Goal: Task Accomplishment & Management: Manage account settings

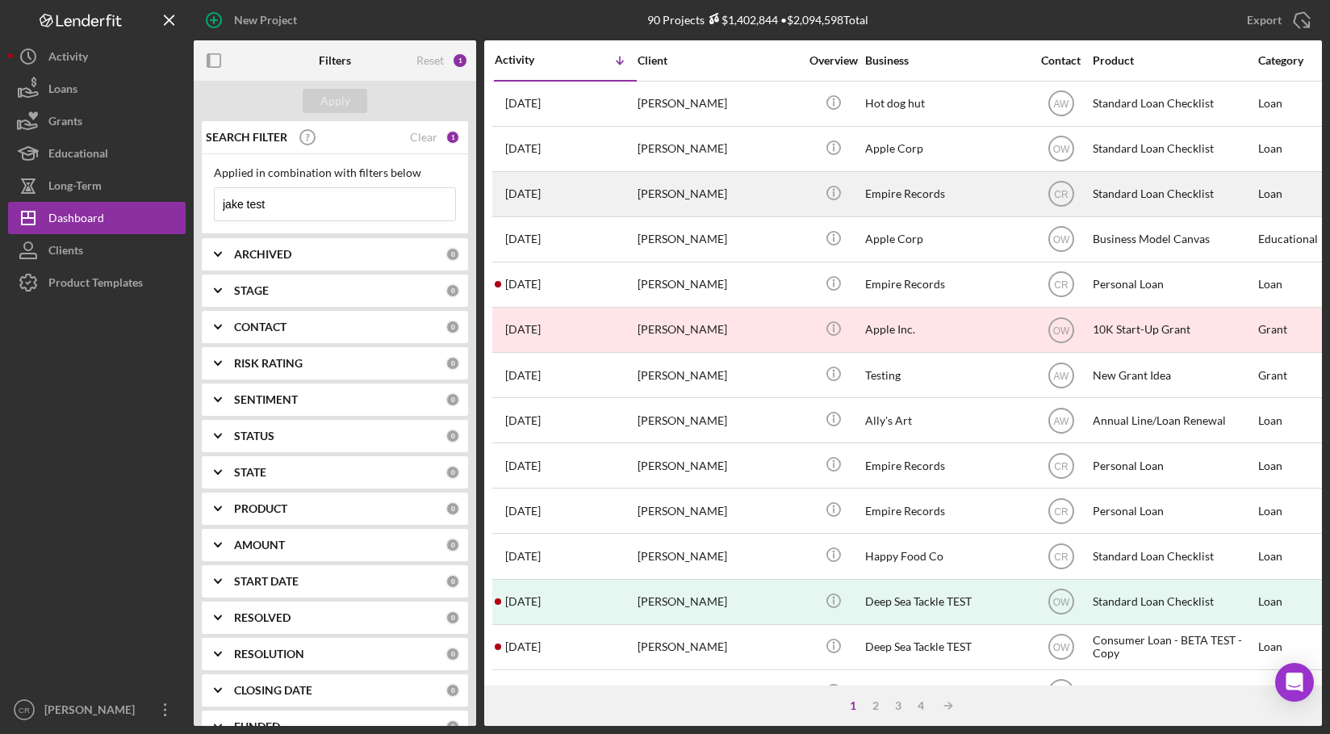
click at [1009, 195] on div "Empire Records" at bounding box center [945, 194] width 161 height 43
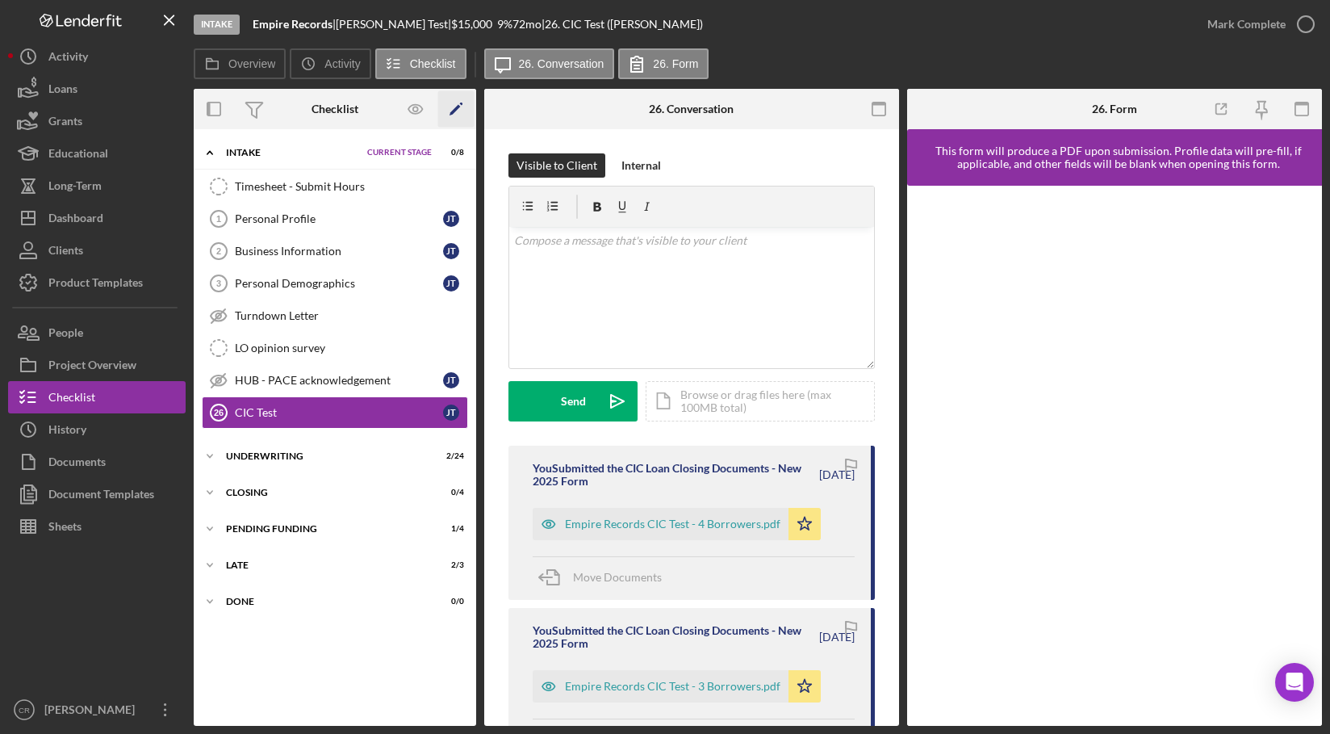
click at [455, 109] on polygon "button" at bounding box center [455, 110] width 11 height 11
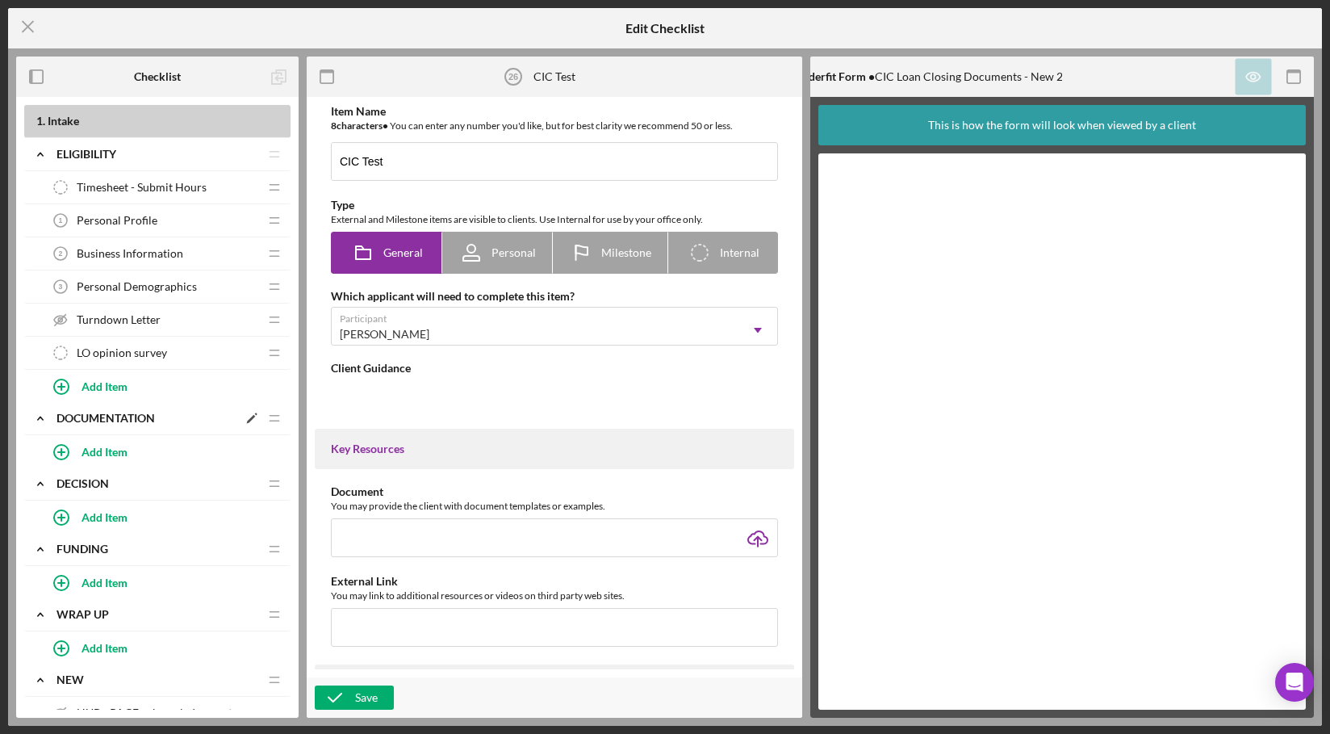
type textarea "<div>Test</div>"
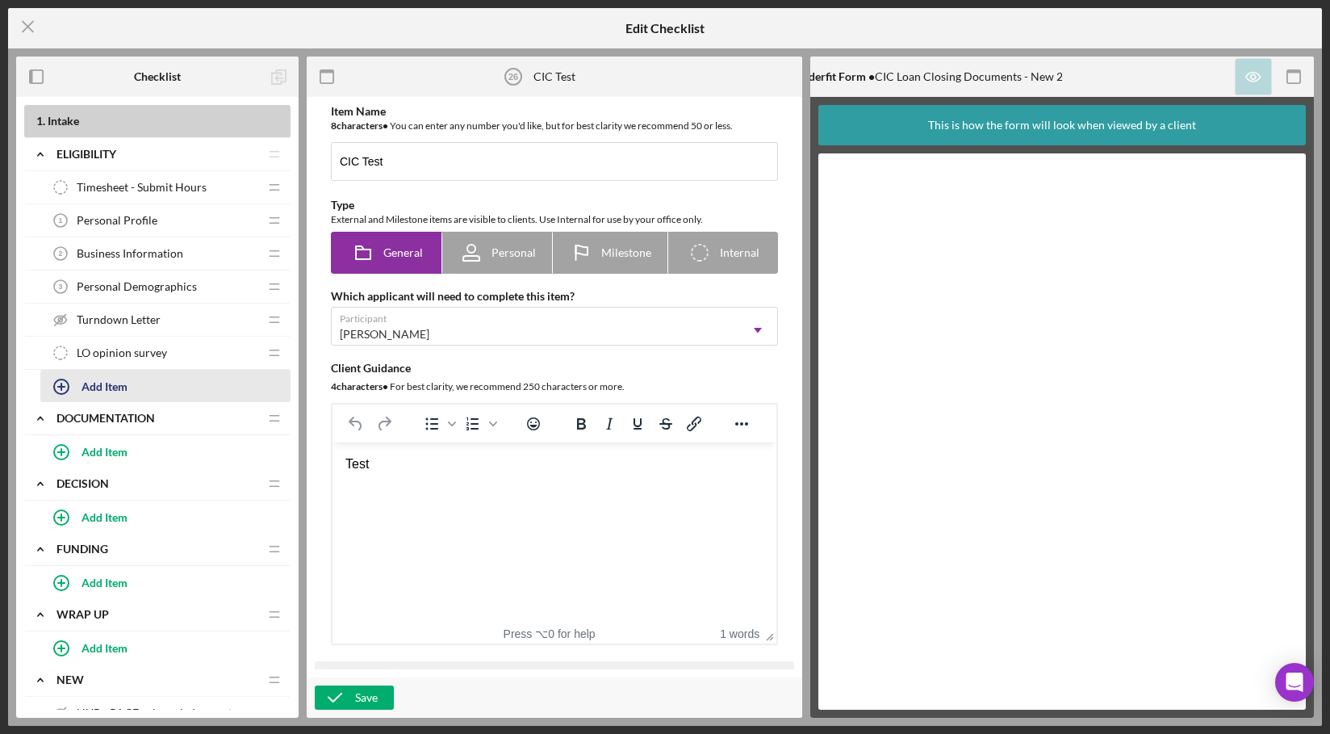
click at [123, 383] on div "Add Item" at bounding box center [105, 385] width 46 height 31
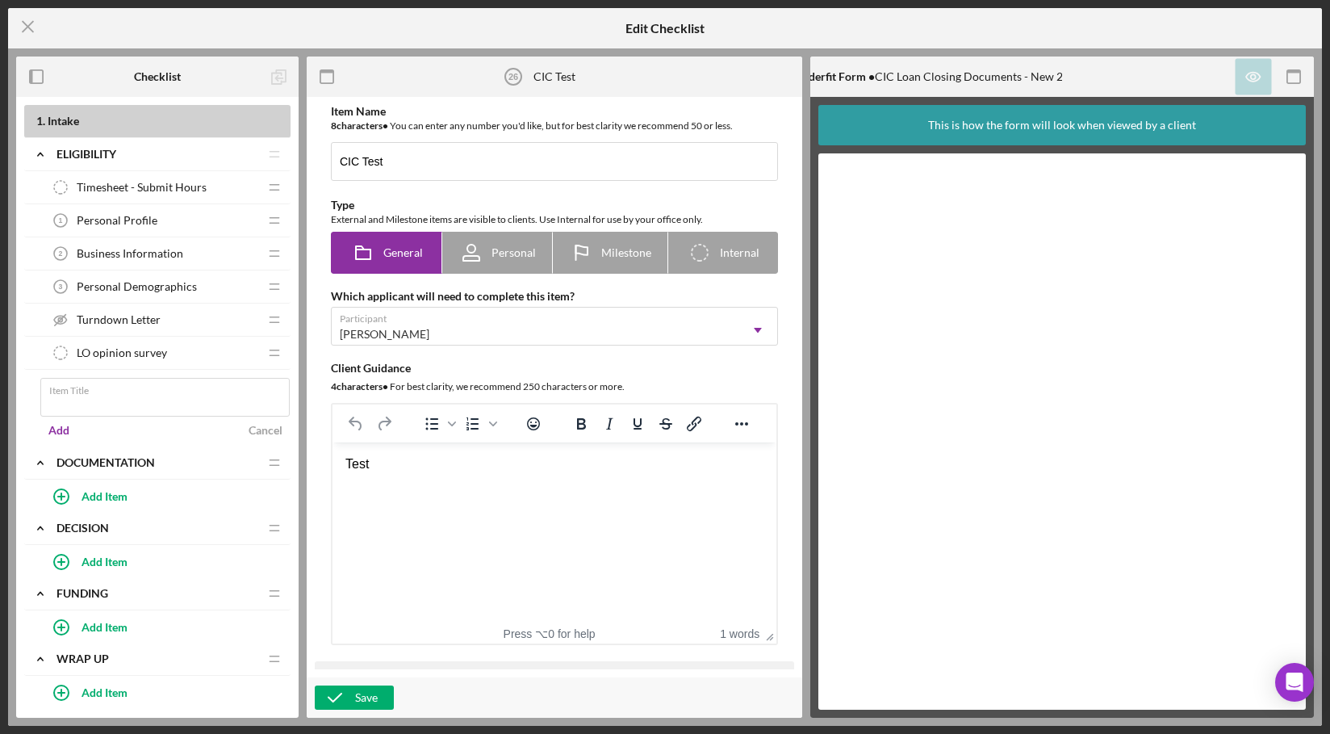
click at [123, 383] on div "Item Title" at bounding box center [165, 398] width 250 height 40
type input "CCCDC - Authorization to Release Information"
click at [65, 429] on div "Add" at bounding box center [58, 430] width 21 height 24
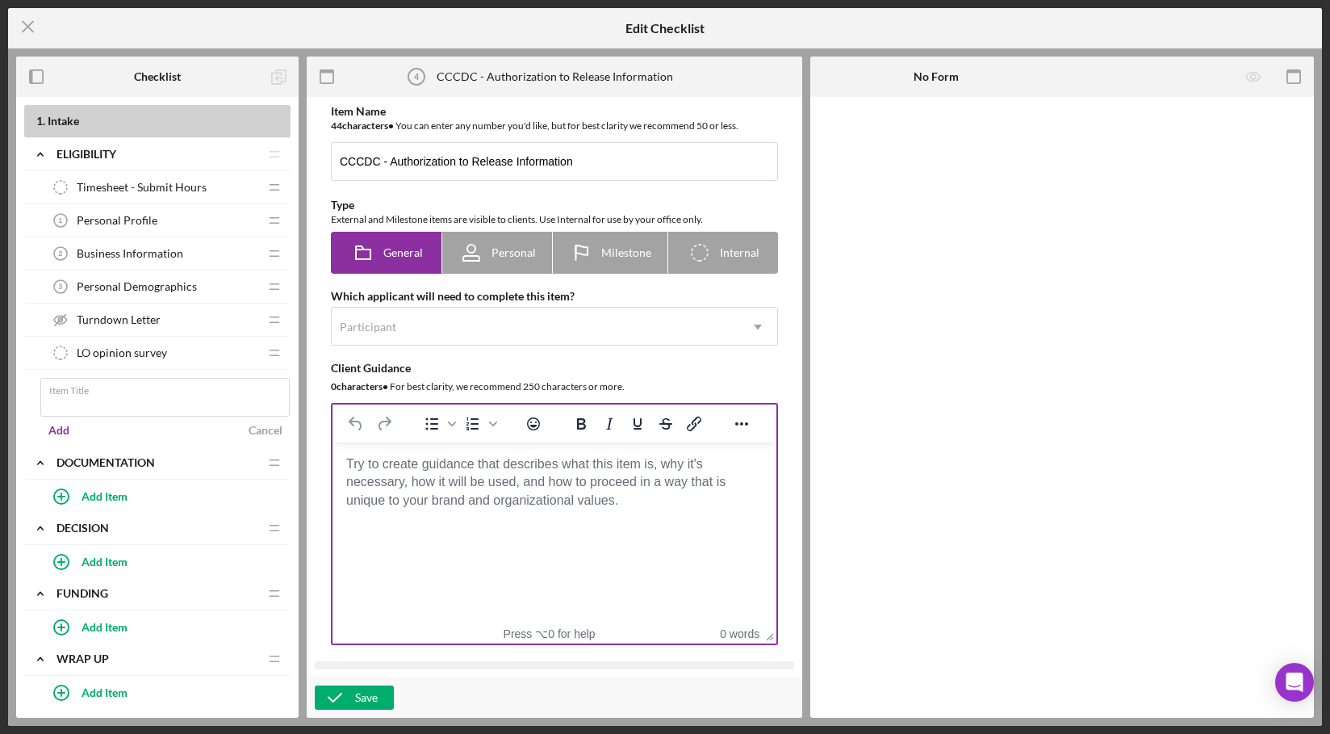
click at [511, 473] on body "Rich Text Area. Press ALT-0 for help." at bounding box center [554, 464] width 418 height 18
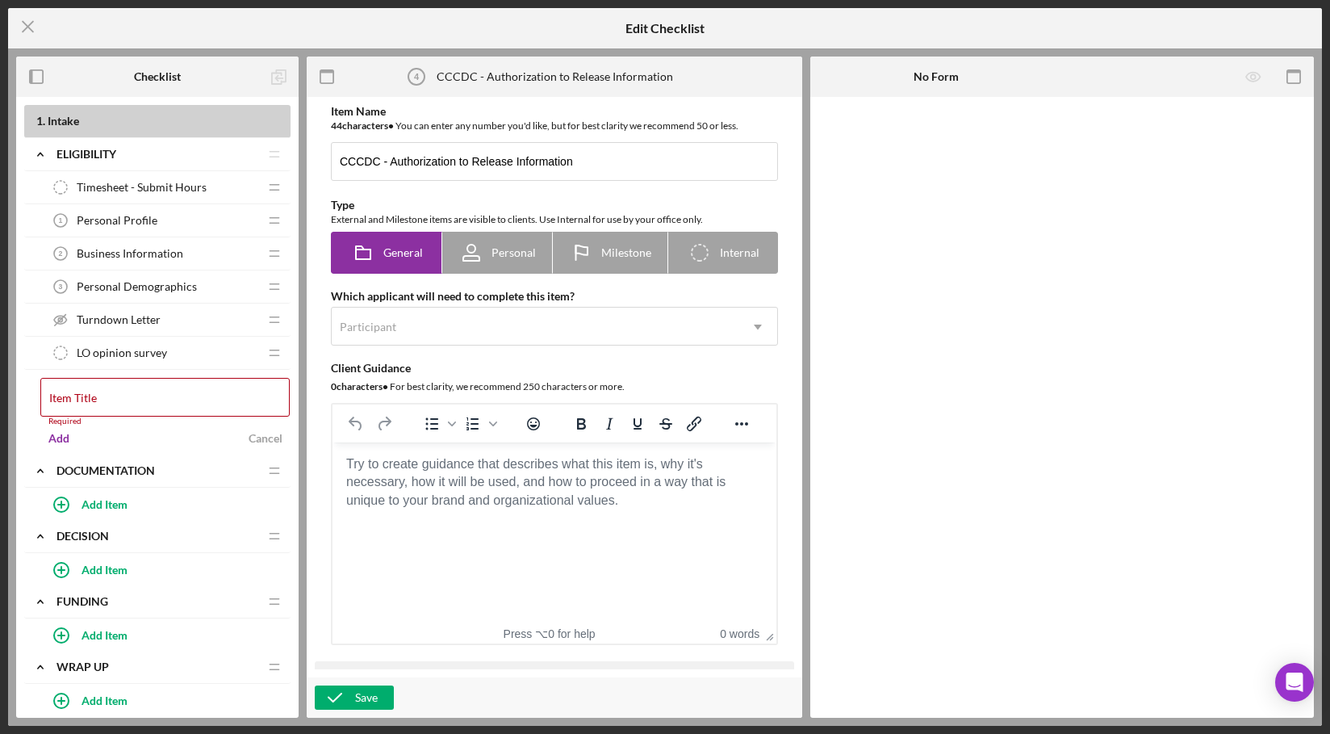
click at [511, 473] on body "Rich Text Area. Press ALT-0 for help." at bounding box center [554, 464] width 418 height 18
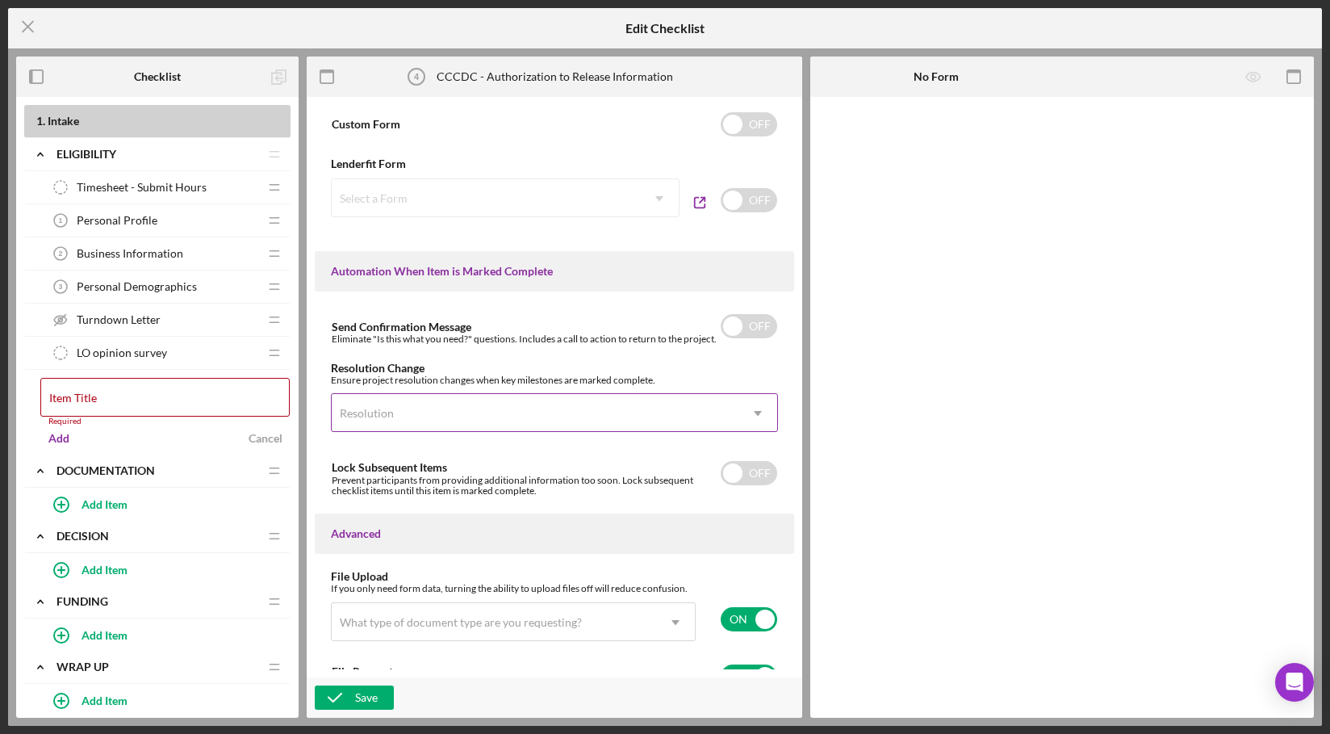
scroll to position [786, 0]
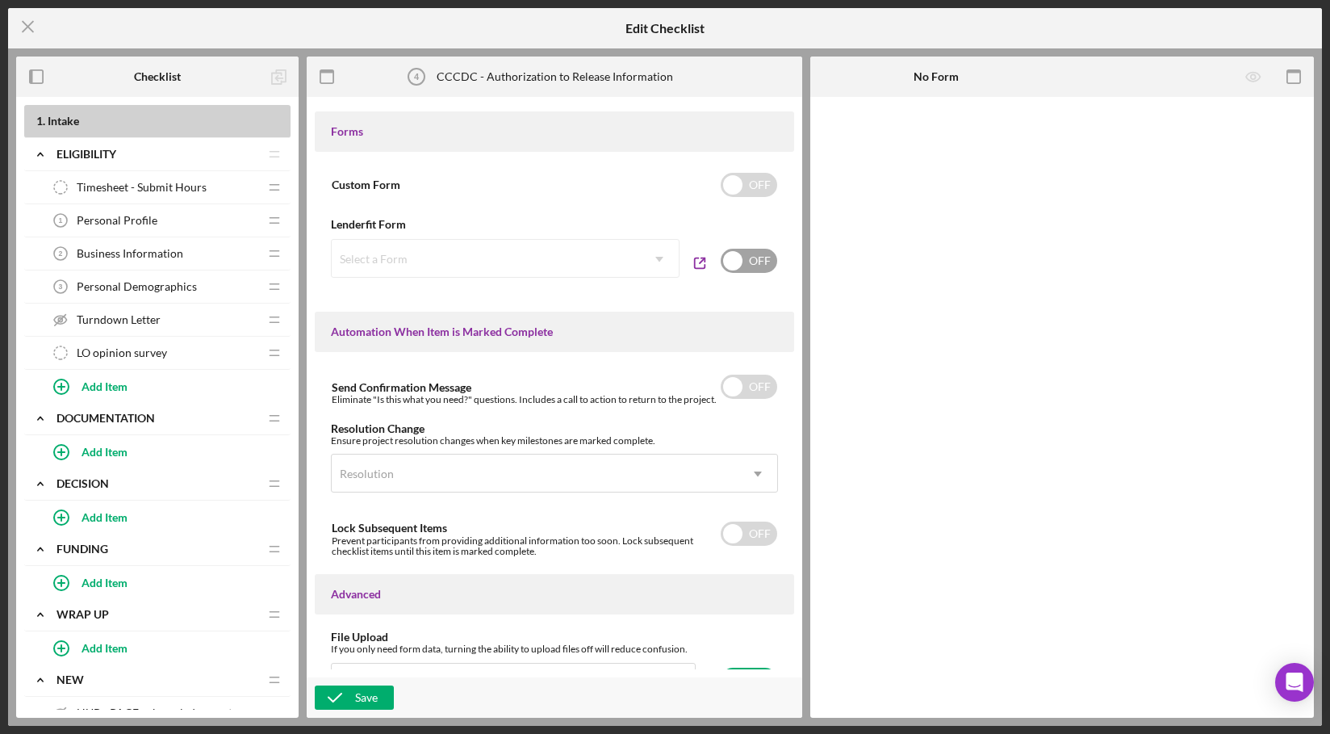
click at [734, 254] on input "checkbox" at bounding box center [749, 261] width 56 height 24
checkbox input "true"
click at [596, 251] on div "Select a Form" at bounding box center [486, 259] width 308 height 37
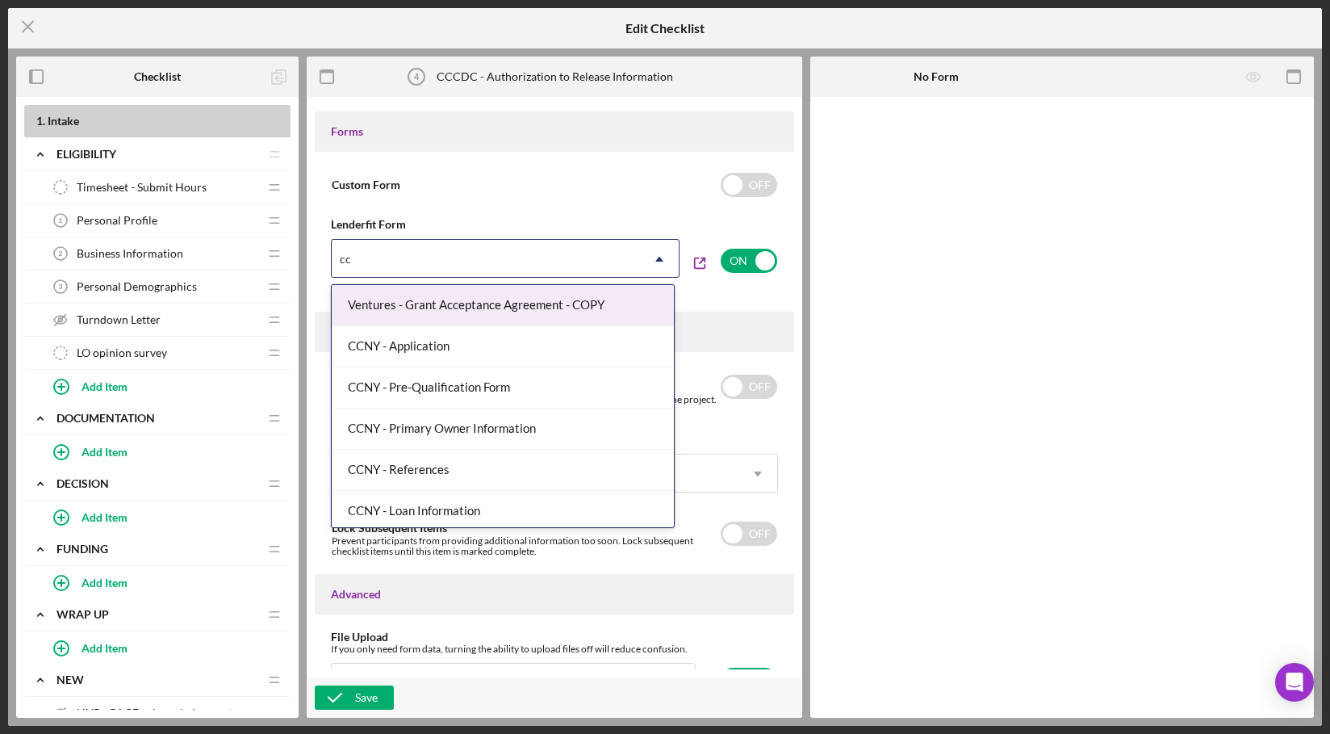
type input "ccc"
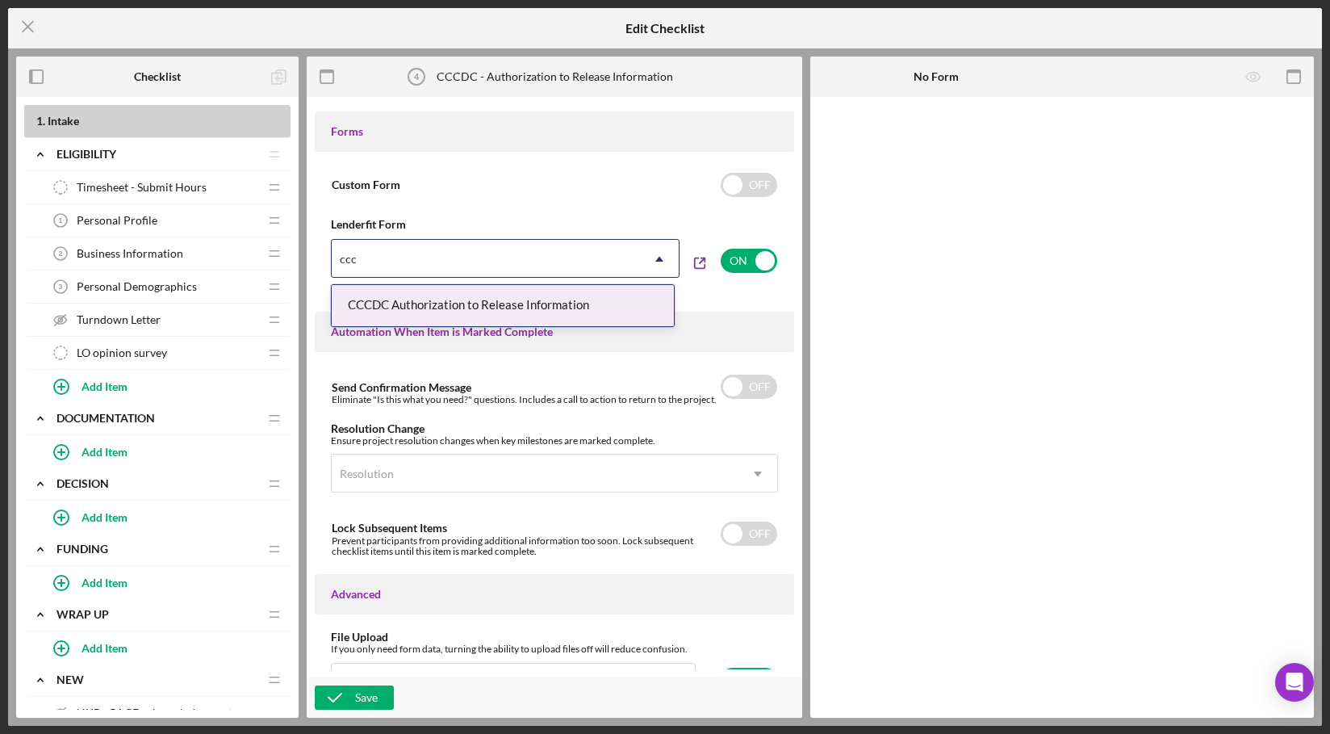
click at [568, 299] on div "CCCDC Authorization to Release Information" at bounding box center [503, 305] width 342 height 41
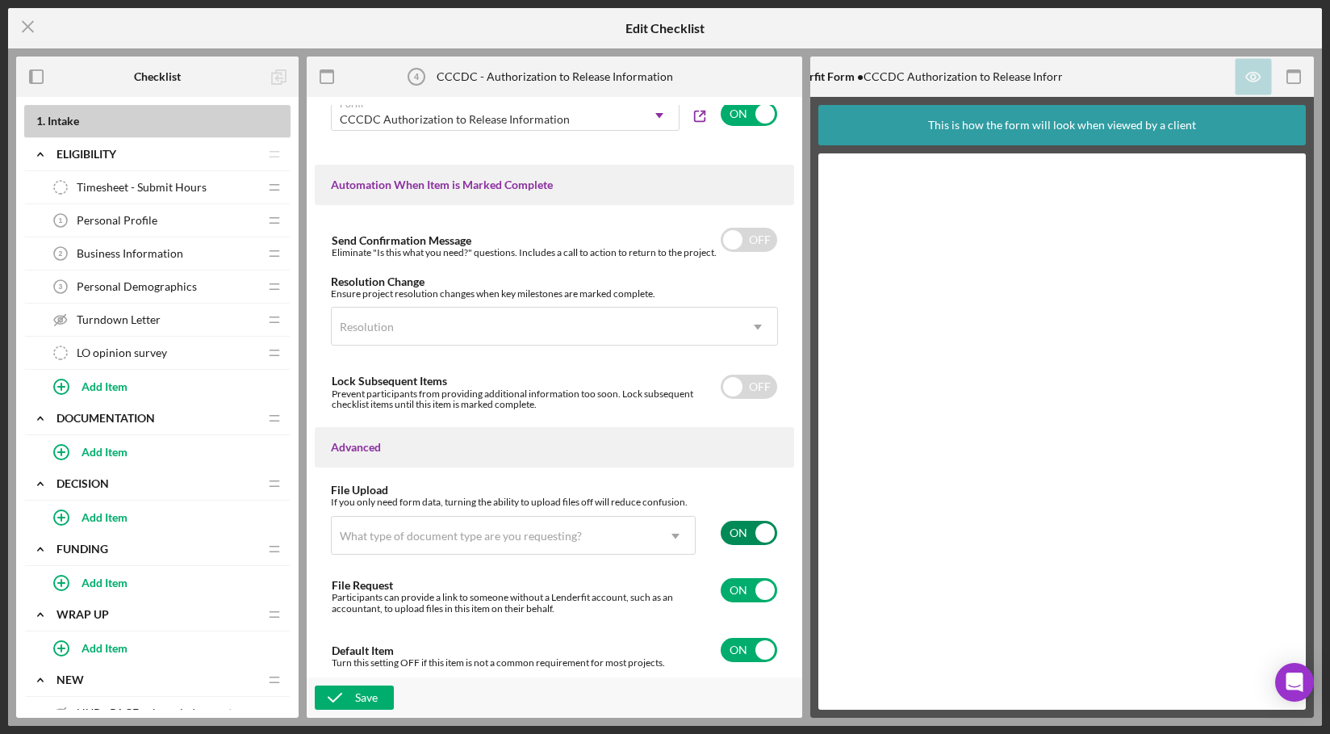
click at [735, 528] on input "checkbox" at bounding box center [749, 533] width 56 height 24
checkbox input "false"
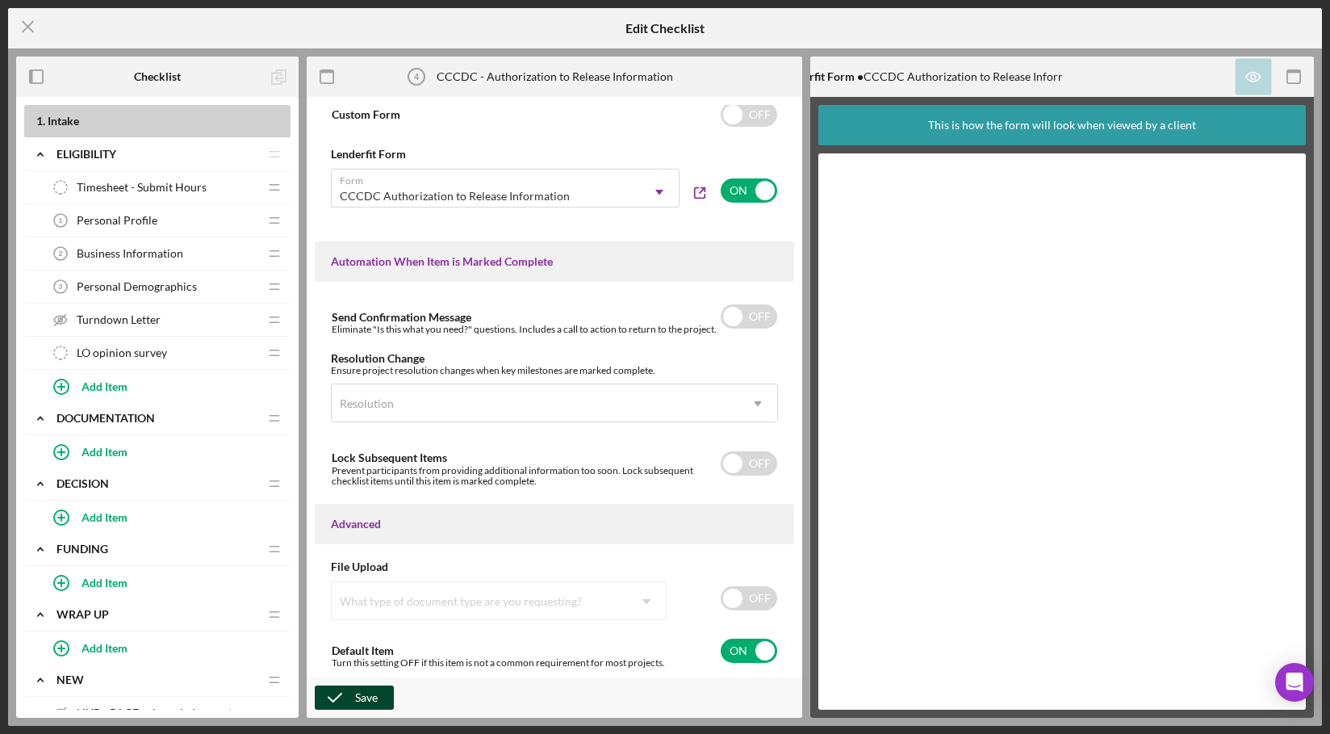
click at [386, 693] on button "Save" at bounding box center [354, 697] width 79 height 24
click at [25, 26] on icon "Icon/Menu Close" at bounding box center [28, 26] width 40 height 40
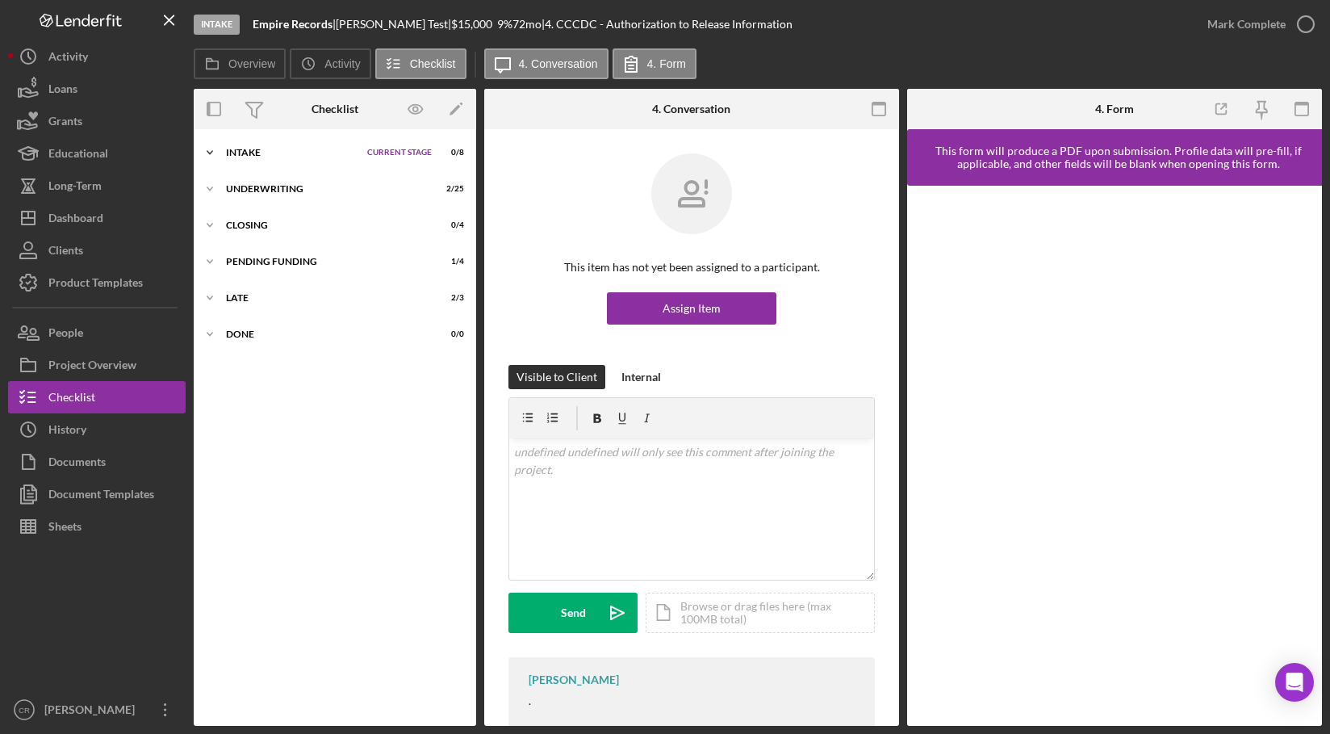
click at [265, 153] on div "Intake" at bounding box center [292, 153] width 133 height 10
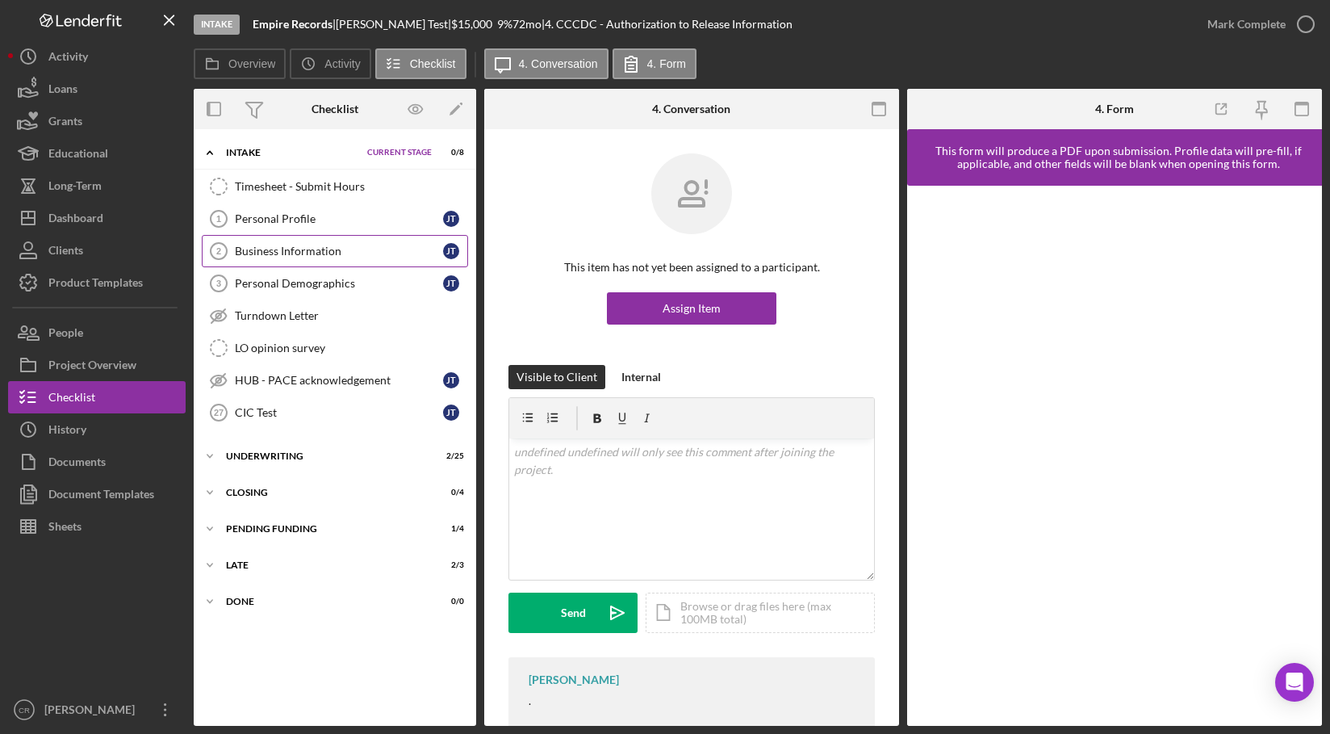
click at [287, 252] on div "Business Information" at bounding box center [339, 251] width 208 height 13
click at [327, 246] on div "Business Information" at bounding box center [339, 251] width 208 height 13
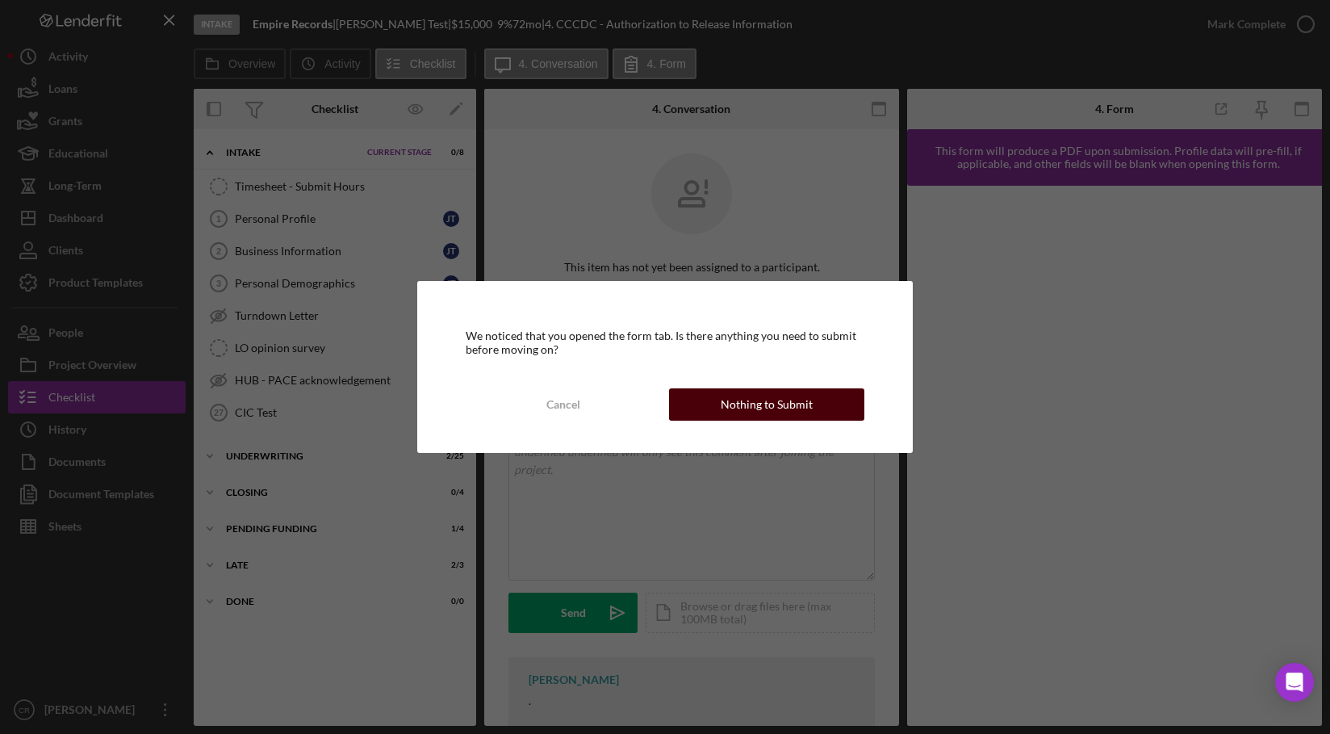
click at [754, 406] on div "Nothing to Submit" at bounding box center [767, 404] width 92 height 32
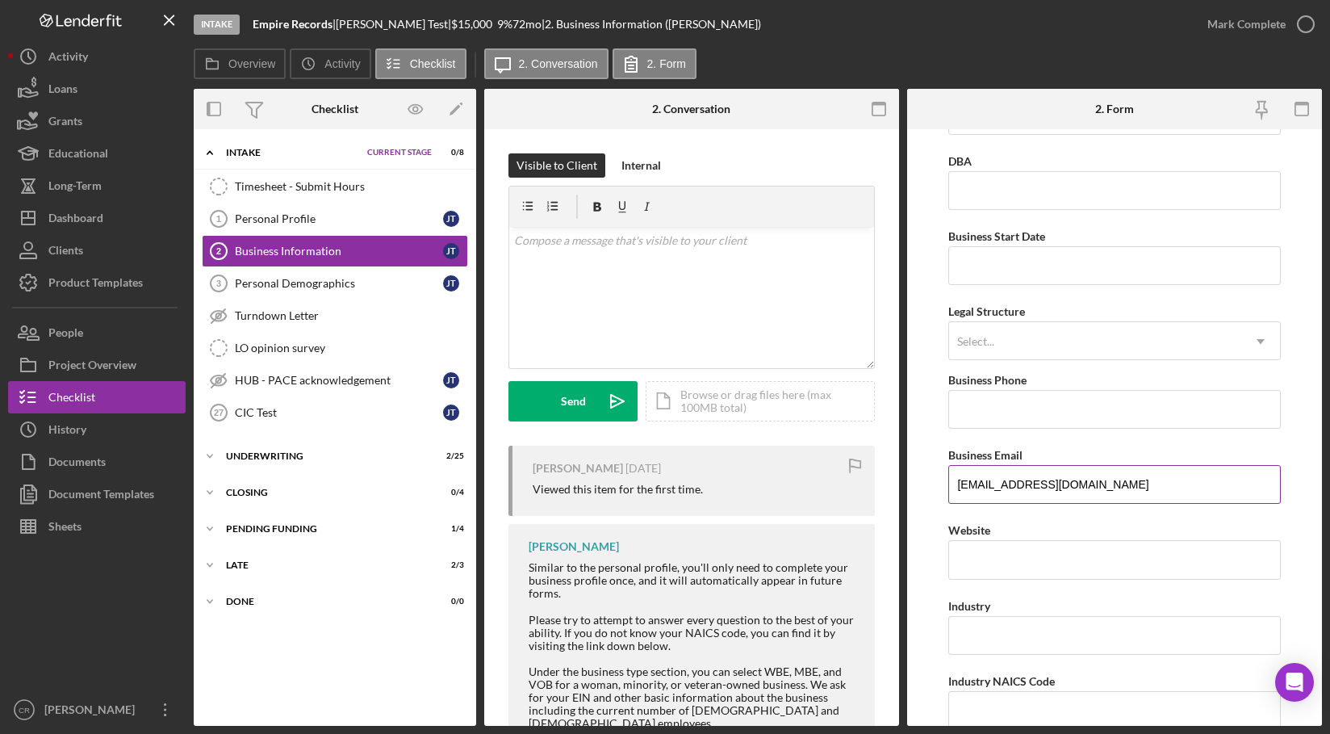
scroll to position [130, 0]
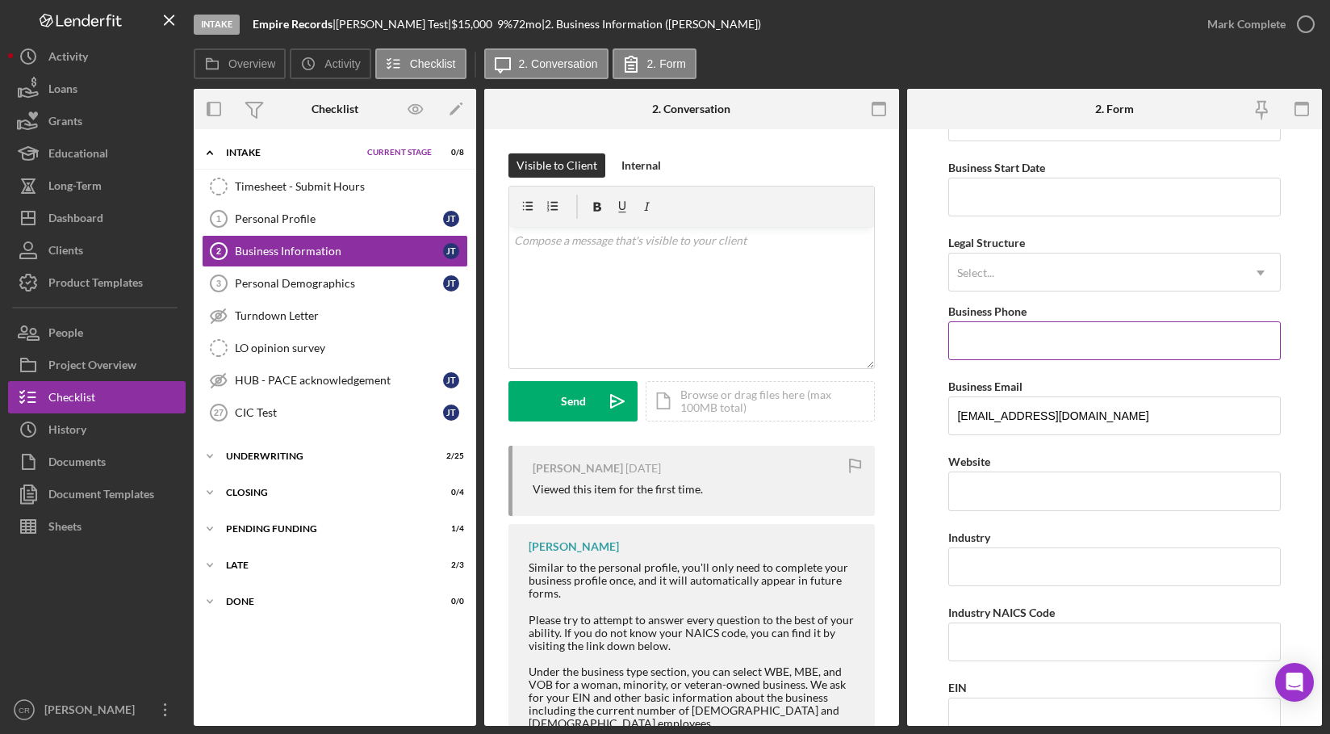
click at [1039, 349] on input "Business Phone" at bounding box center [1114, 340] width 332 height 39
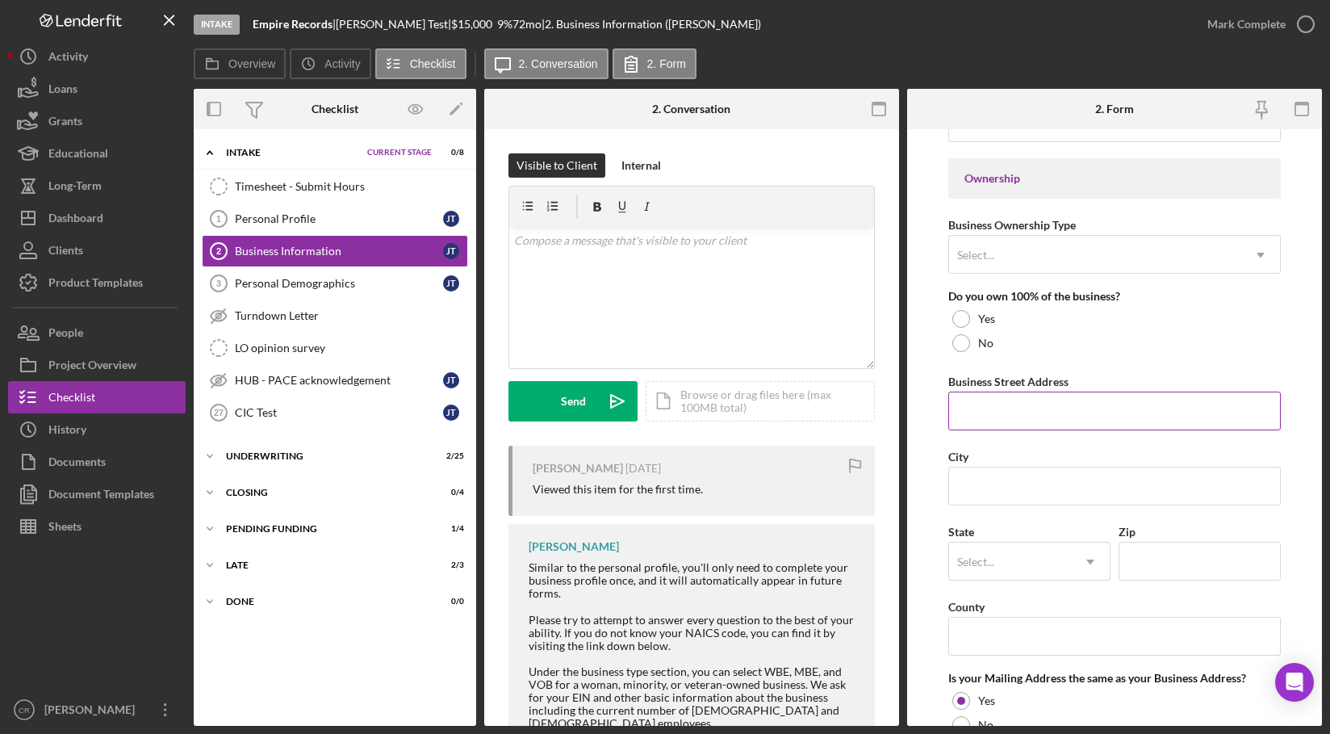
scroll to position [726, 0]
type input "[PHONE_NUMBER]"
click at [1050, 408] on input "Business Street Address" at bounding box center [1114, 409] width 332 height 39
type input "[STREET_ADDRESS][PERSON_NAME]"
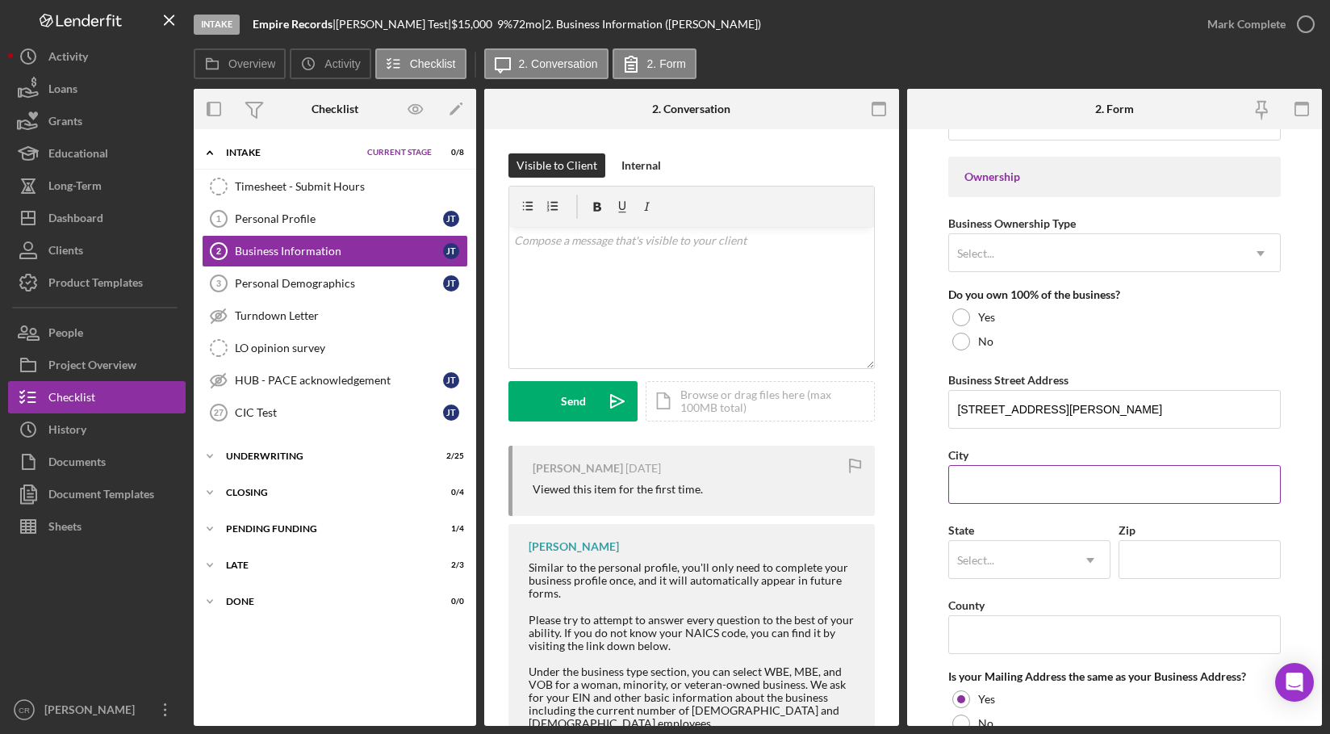
click at [1054, 479] on input "City" at bounding box center [1114, 484] width 332 height 39
type input "[GEOGRAPHIC_DATA]"
click at [1020, 561] on div "Select..." at bounding box center [1010, 560] width 122 height 37
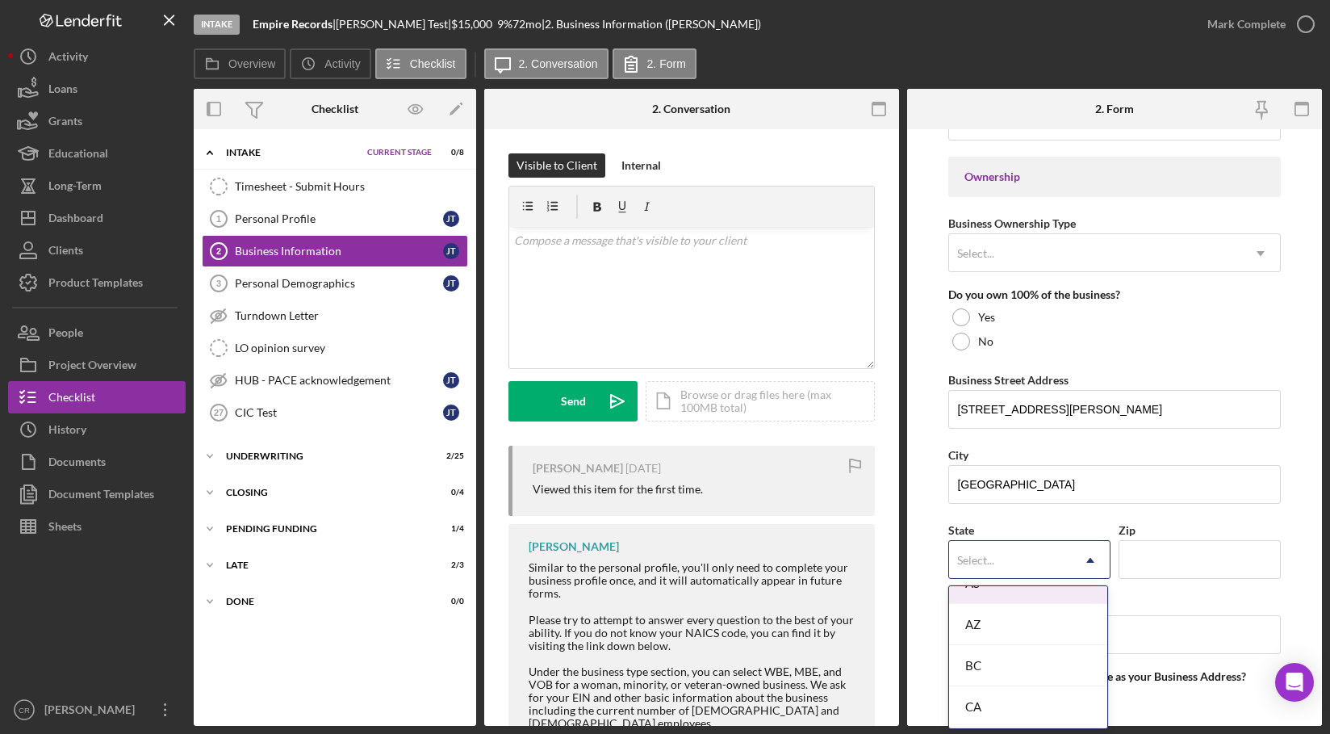
scroll to position [361, 0]
click at [1013, 693] on div "CA" at bounding box center [1028, 698] width 158 height 41
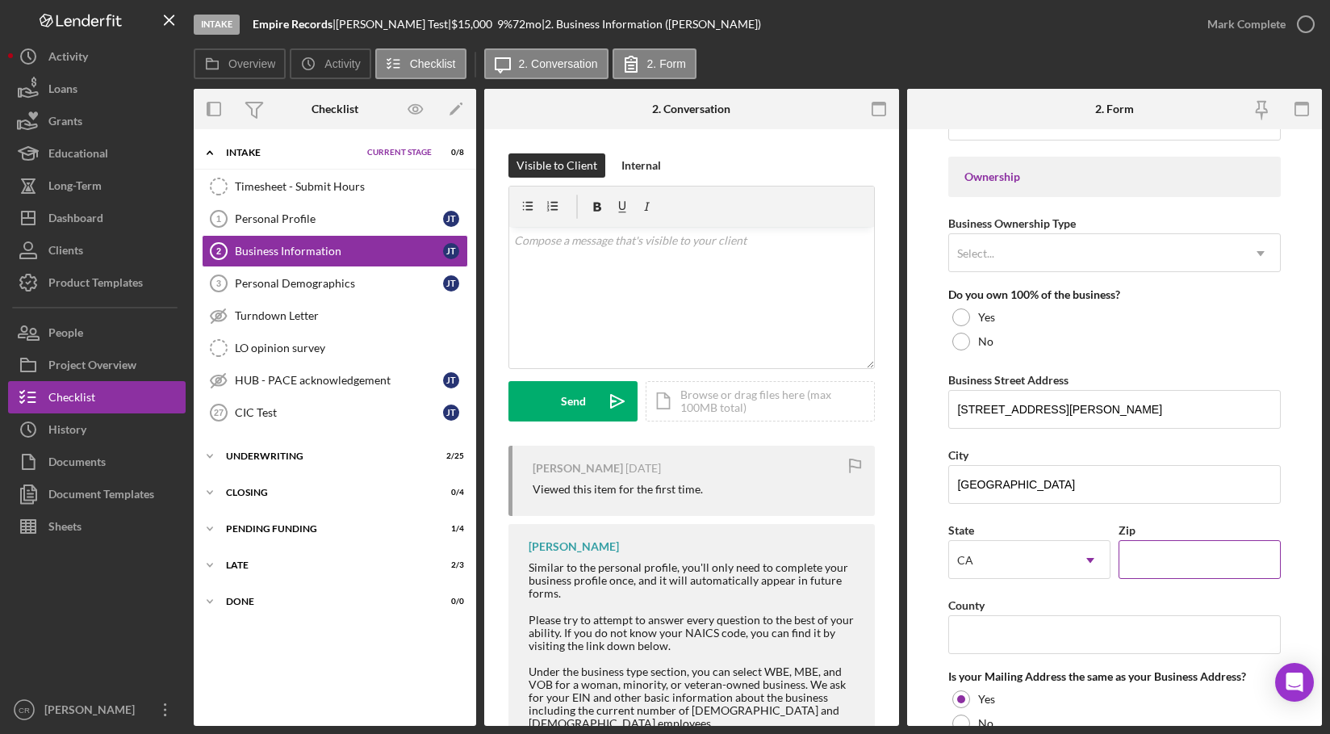
click at [1184, 562] on input "Zip" at bounding box center [1200, 559] width 162 height 39
type input "90210"
click at [1138, 634] on input "County" at bounding box center [1114, 634] width 332 height 39
type input "[GEOGRAPHIC_DATA]"
click at [925, 641] on form "Business Name Empire Records DBA Business Start Date Legal Structure Select... …" at bounding box center [1114, 427] width 415 height 596
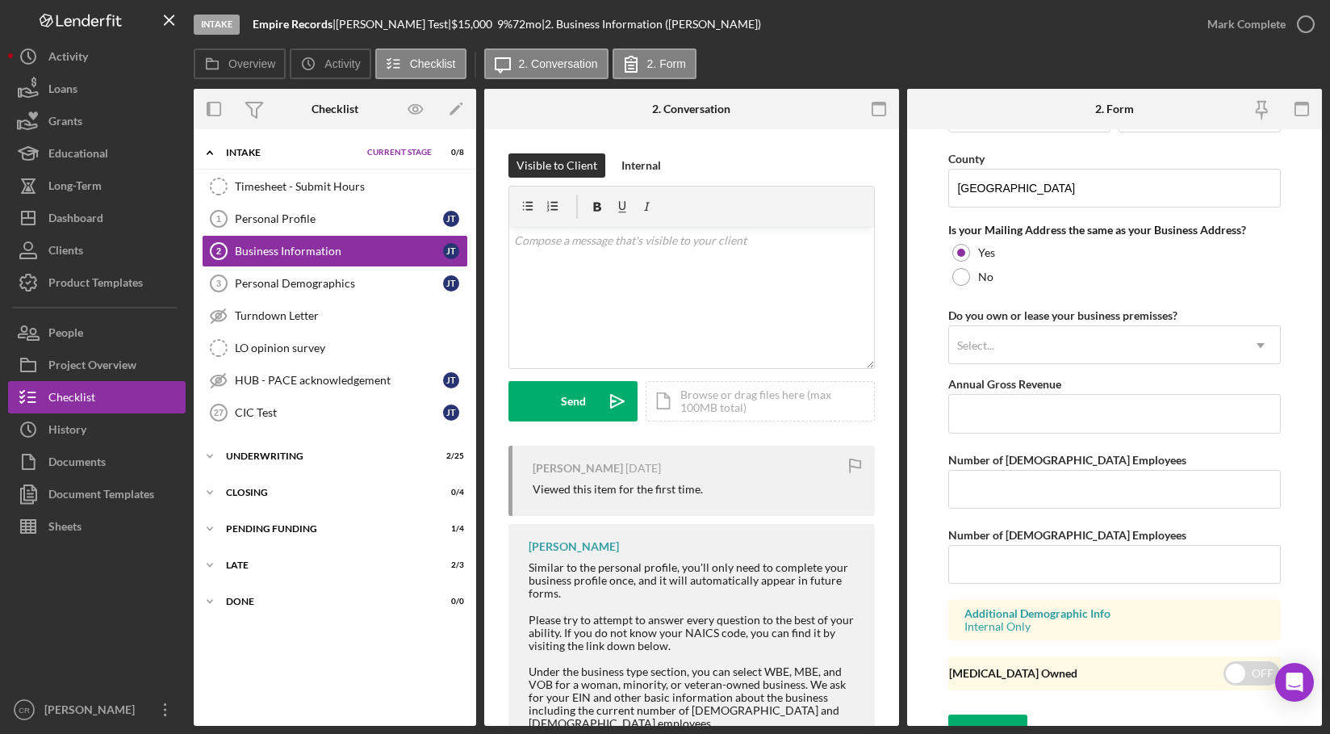
scroll to position [1194, 0]
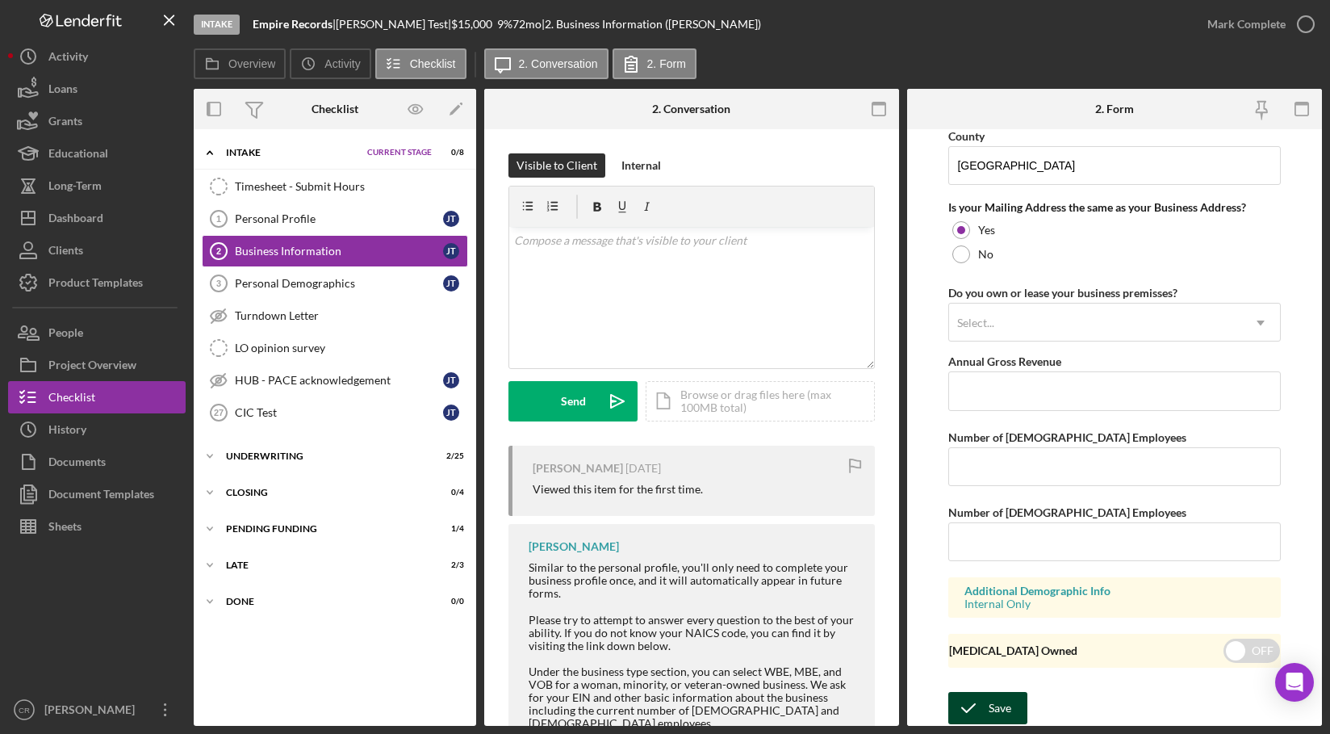
click at [997, 710] on div "Save" at bounding box center [1000, 708] width 23 height 32
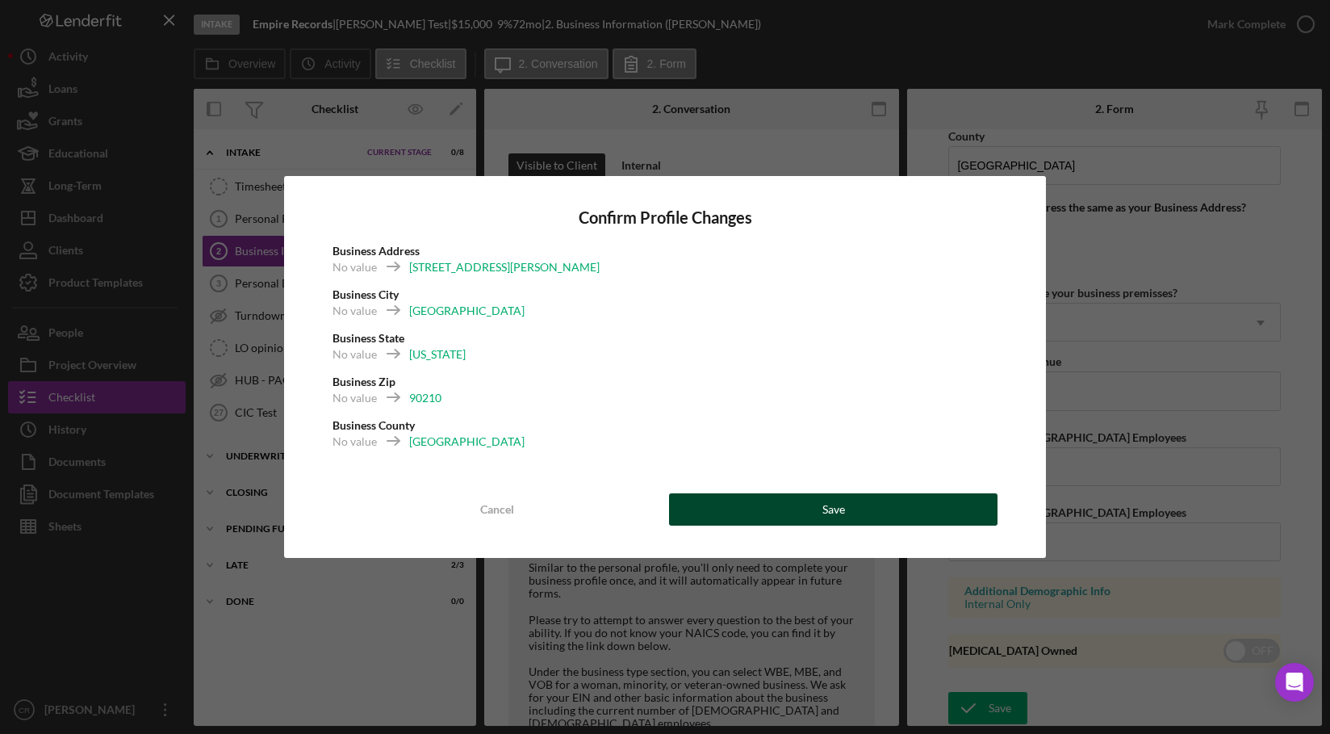
click at [800, 508] on button "Save" at bounding box center [833, 509] width 328 height 32
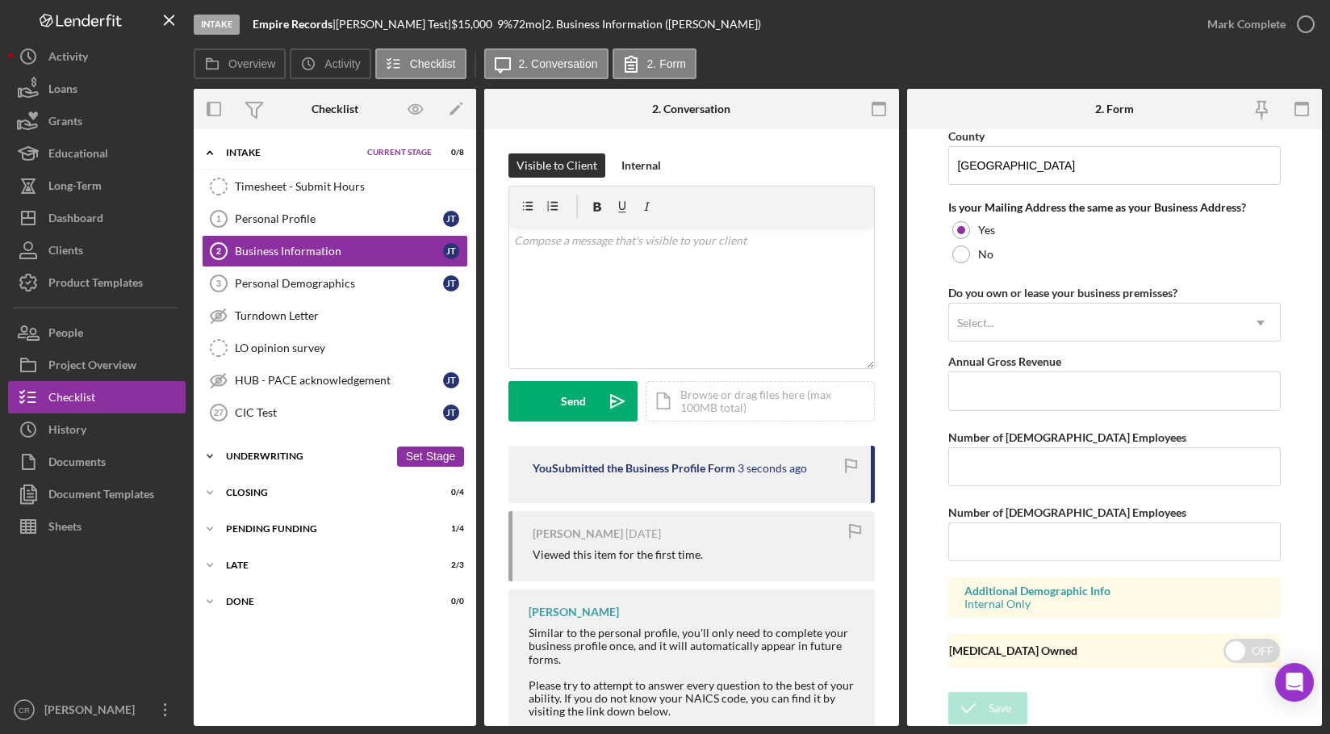
click at [291, 455] on div "Underwriting" at bounding box center [307, 456] width 163 height 10
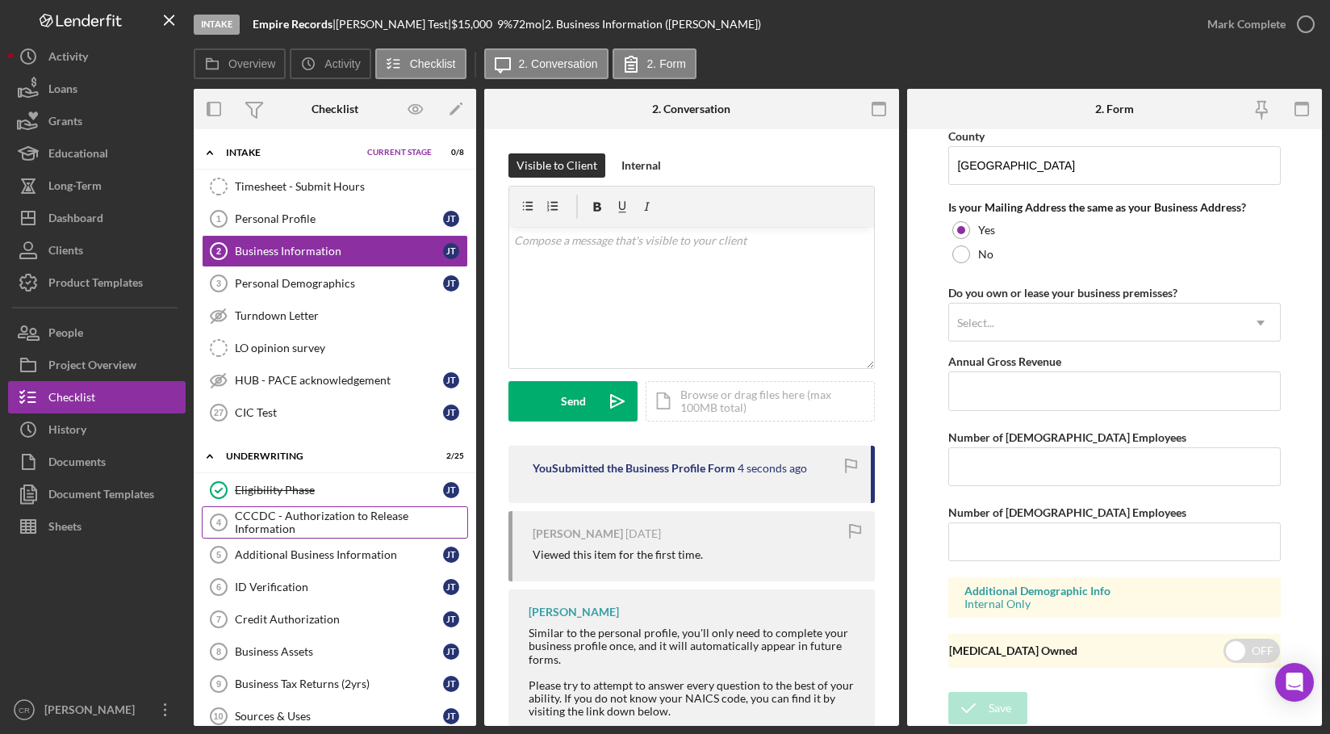
click at [305, 519] on div "CCCDC - Authorization to Release Information" at bounding box center [351, 522] width 232 height 26
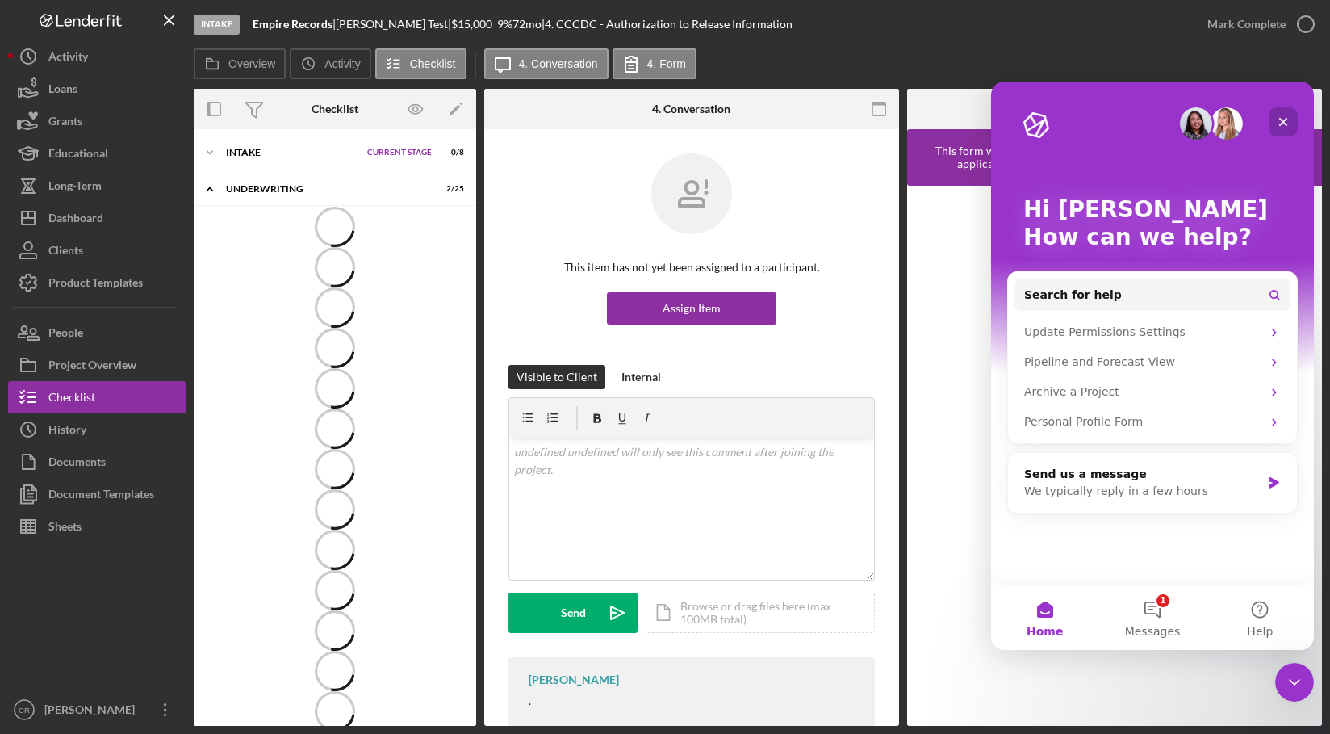
click at [1284, 118] on icon "Close" at bounding box center [1283, 121] width 13 height 13
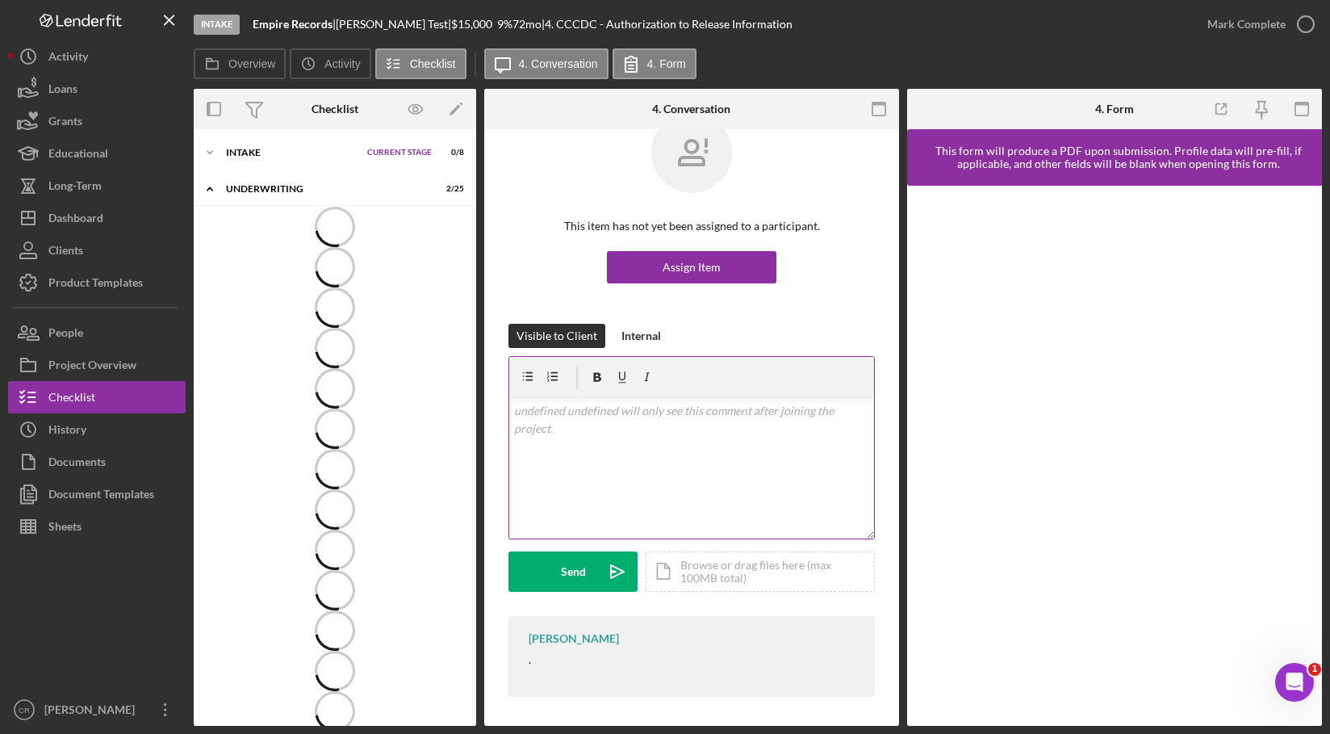
scroll to position [44, 0]
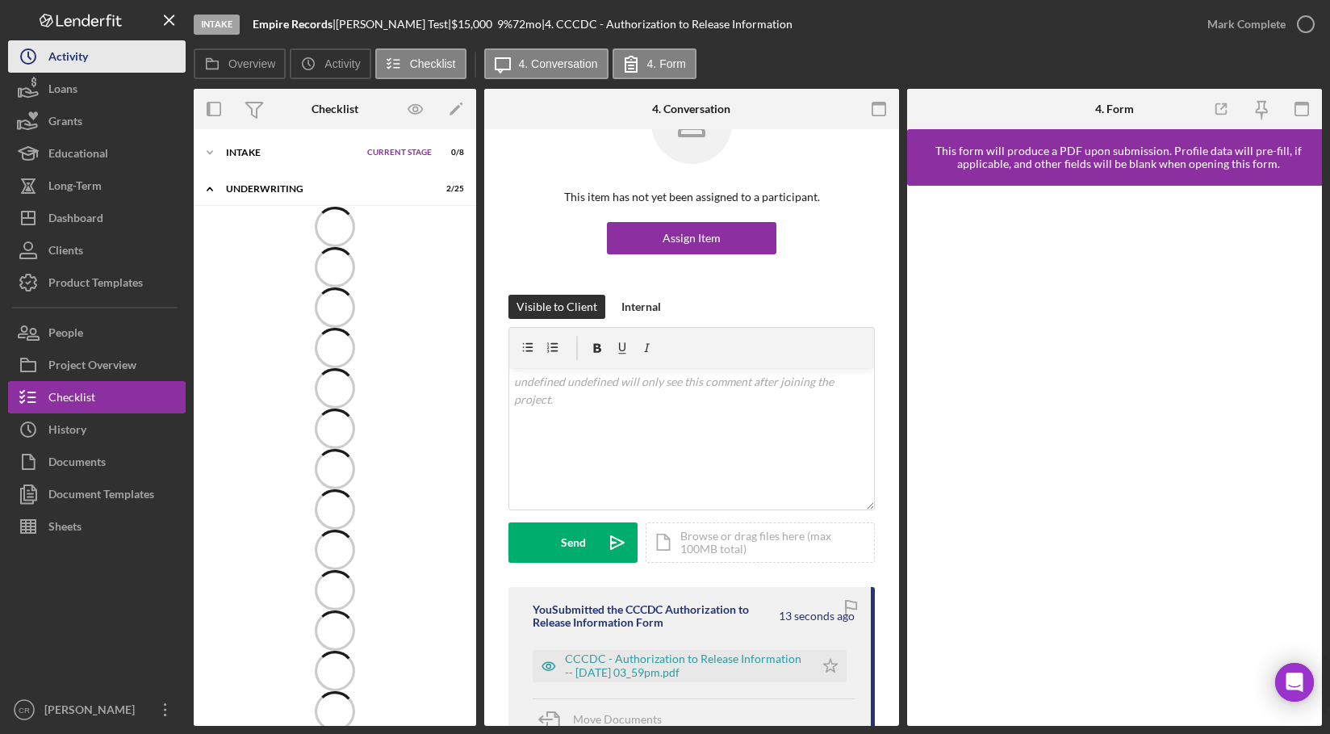
scroll to position [140, 0]
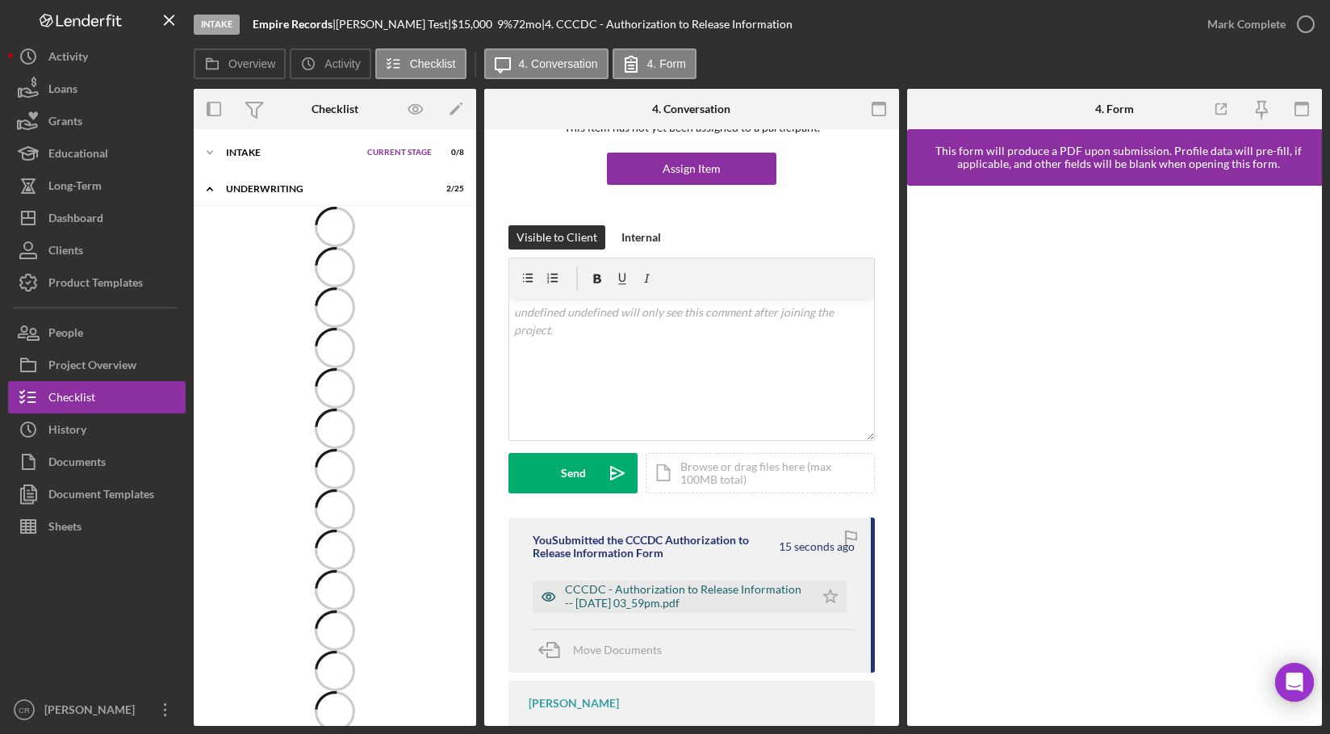
click at [652, 601] on div "CCCDC - Authorization to Release Information -- [DATE] 03_59pm.pdf" at bounding box center [685, 596] width 241 height 26
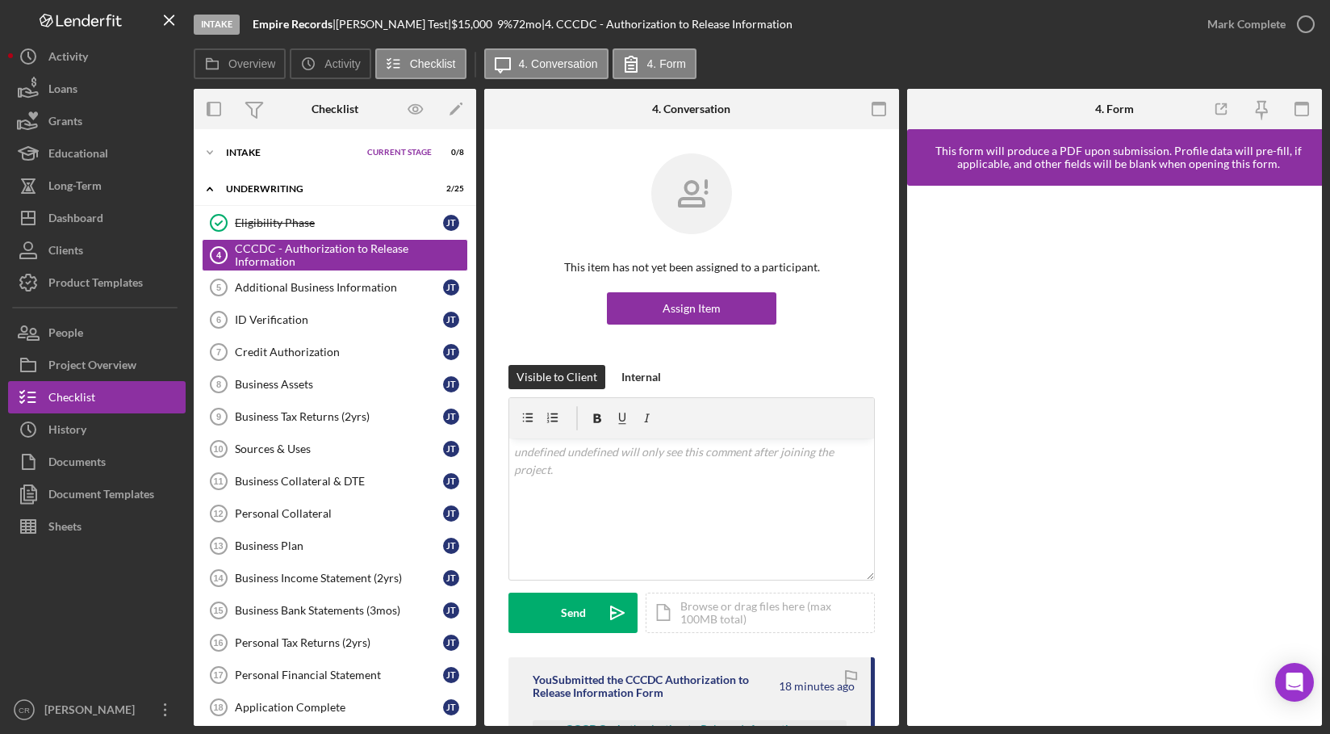
scroll to position [155, 0]
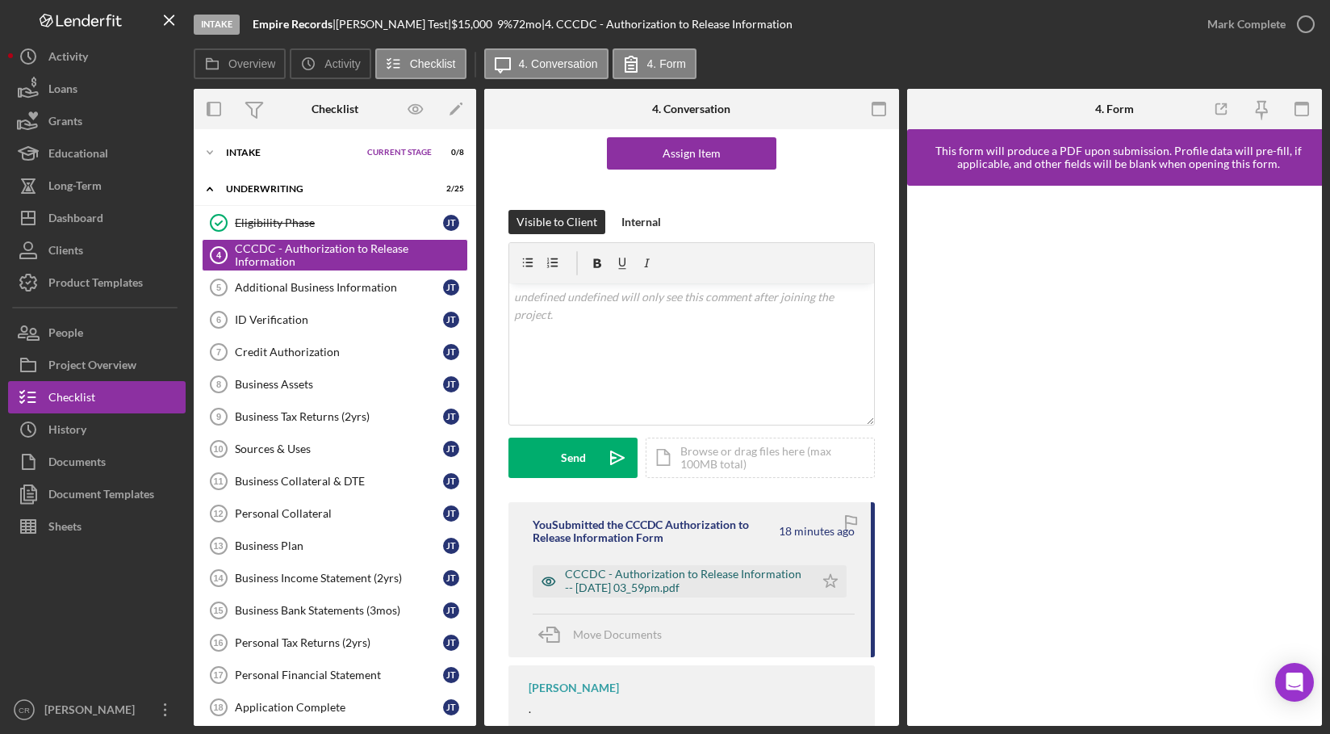
click at [631, 571] on div "CCCDC - Authorization to Release Information -- 2025-09-15 03_59pm.pdf" at bounding box center [685, 580] width 241 height 26
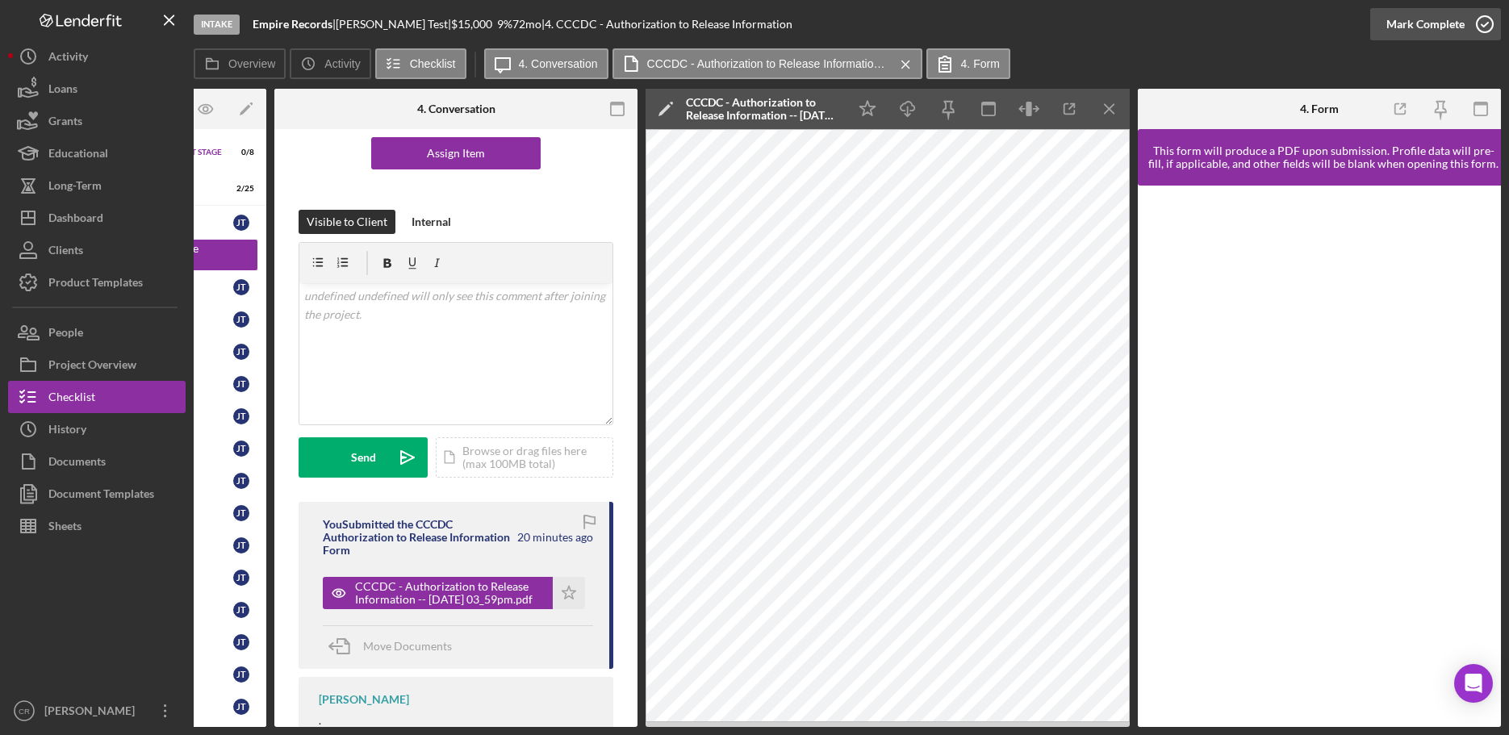
scroll to position [0, 210]
click at [64, 396] on div "Checklist" at bounding box center [71, 399] width 47 height 36
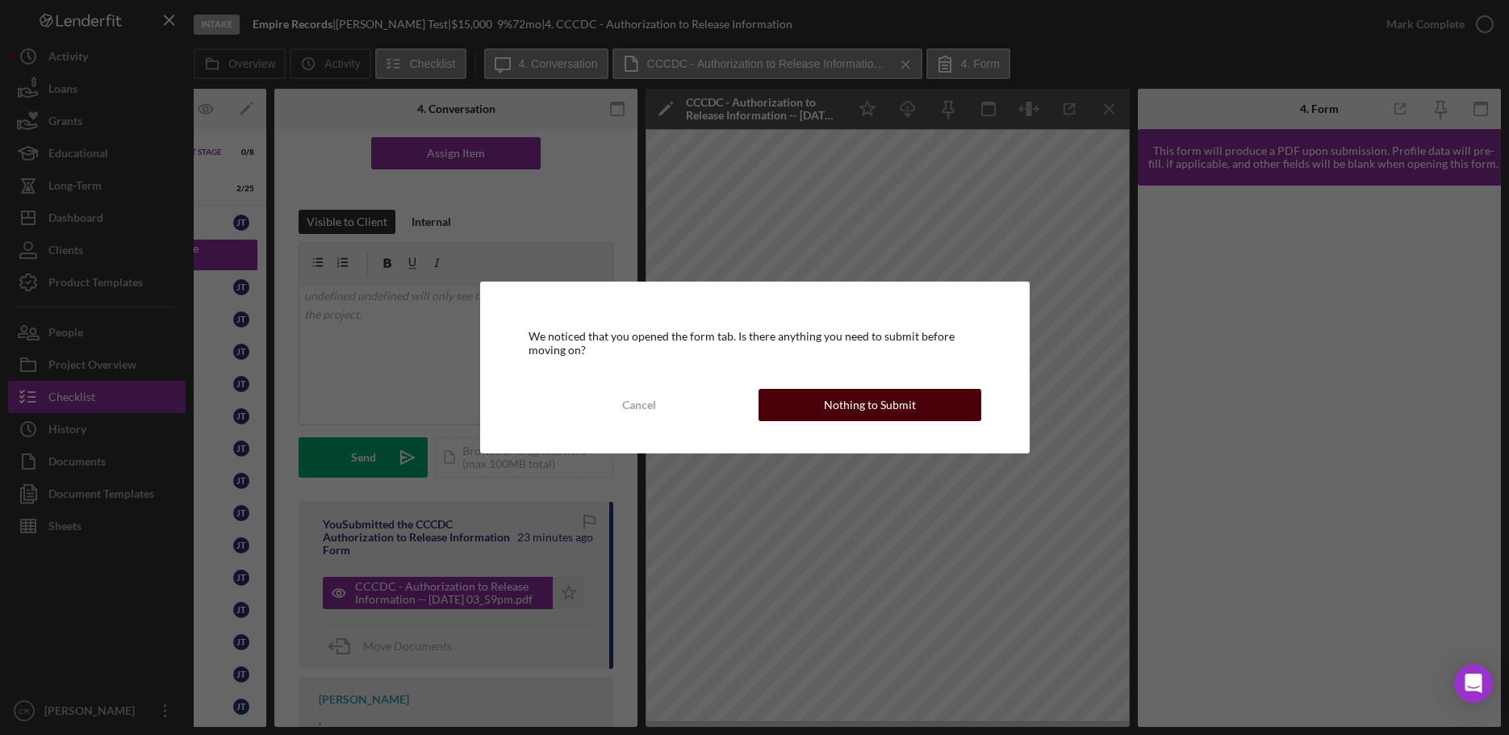
click at [864, 407] on div "Nothing to Submit" at bounding box center [870, 405] width 92 height 32
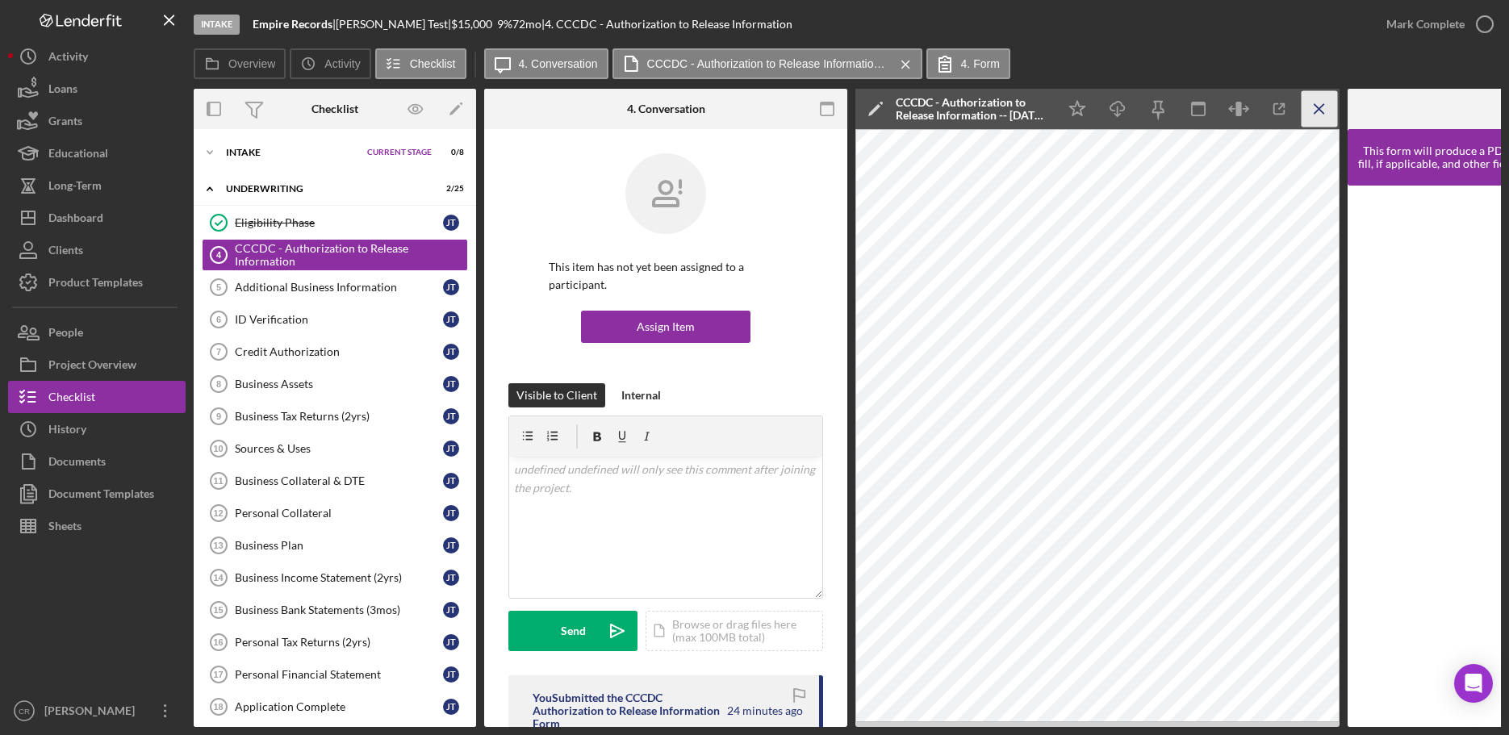
click at [1316, 107] on icon "Icon/Menu Close" at bounding box center [1320, 109] width 36 height 36
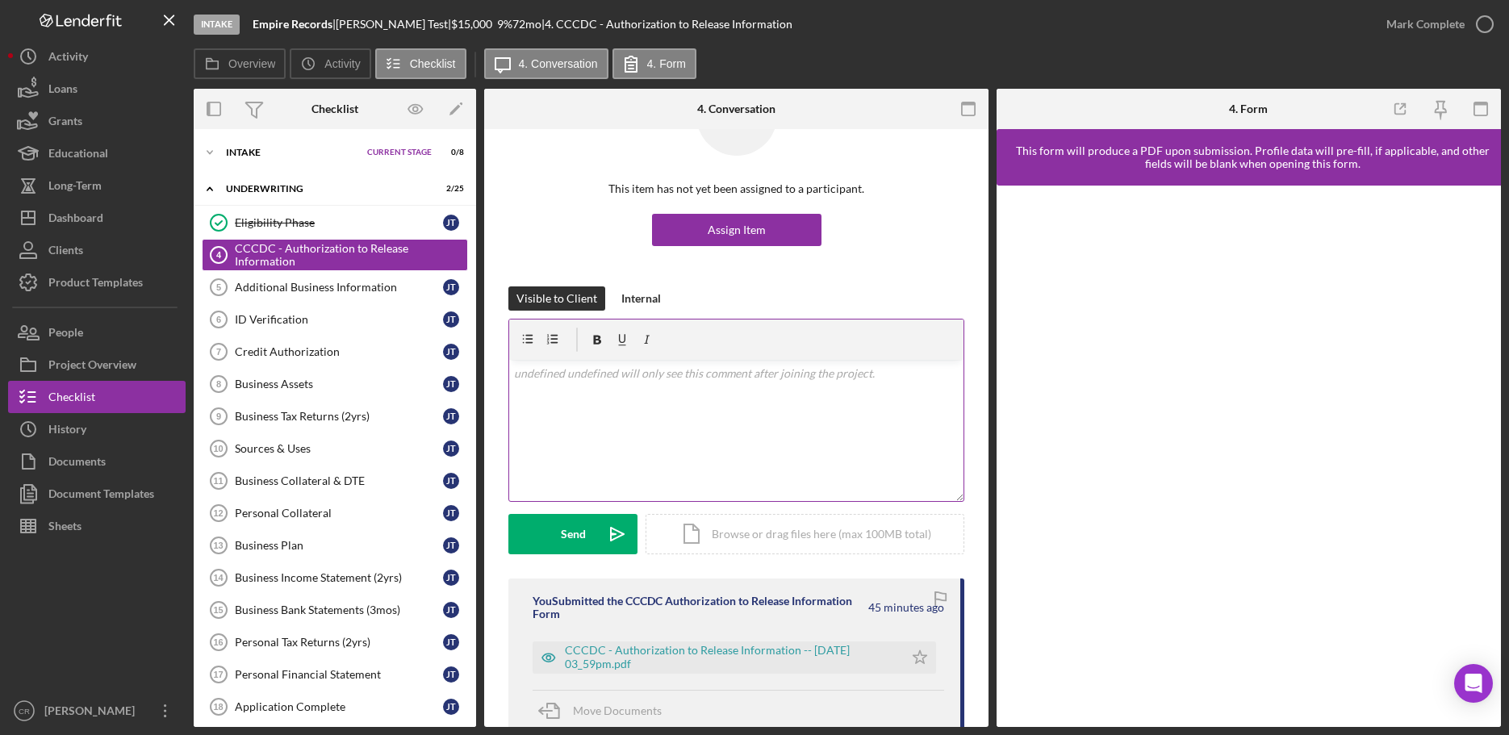
scroll to position [206, 0]
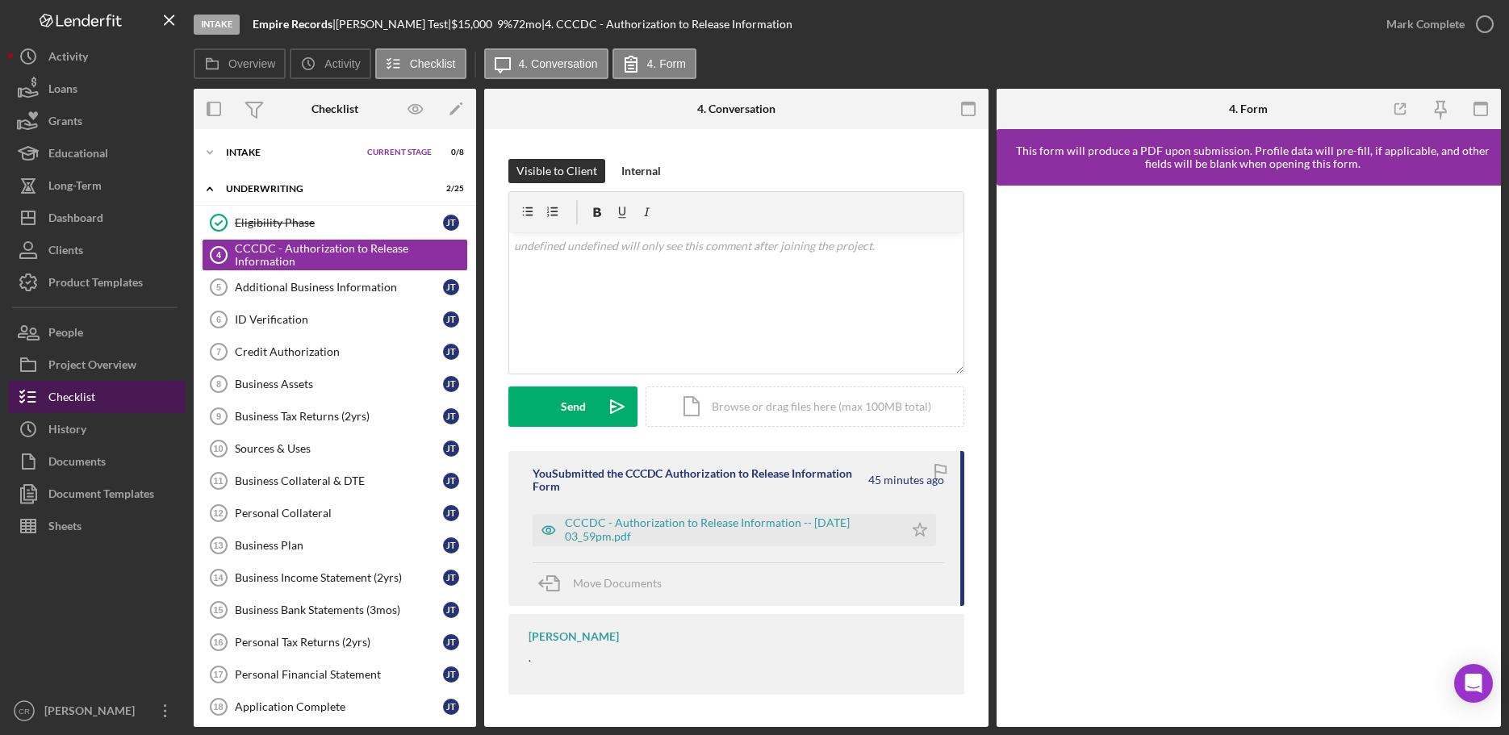
click at [76, 399] on div "Checklist" at bounding box center [71, 399] width 47 height 36
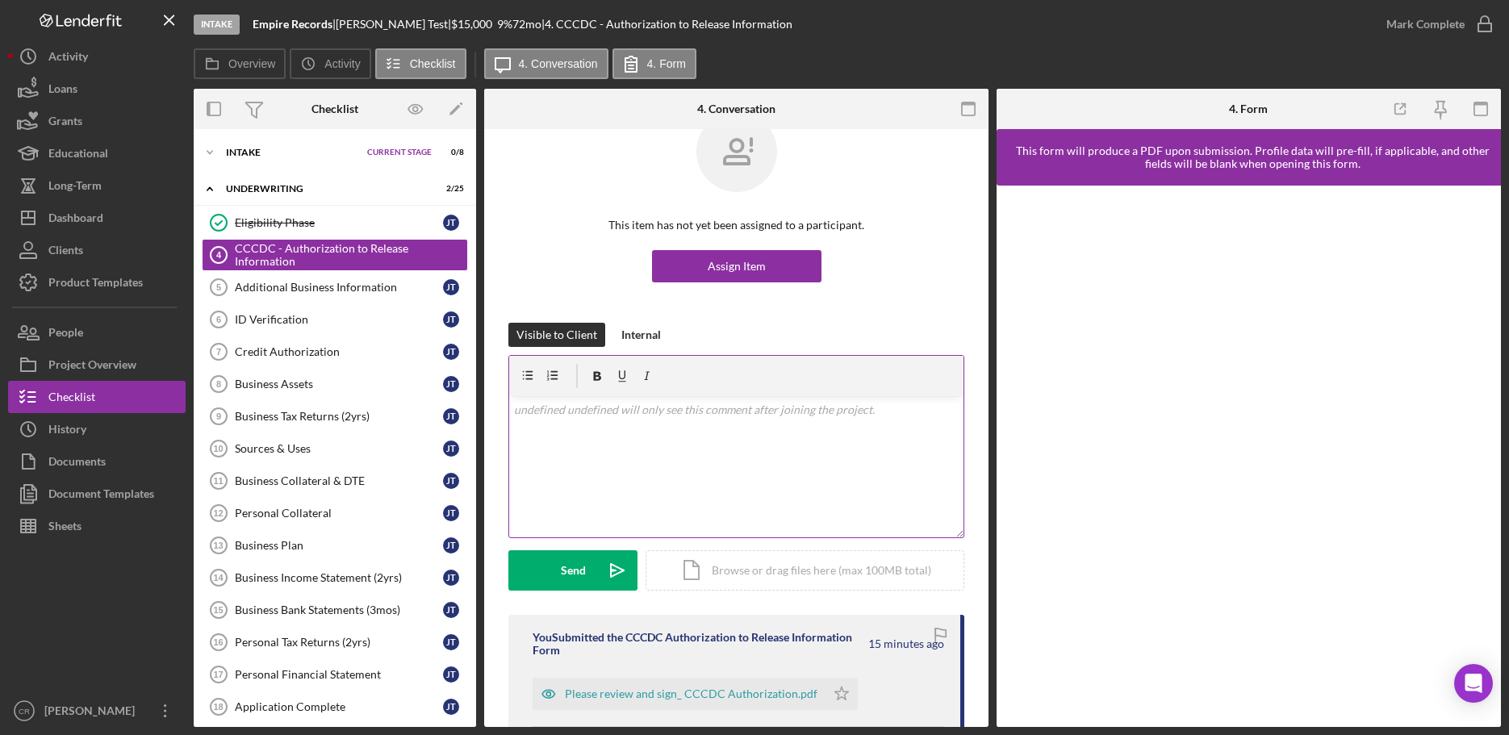
scroll to position [314, 0]
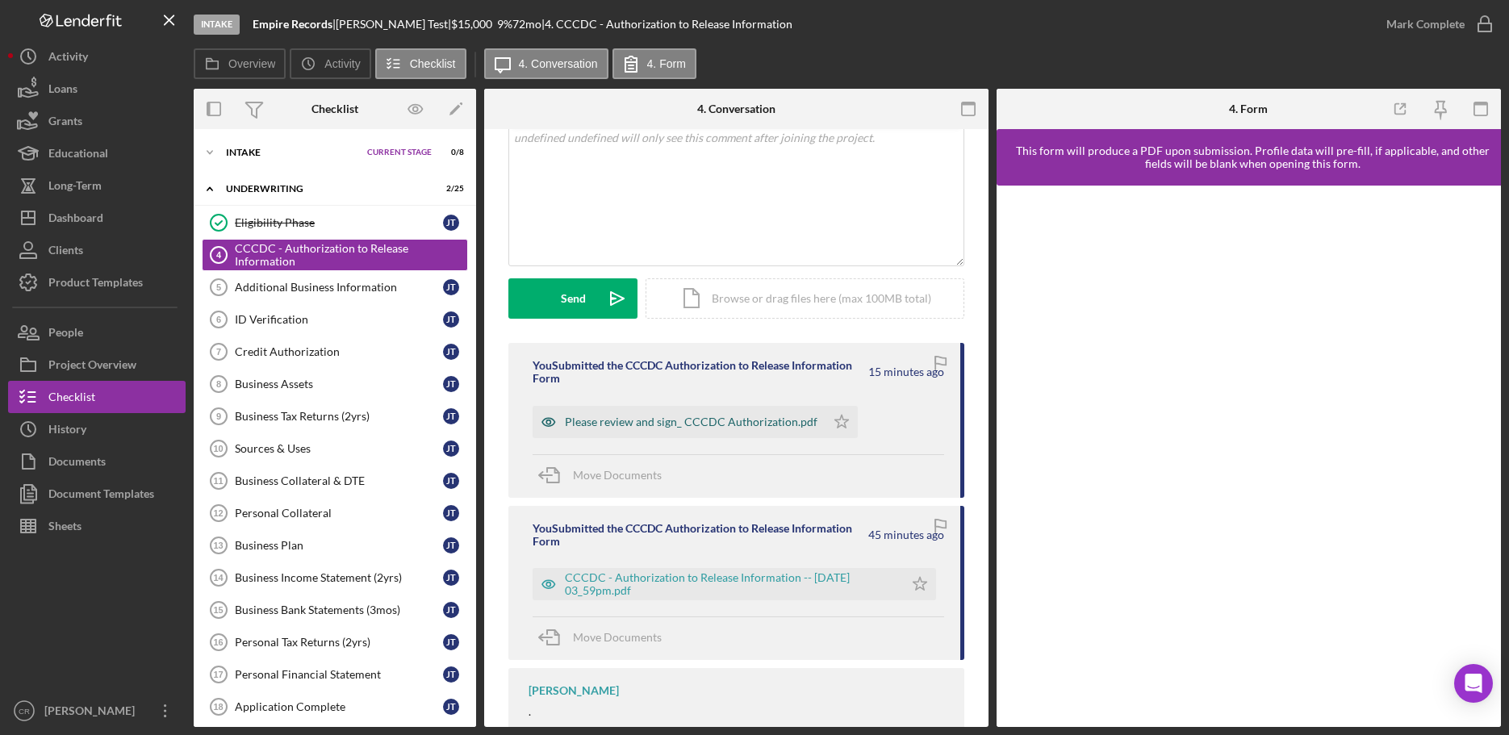
click at [711, 421] on div "Please review and sign_ CCCDC Authorization.pdf" at bounding box center [691, 422] width 253 height 13
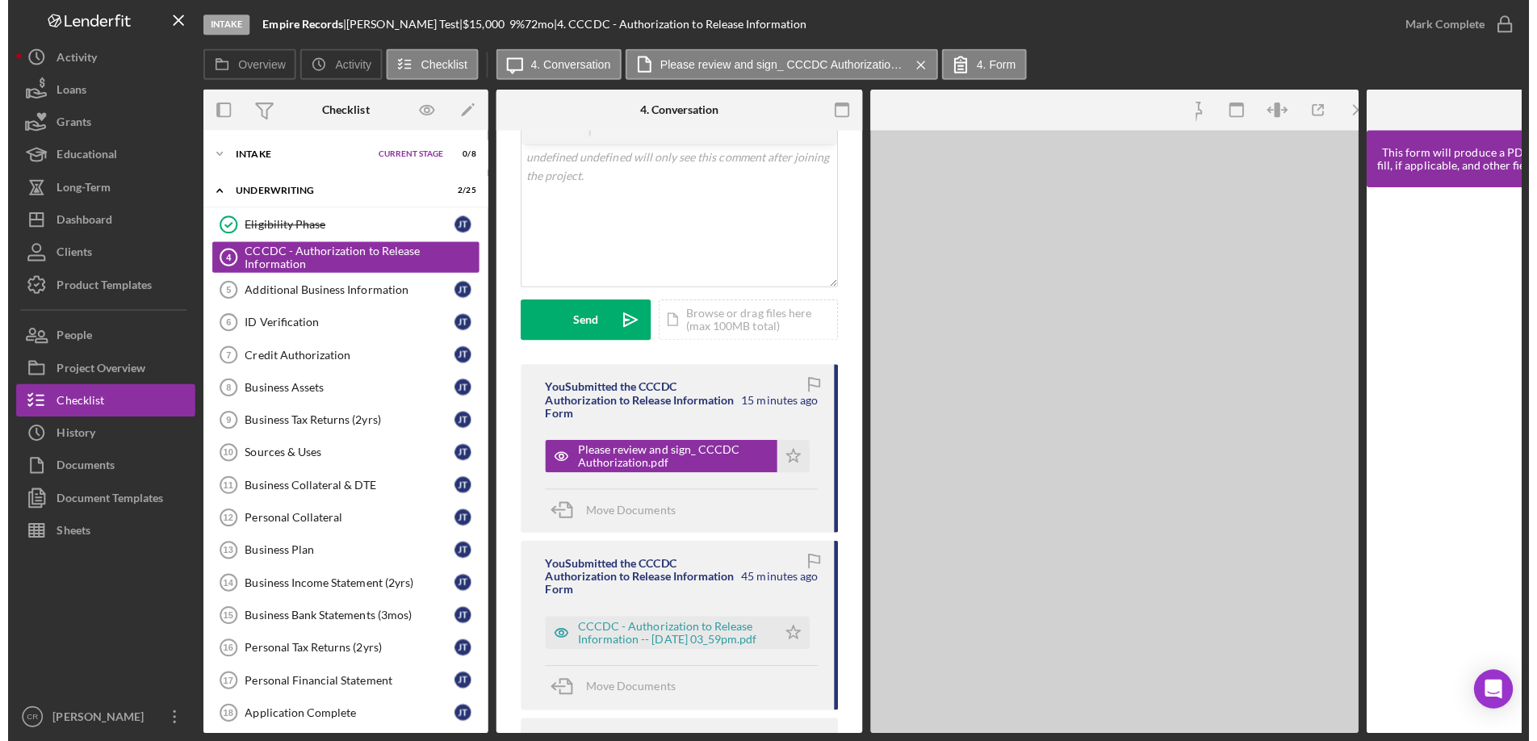
scroll to position [332, 0]
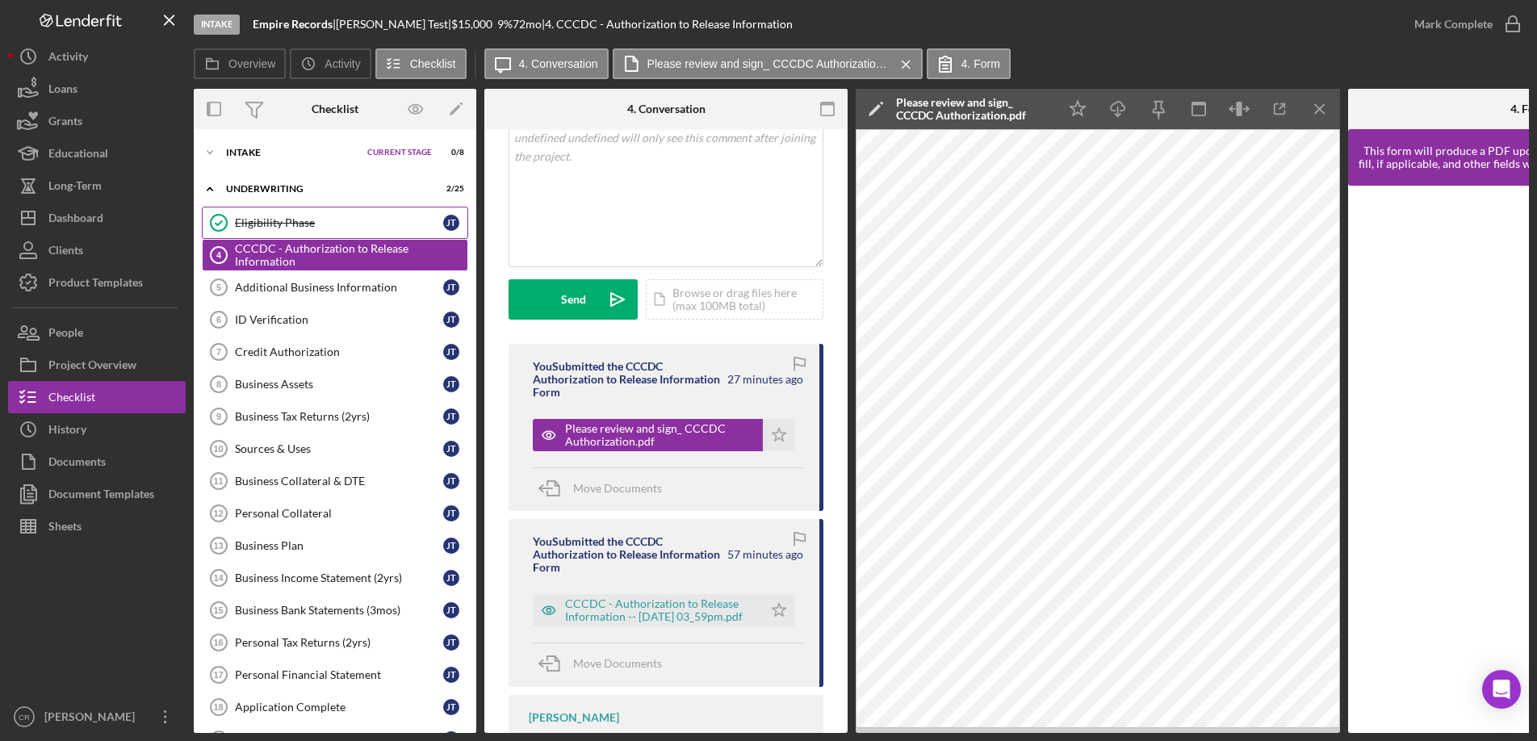
click at [278, 224] on div "Eligibility Phase" at bounding box center [339, 222] width 208 height 13
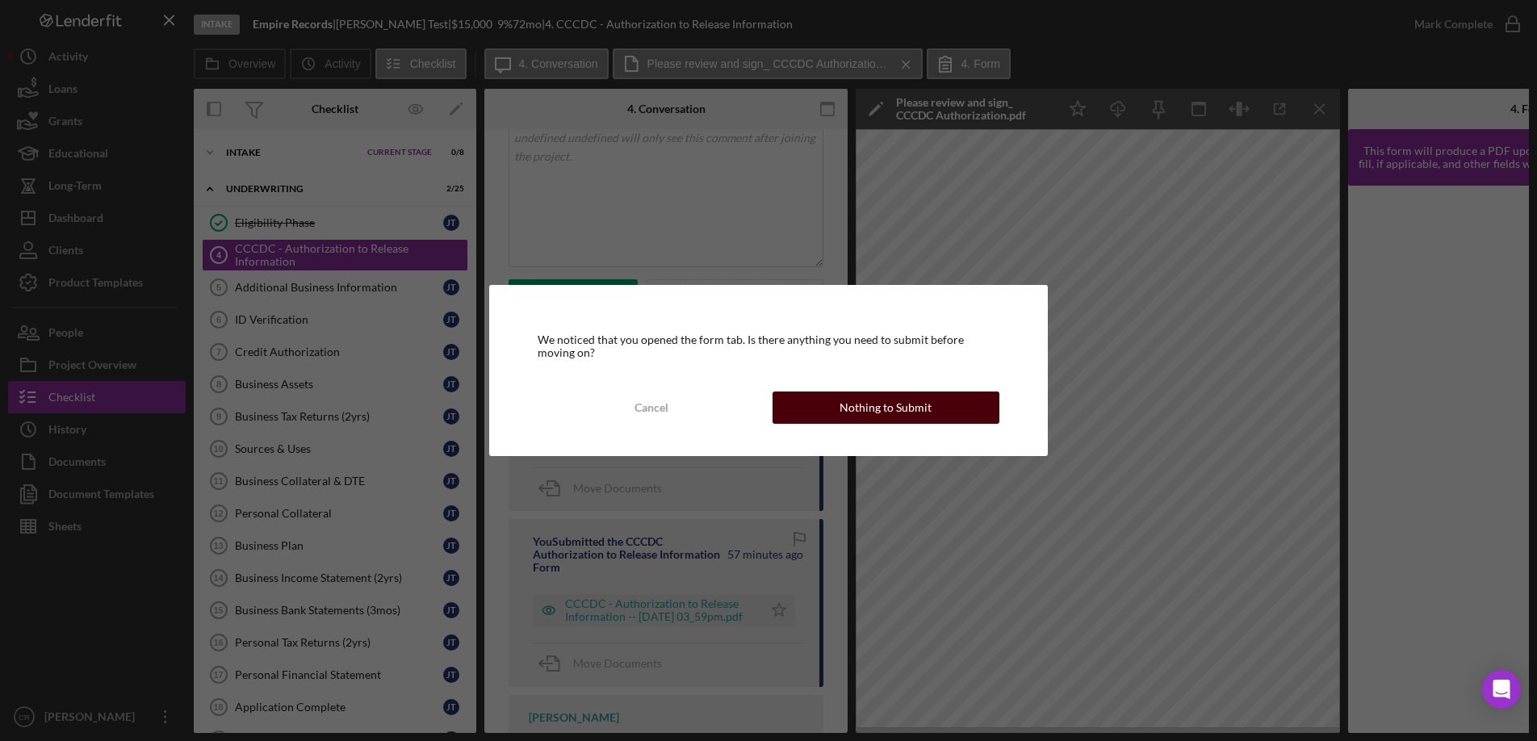
click at [855, 409] on div "Nothing to Submit" at bounding box center [885, 407] width 92 height 32
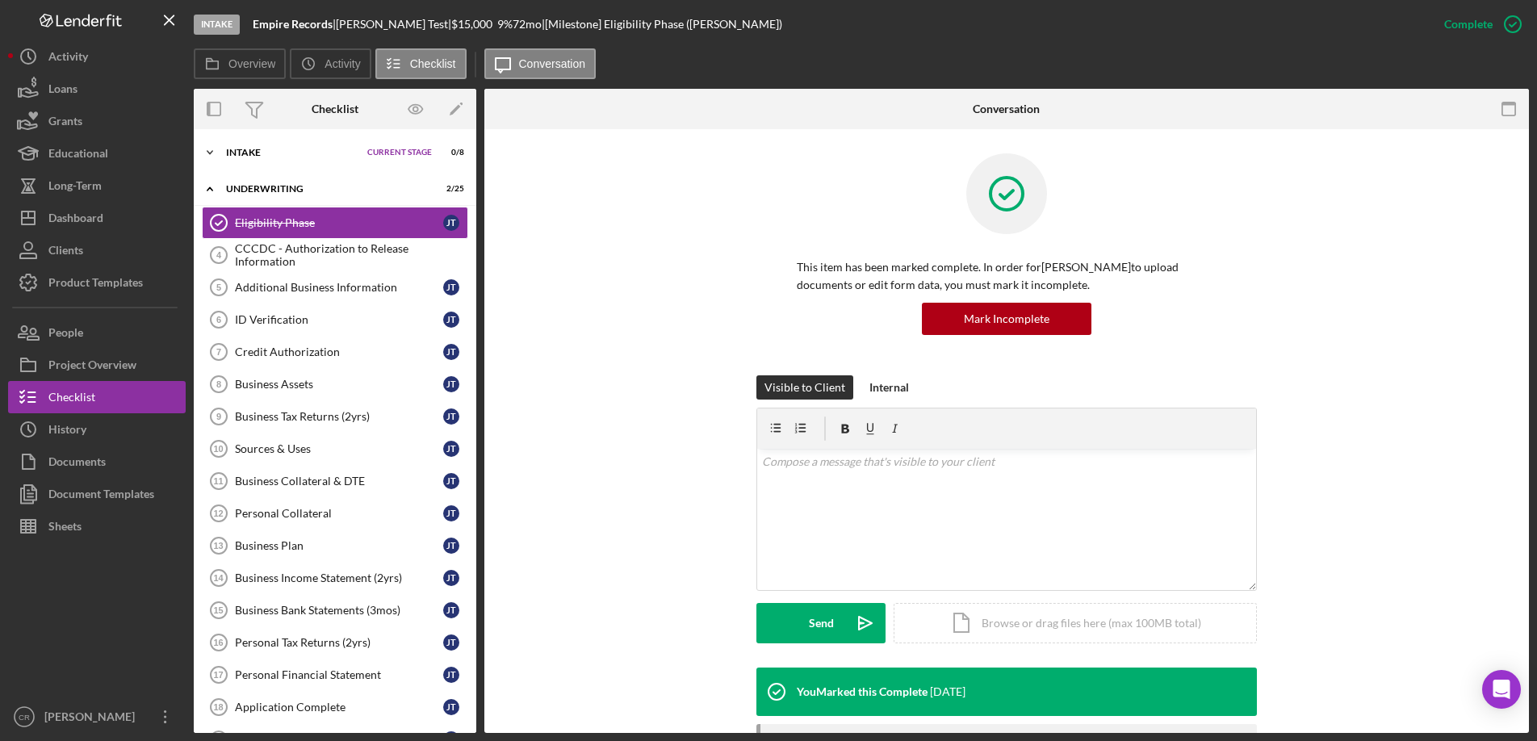
click at [367, 157] on span "Current Stage" at bounding box center [399, 153] width 65 height 10
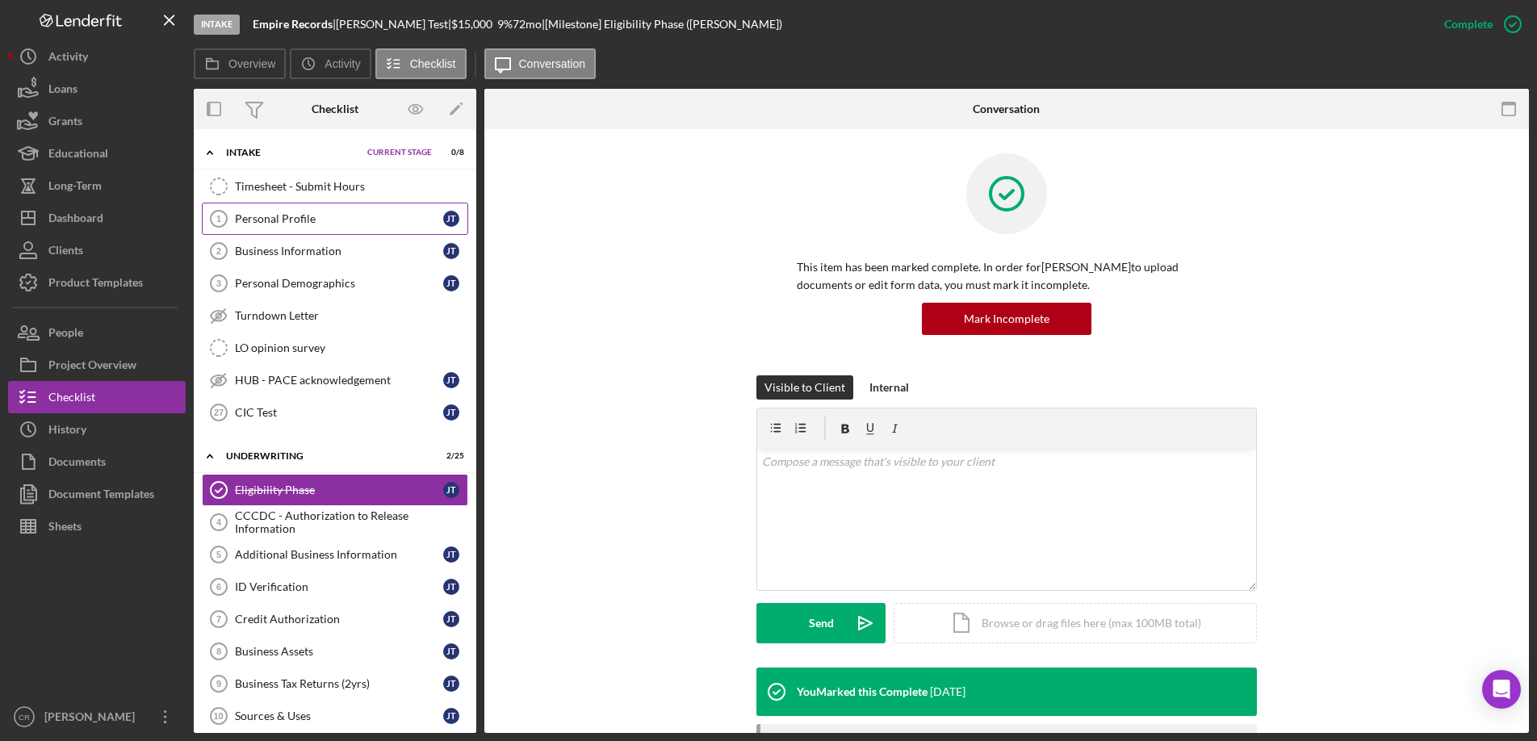
click at [295, 225] on link "Personal Profile 1 Personal Profile [PERSON_NAME]" at bounding box center [335, 219] width 266 height 32
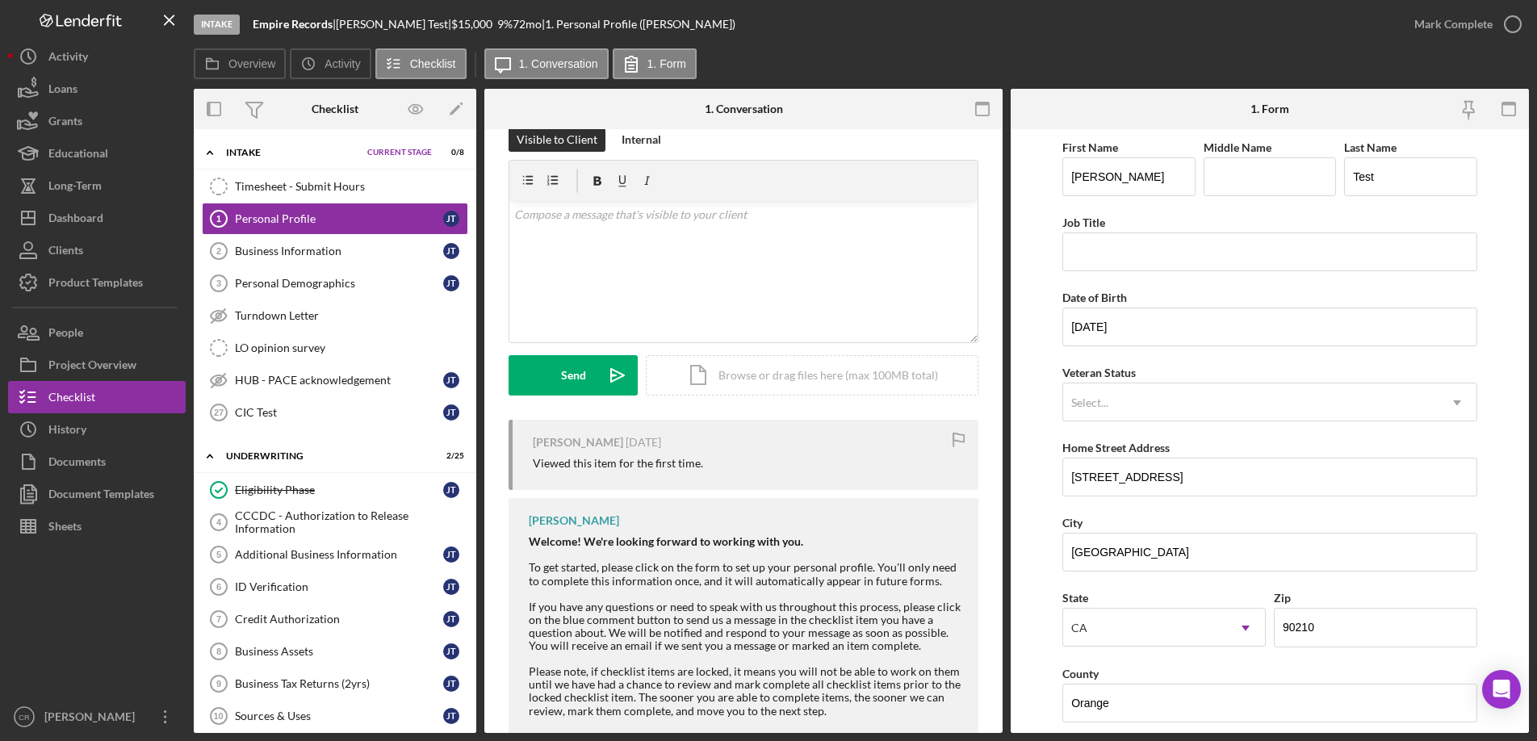
scroll to position [63, 0]
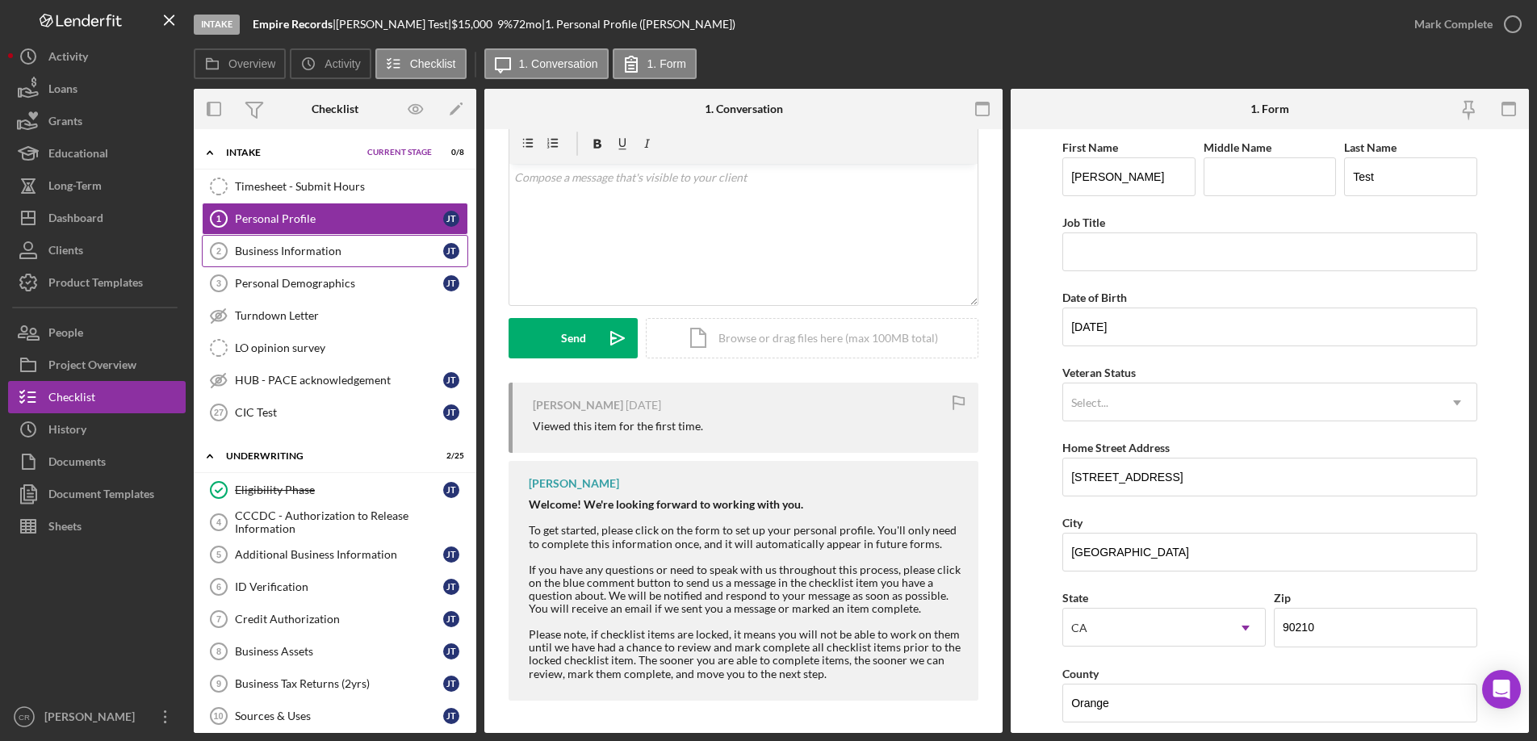
click at [275, 253] on div "Business Information" at bounding box center [339, 251] width 208 height 13
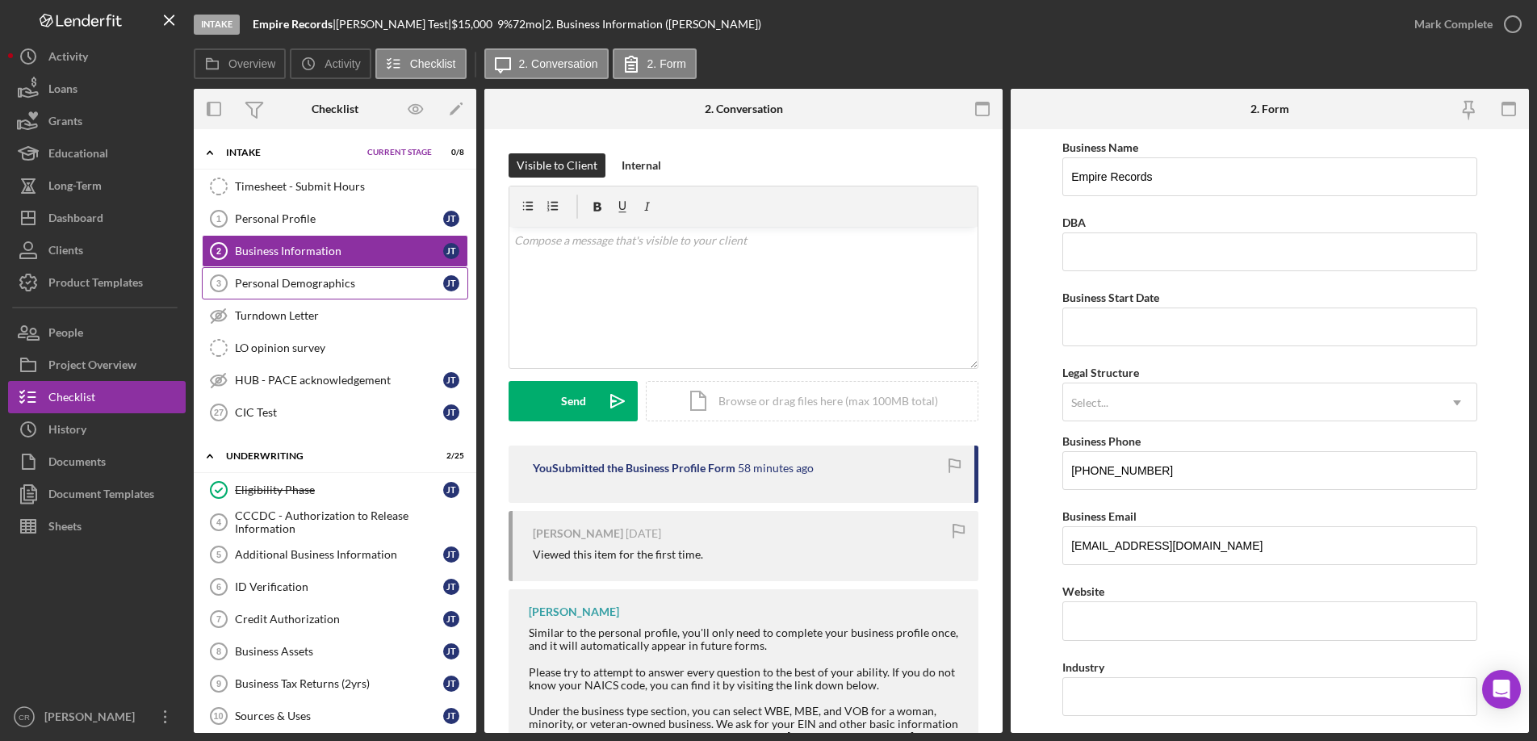
click at [269, 284] on div "Personal Demographics" at bounding box center [339, 283] width 208 height 13
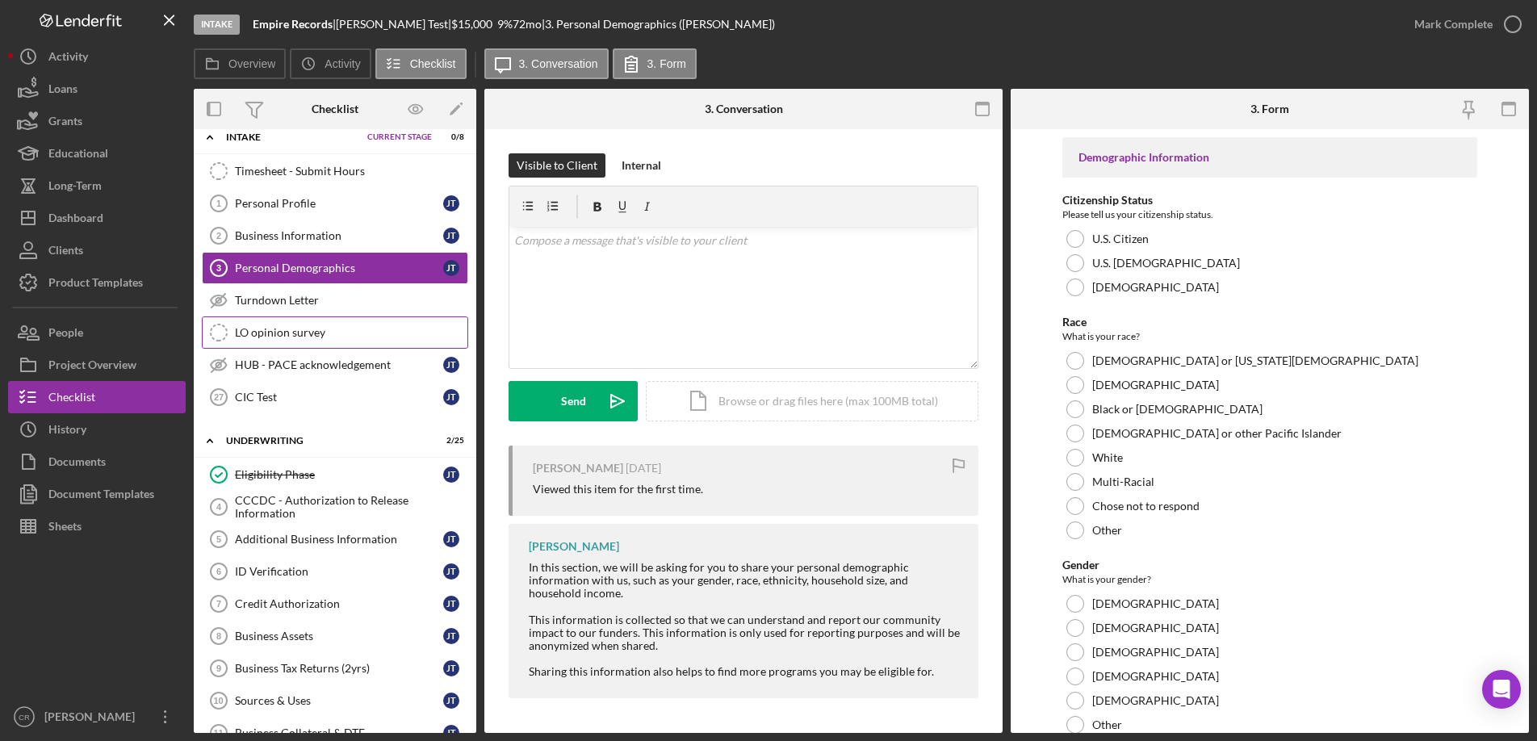
scroll to position [16, 0]
click at [300, 325] on div "LO opinion survey" at bounding box center [351, 331] width 232 height 13
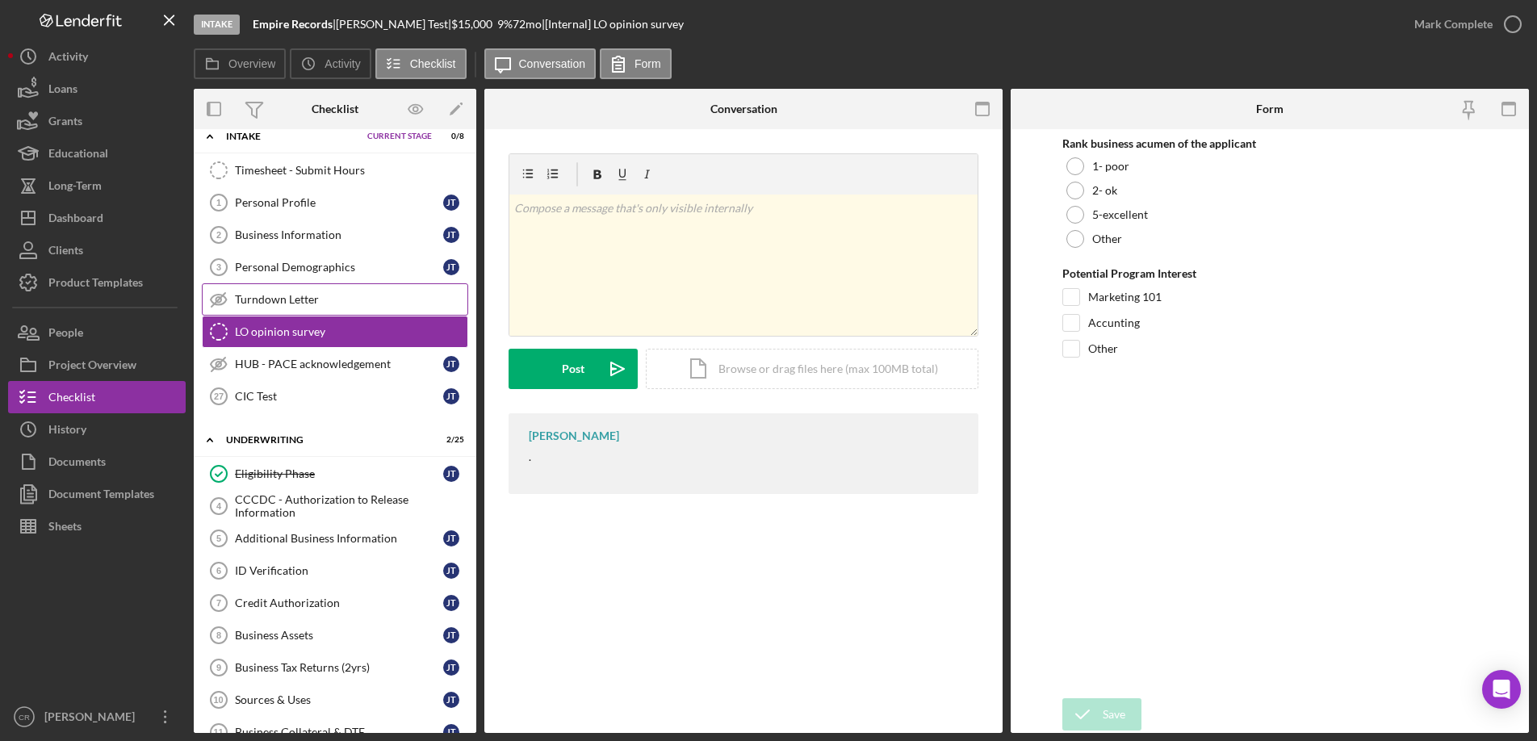
click at [302, 294] on div "Turndown Letter" at bounding box center [351, 299] width 232 height 13
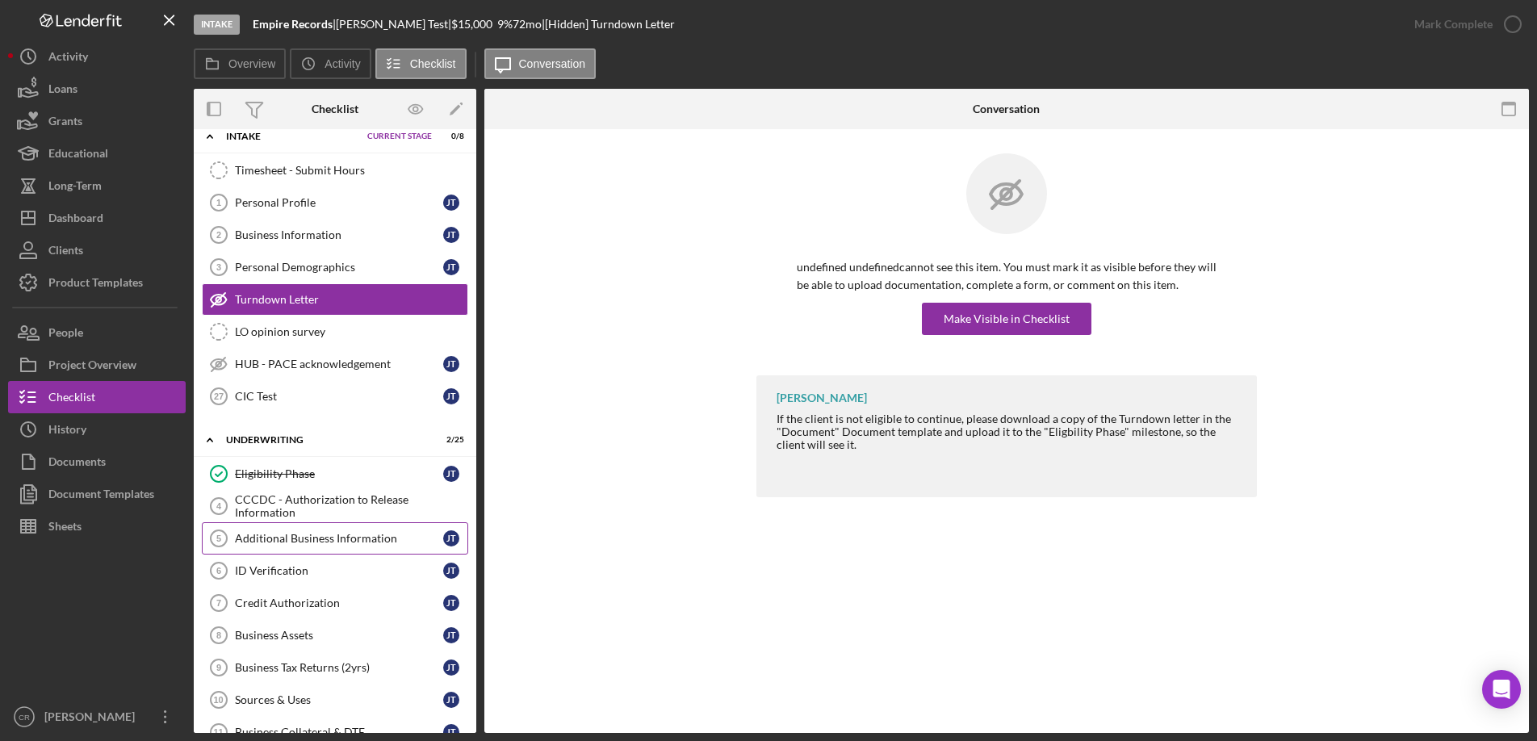
click at [312, 536] on div "Additional Business Information" at bounding box center [339, 538] width 208 height 13
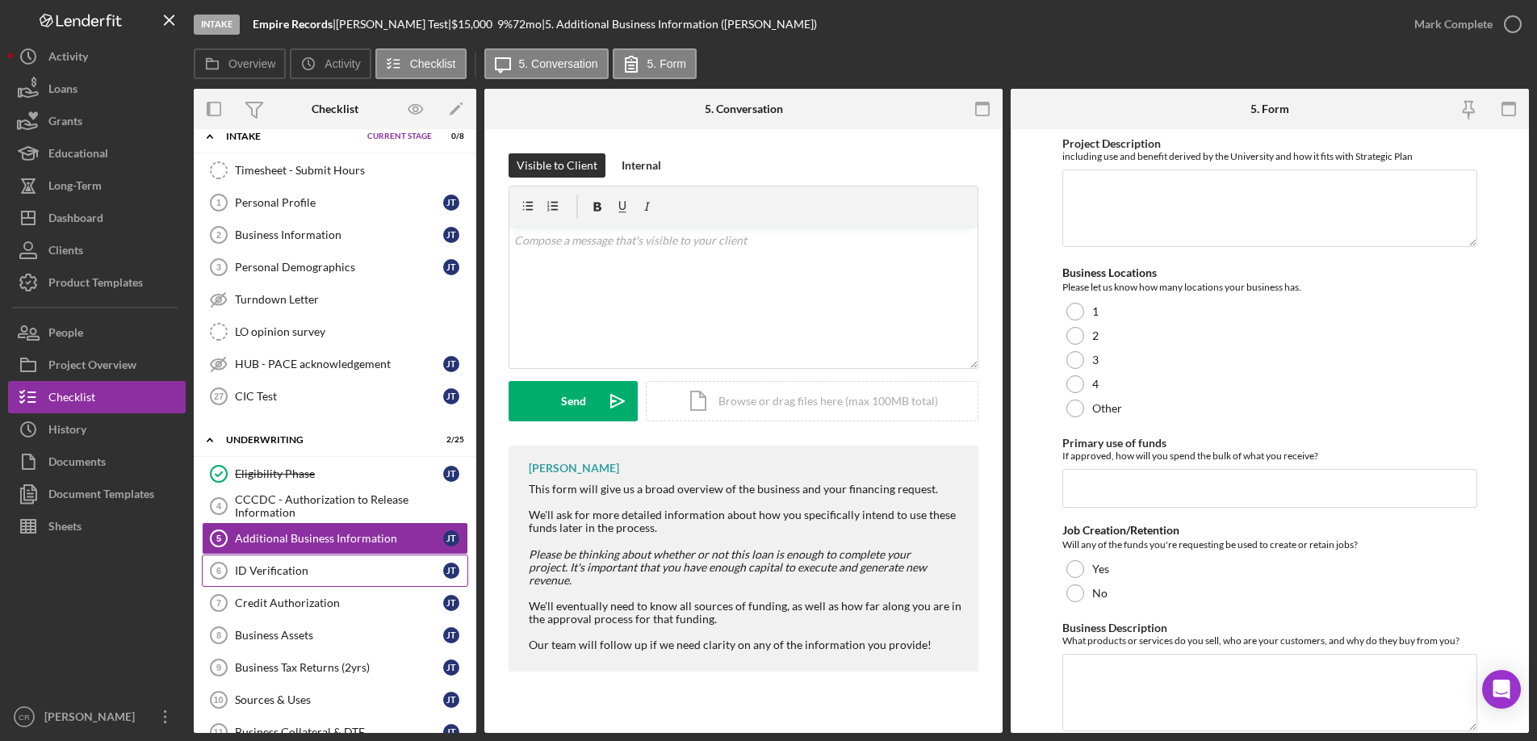
click at [298, 589] on link "Credit Authorization 7 Credit Authorization [PERSON_NAME]" at bounding box center [335, 603] width 266 height 32
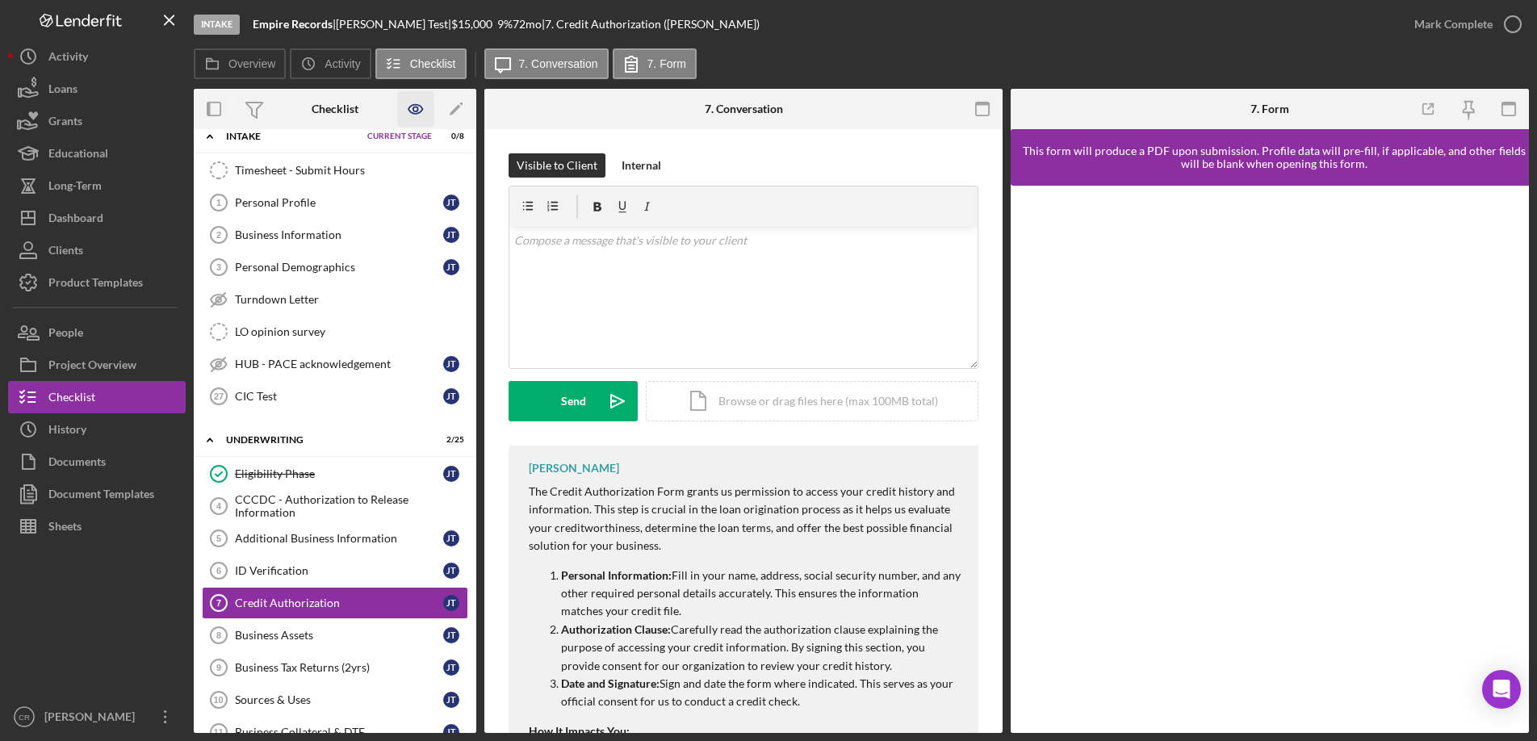
click at [414, 111] on icon "button" at bounding box center [415, 109] width 5 height 5
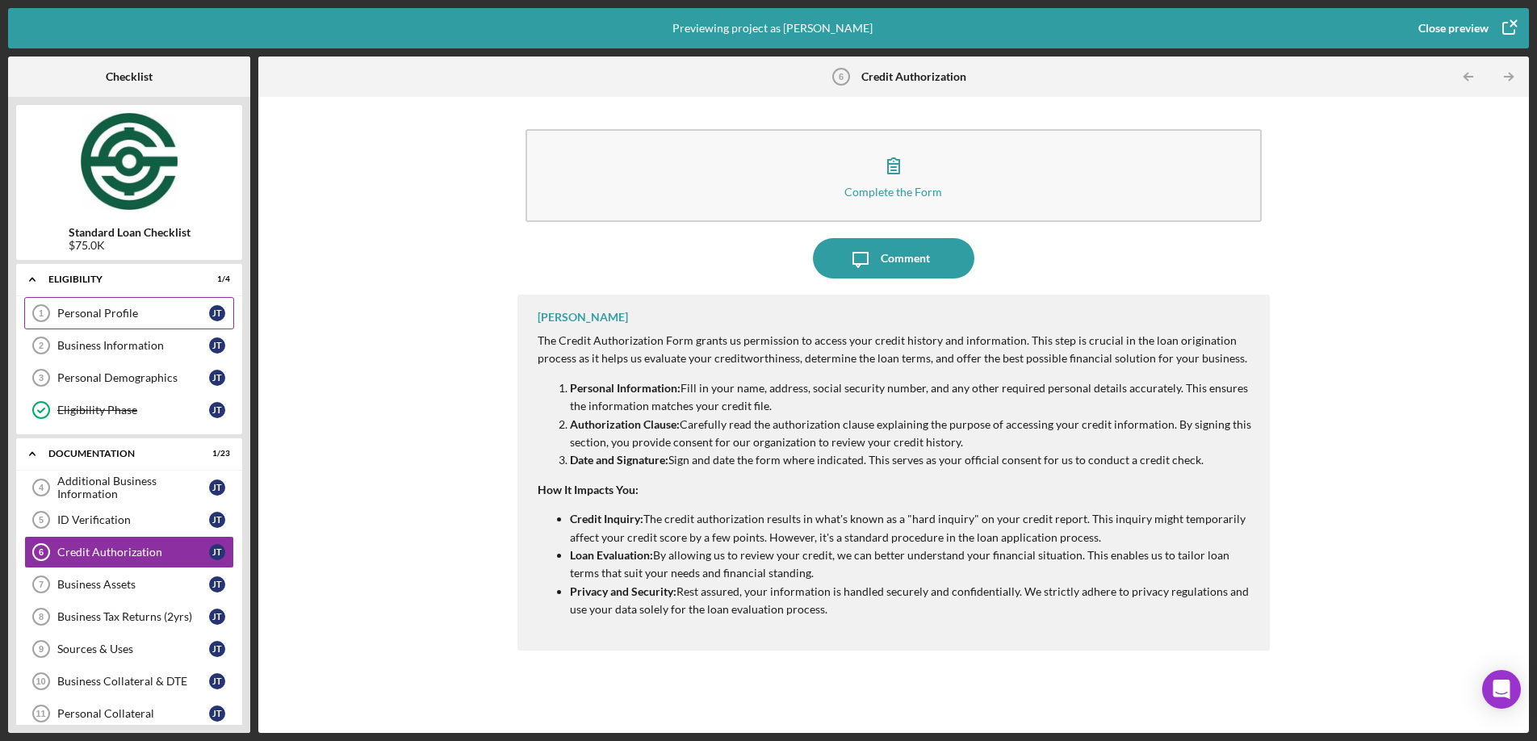
click at [142, 315] on div "Personal Profile" at bounding box center [133, 313] width 152 height 13
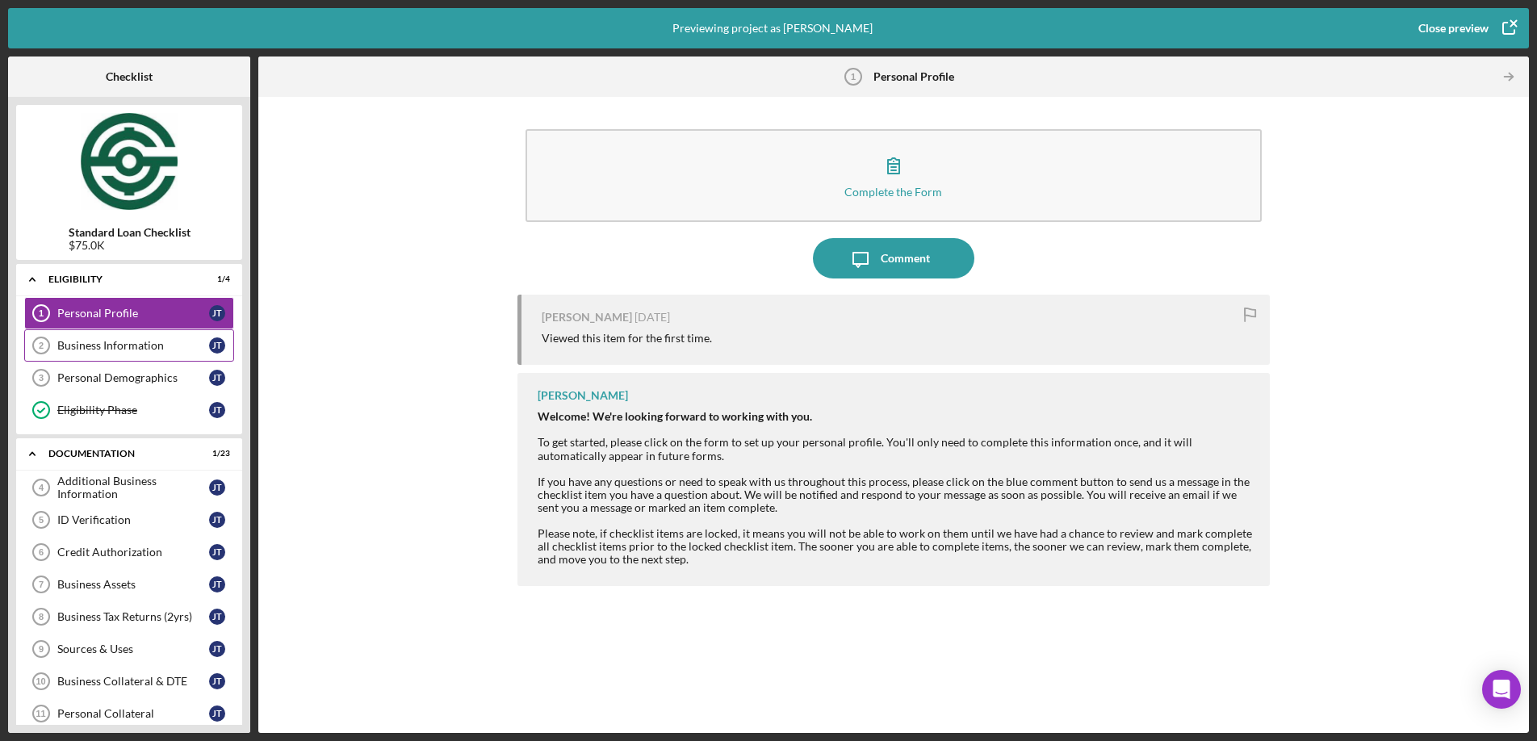
click at [143, 344] on div "Business Information" at bounding box center [133, 345] width 152 height 13
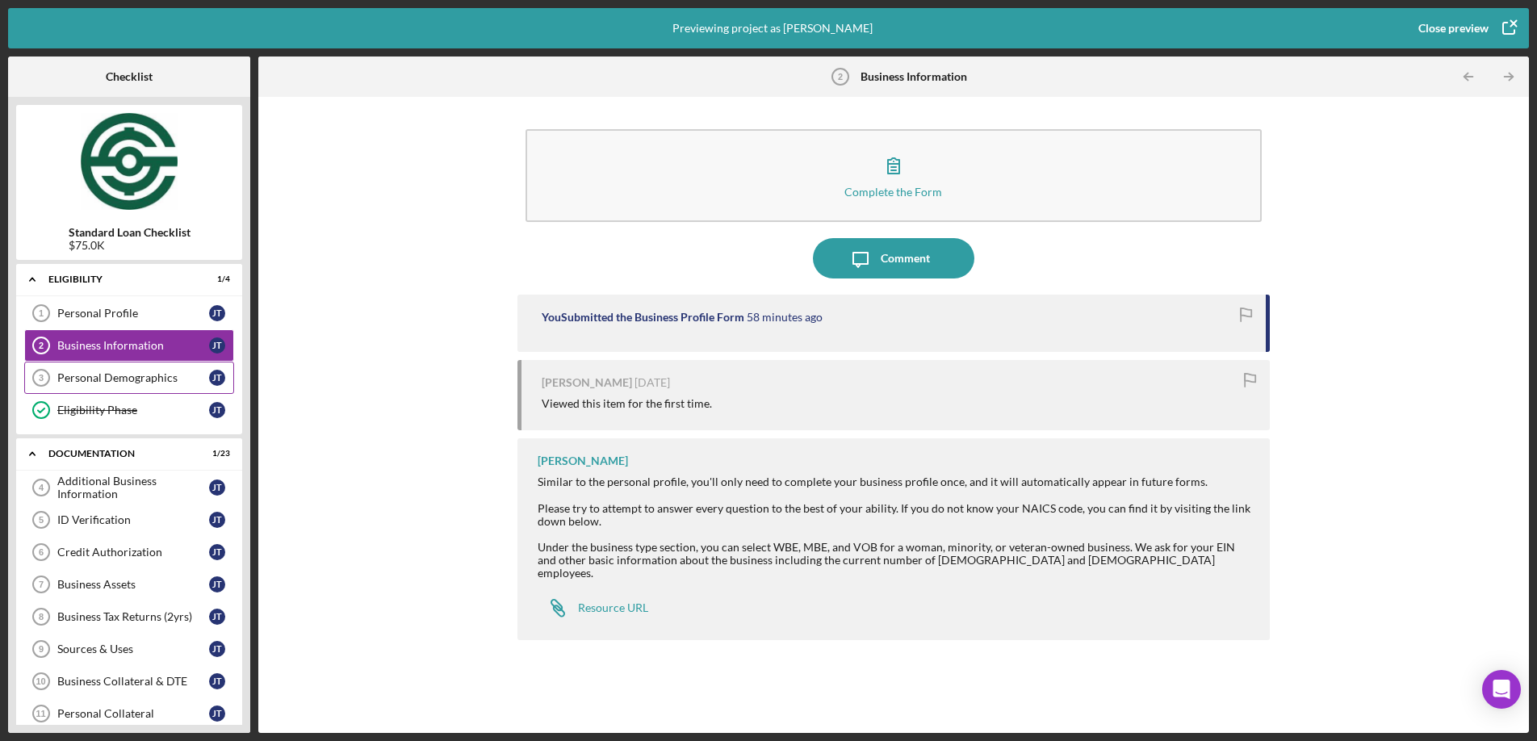
click at [139, 379] on div "Personal Demographics" at bounding box center [133, 377] width 152 height 13
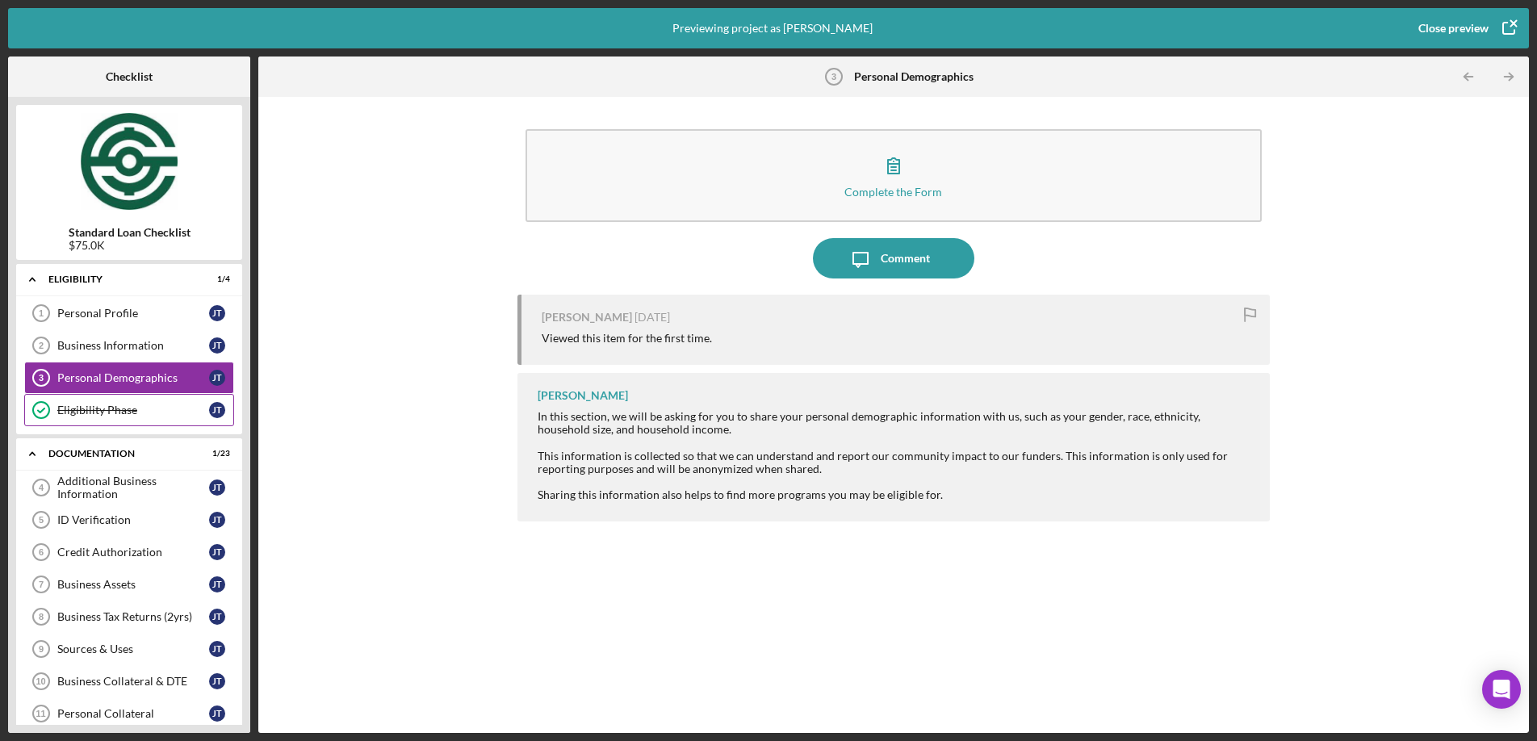
click at [135, 416] on div "Eligibility Phase Eligibility Phase [PERSON_NAME]" at bounding box center [129, 410] width 210 height 32
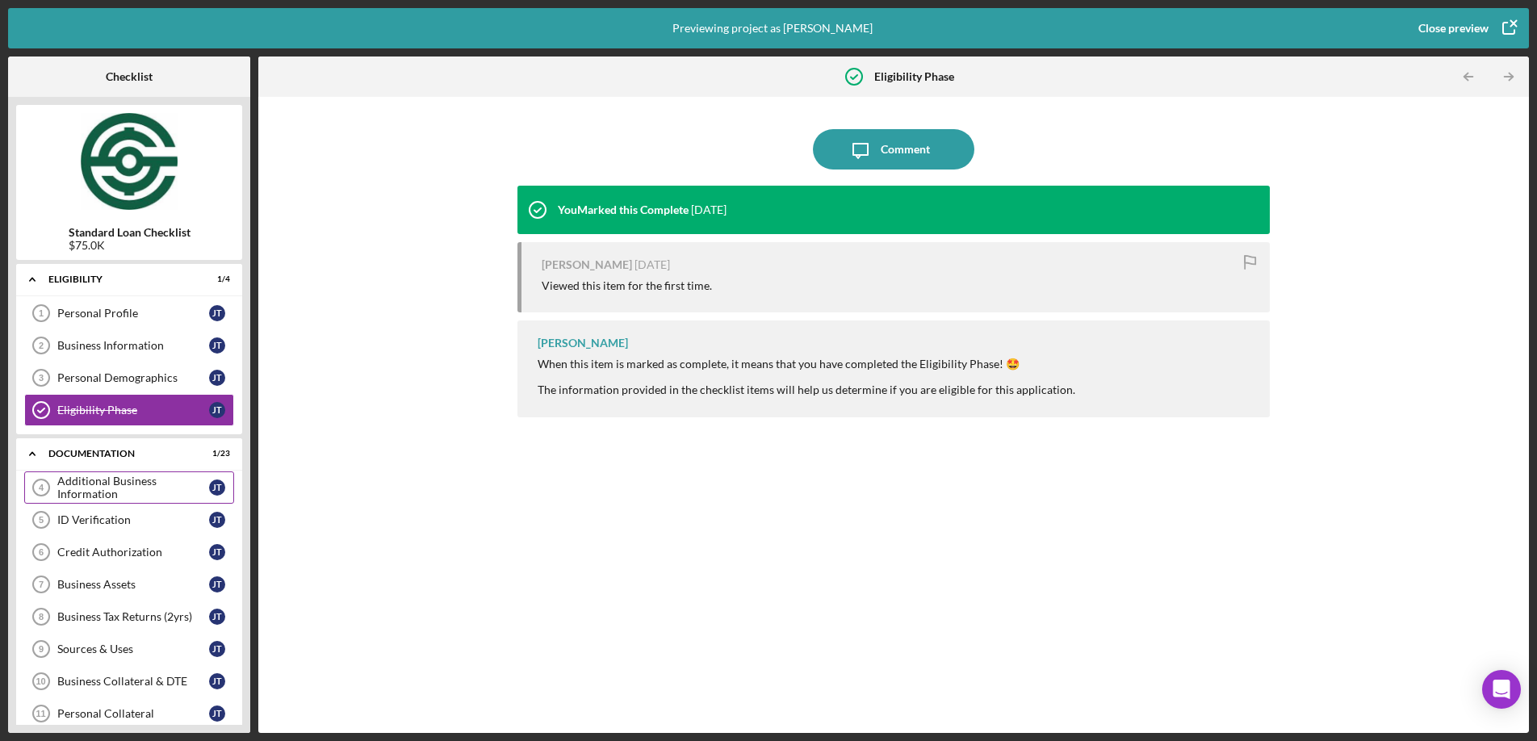
click at [132, 491] on div "Additional Business Information" at bounding box center [133, 488] width 152 height 26
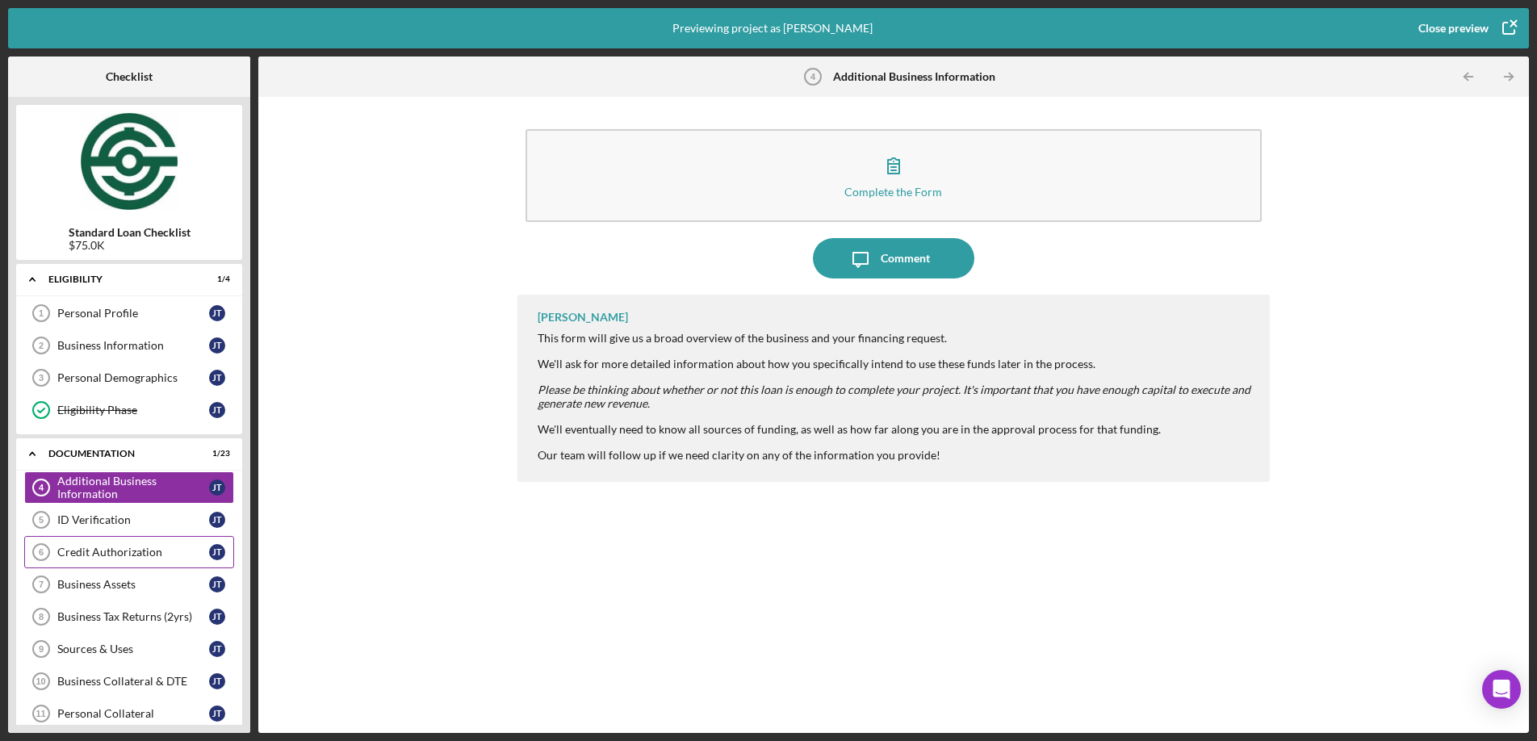
click at [118, 550] on div "Credit Authorization" at bounding box center [133, 552] width 152 height 13
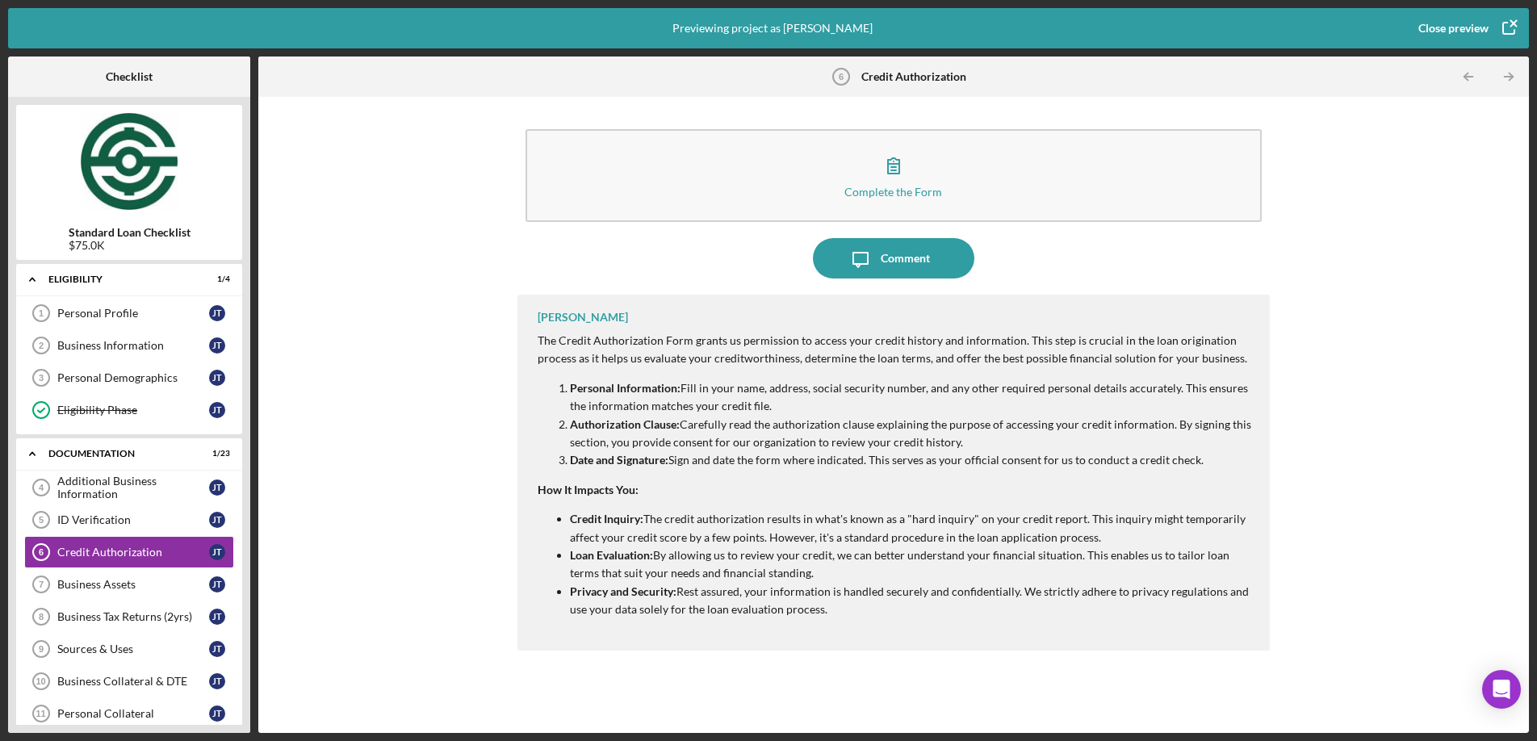
click at [1451, 31] on div "Close preview" at bounding box center [1453, 28] width 70 height 32
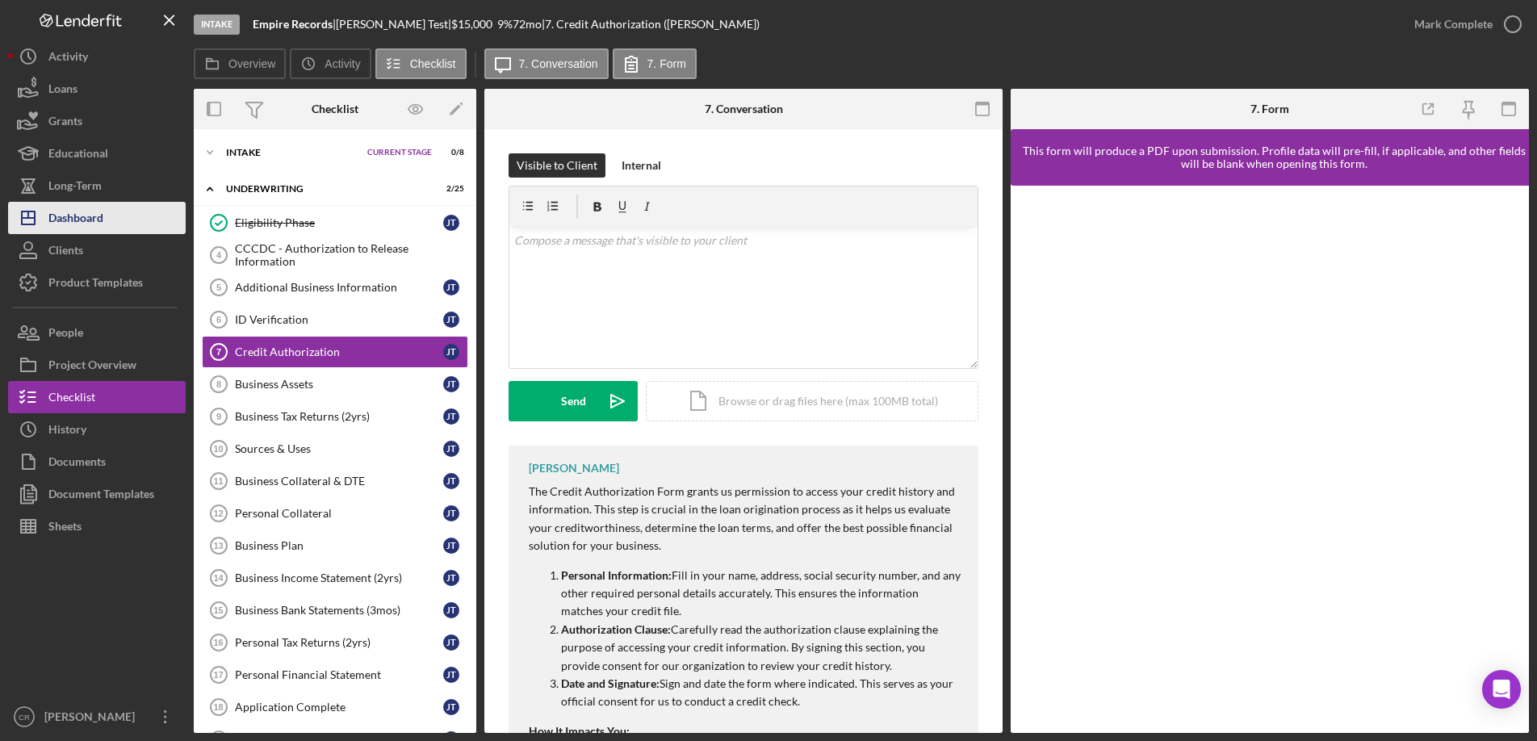
click at [70, 206] on div "Dashboard" at bounding box center [75, 220] width 55 height 36
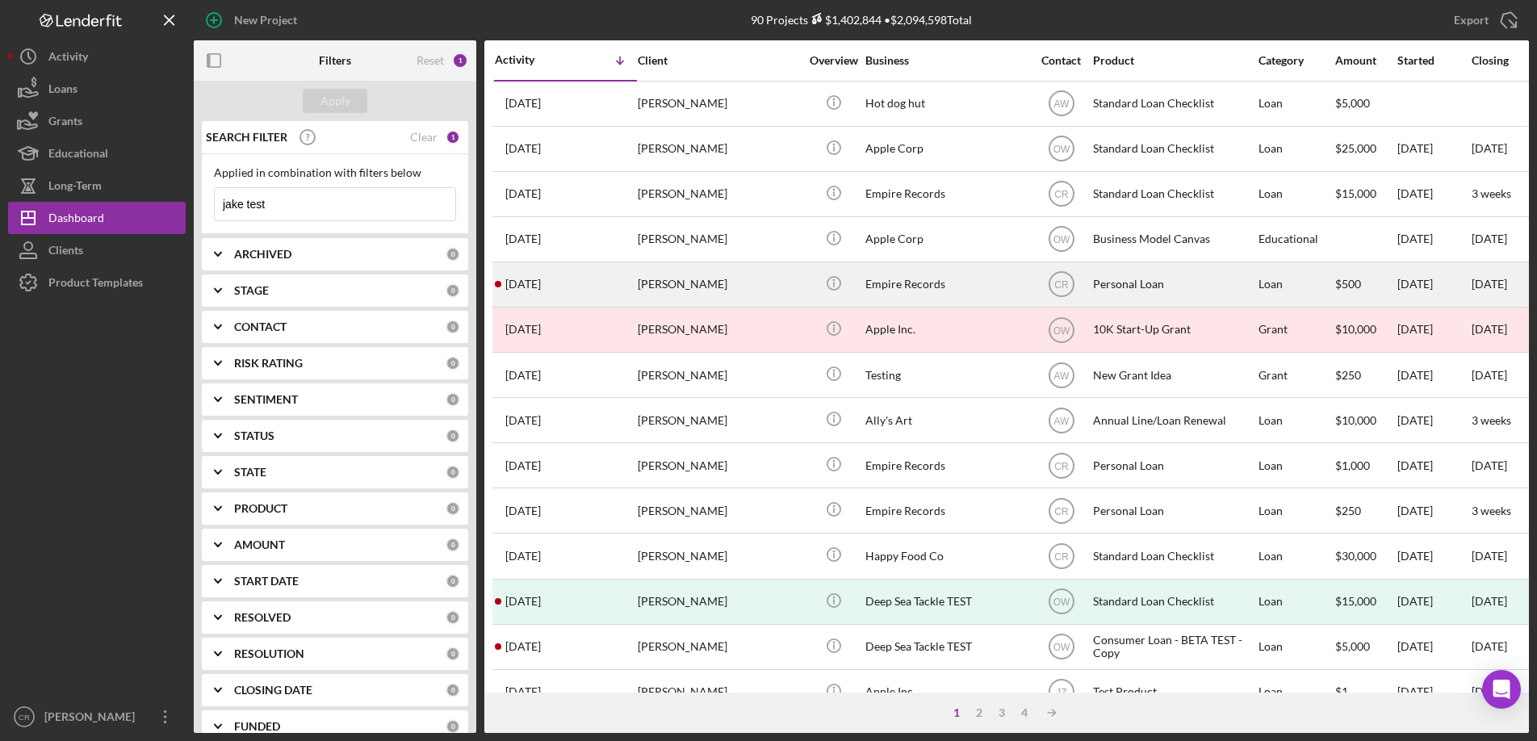
click at [886, 283] on div "Empire Records" at bounding box center [945, 284] width 161 height 43
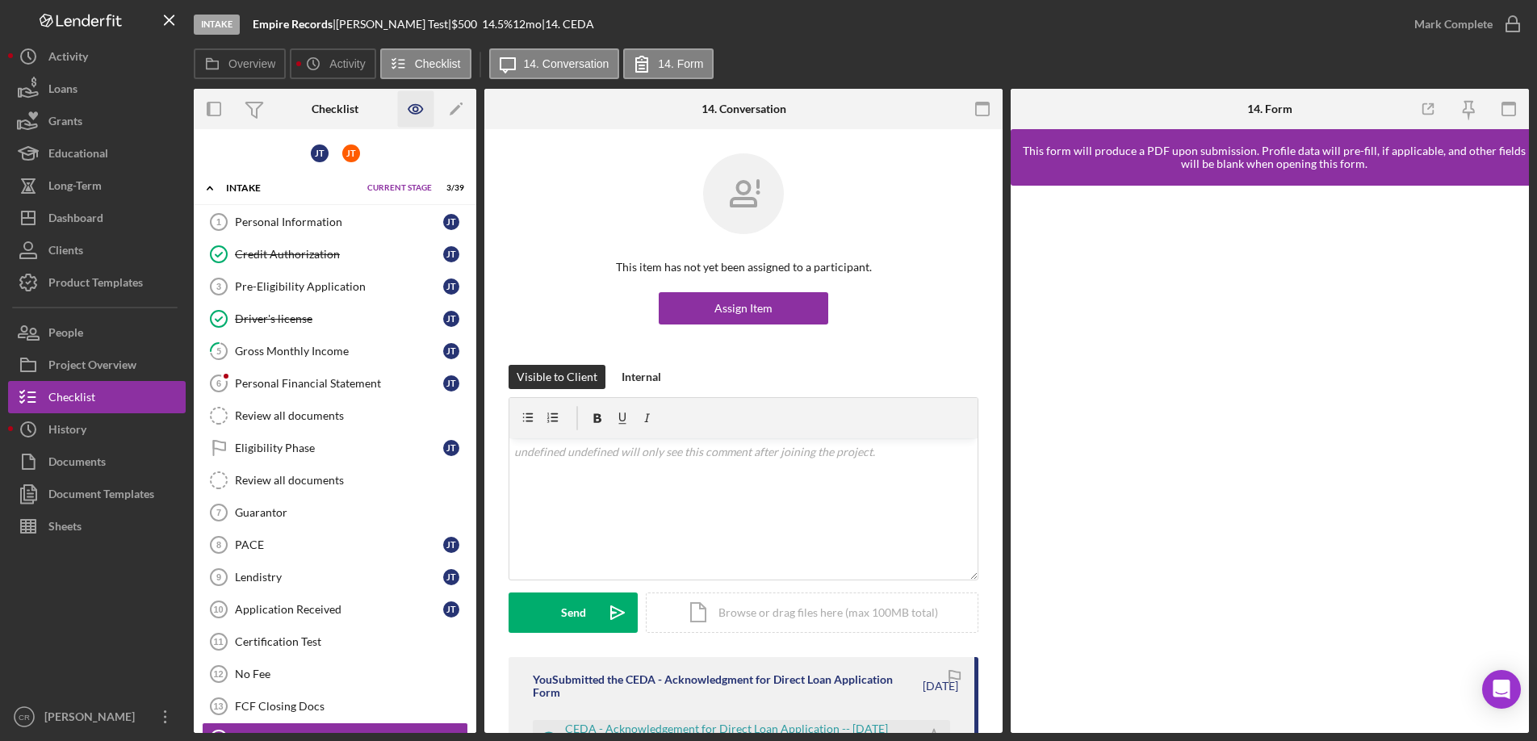
click at [420, 106] on icon "button" at bounding box center [415, 109] width 14 height 9
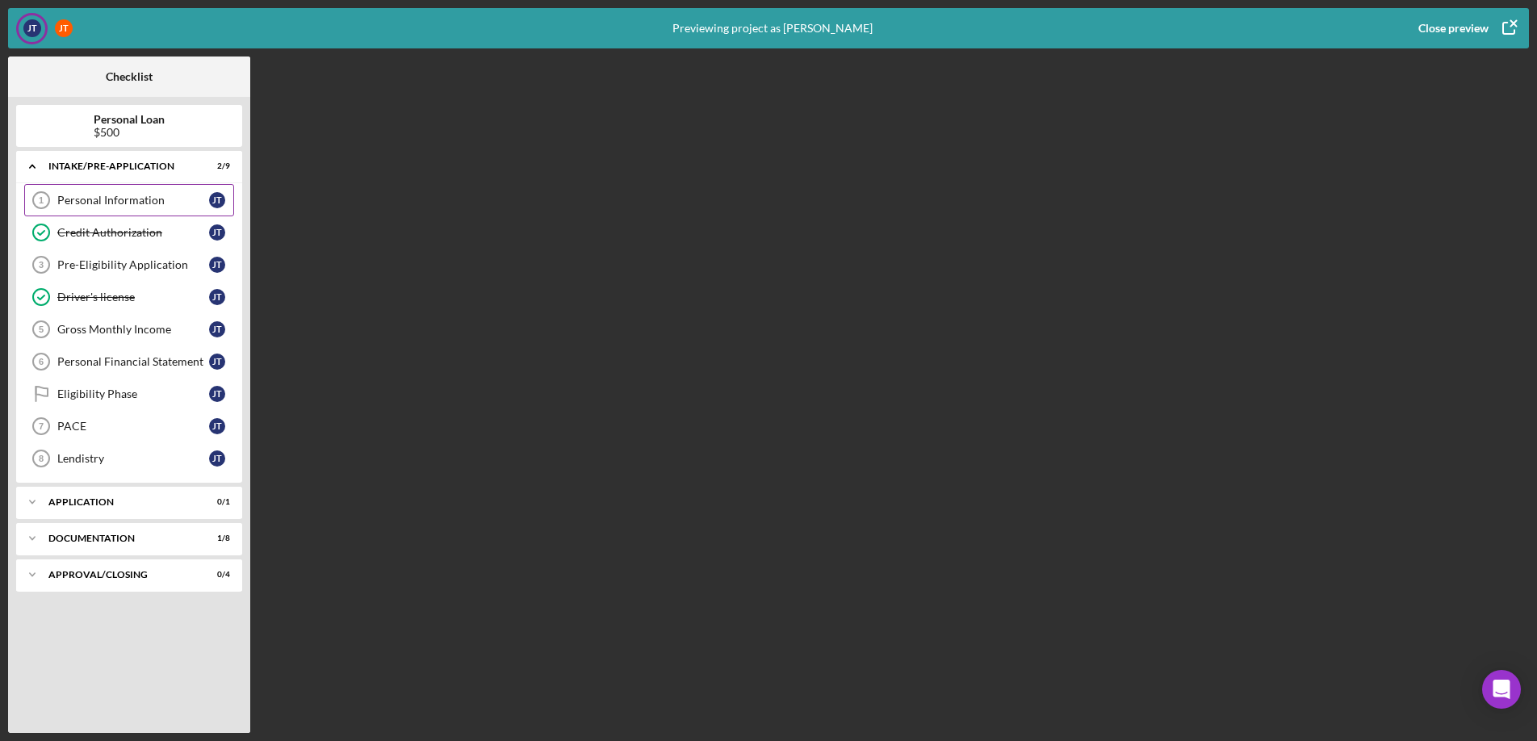
click at [135, 199] on div "Personal Information" at bounding box center [133, 200] width 152 height 13
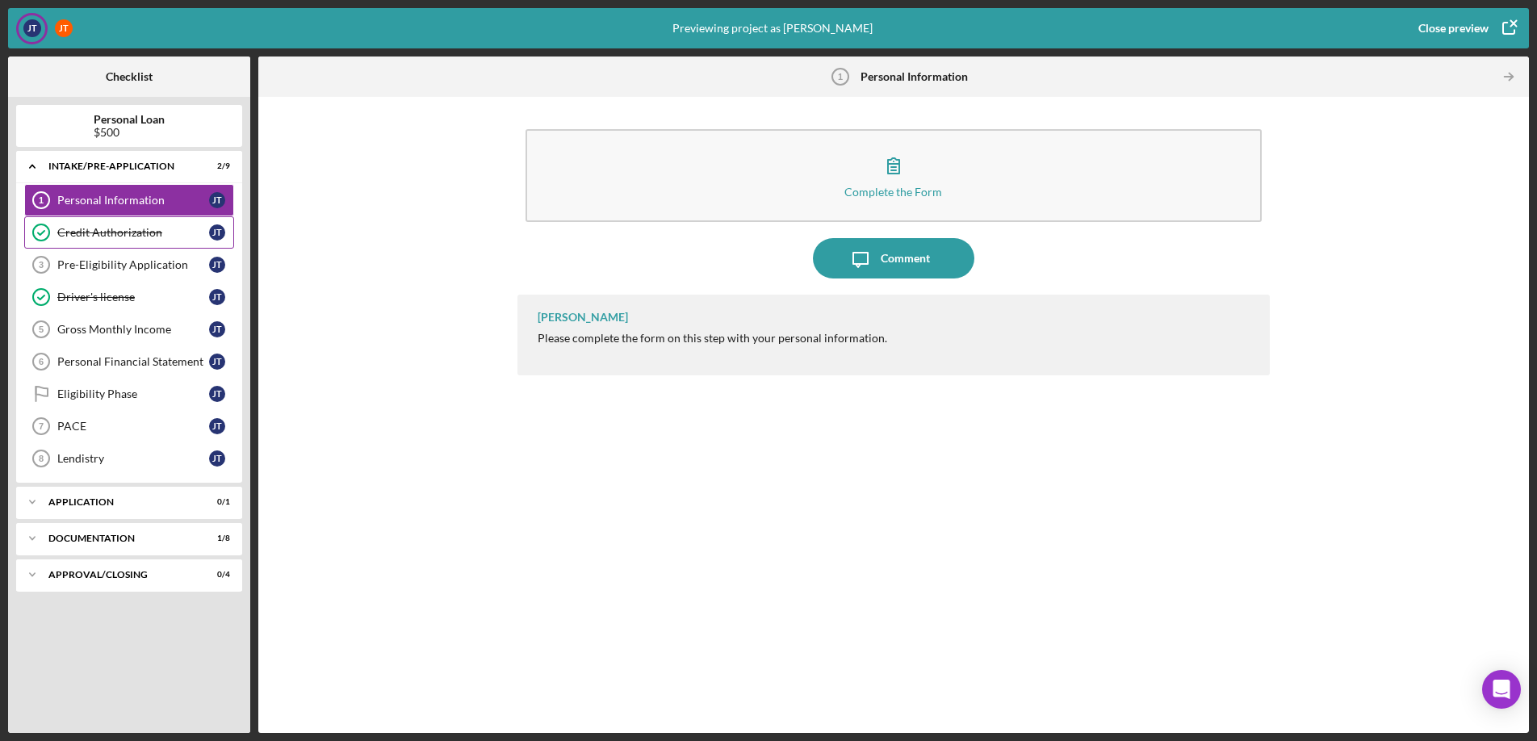
click at [71, 236] on div "Credit Authorization" at bounding box center [133, 232] width 152 height 13
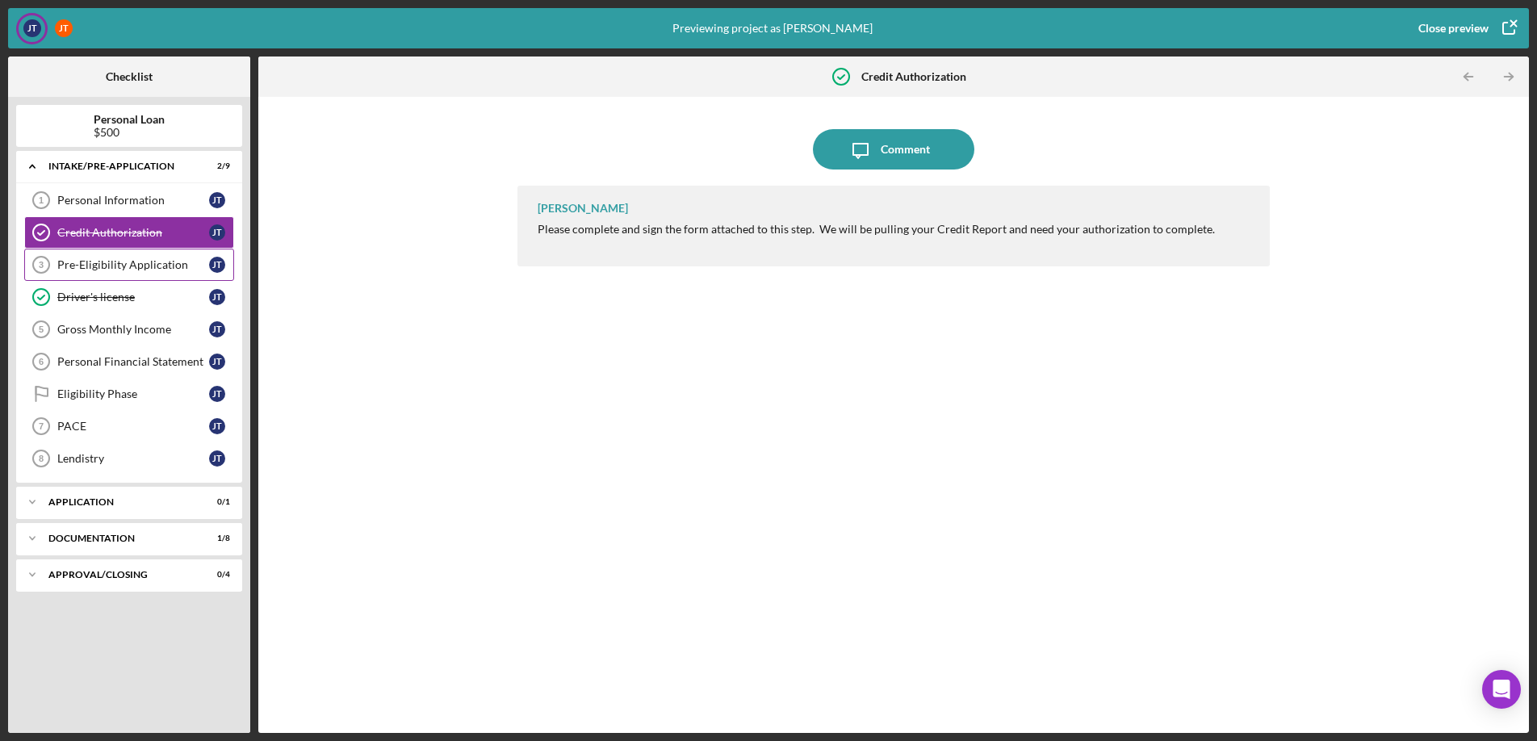
click at [91, 278] on div "Pre-Eligibility Application 3 Pre-Eligibility Application [PERSON_NAME]" at bounding box center [129, 265] width 210 height 32
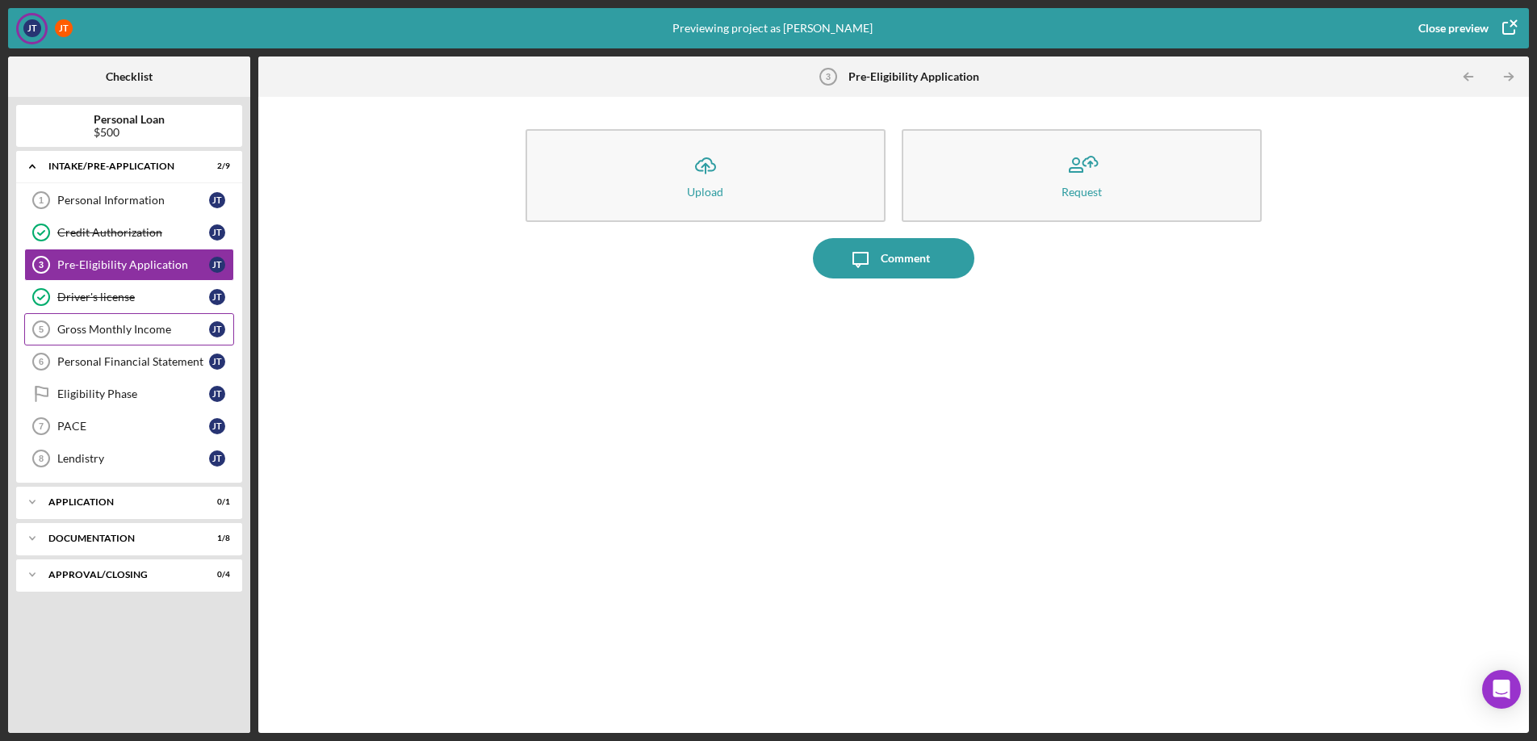
click at [105, 336] on div "Gross Monthly Income" at bounding box center [133, 329] width 152 height 13
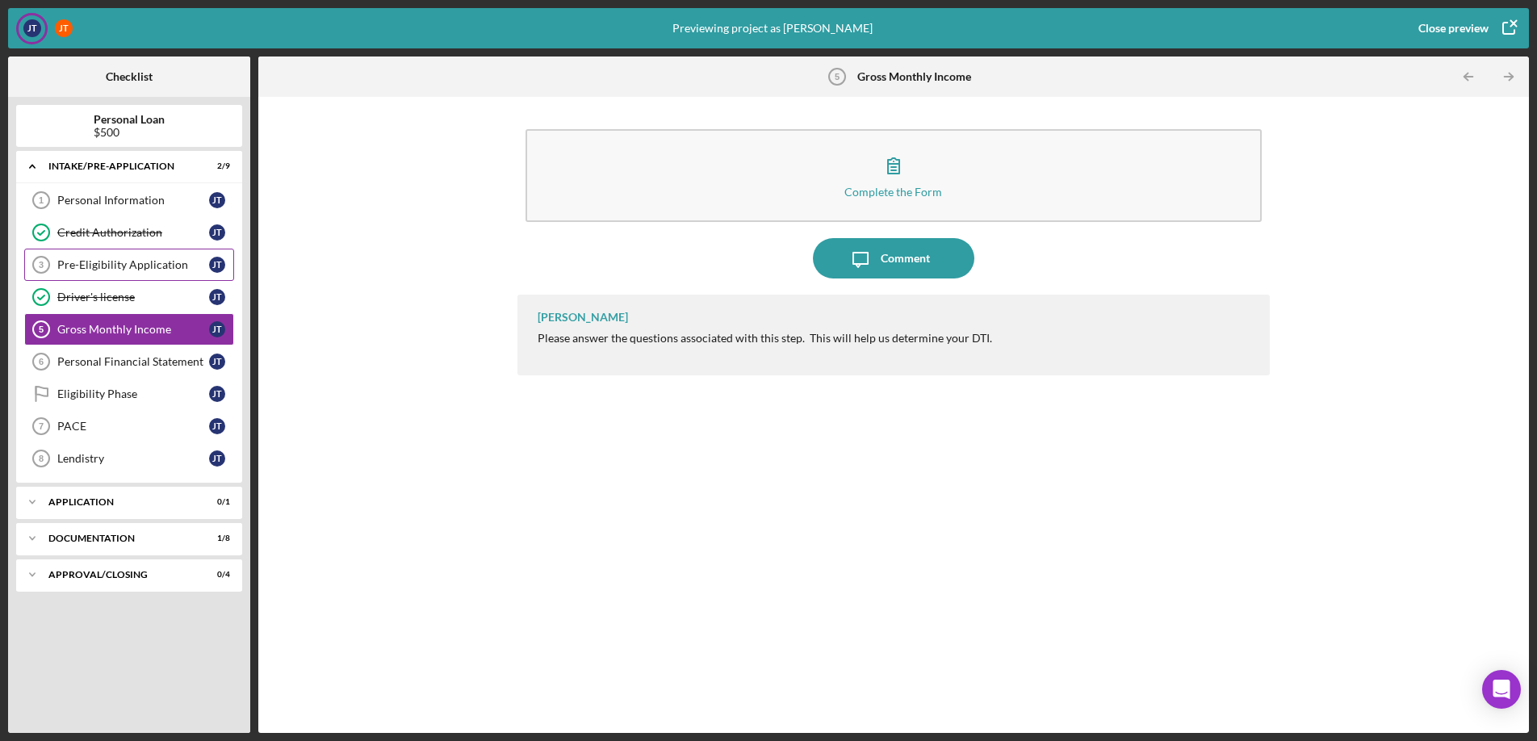
click at [112, 266] on div "Pre-Eligibility Application" at bounding box center [133, 264] width 152 height 13
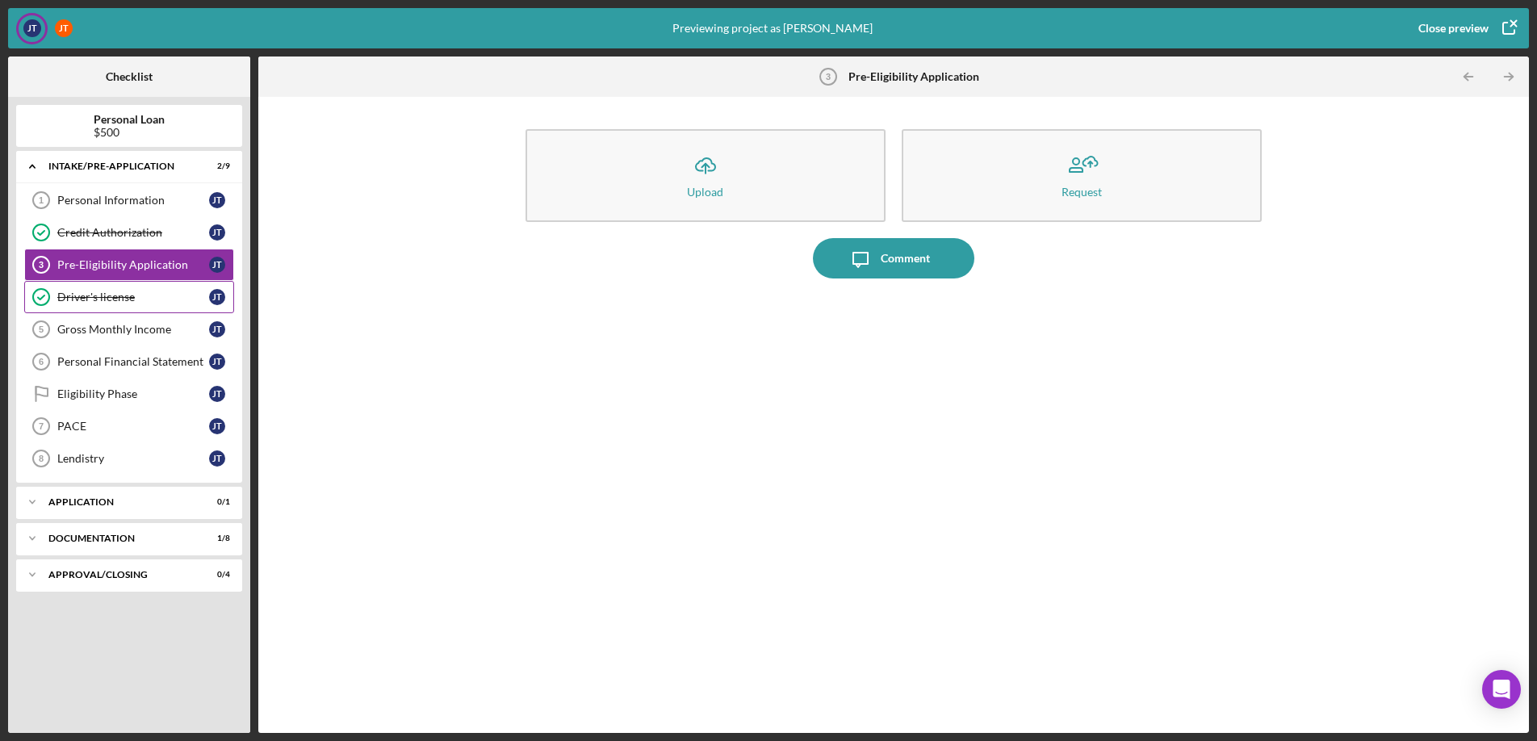
click at [95, 300] on div "Driver's license" at bounding box center [133, 297] width 152 height 13
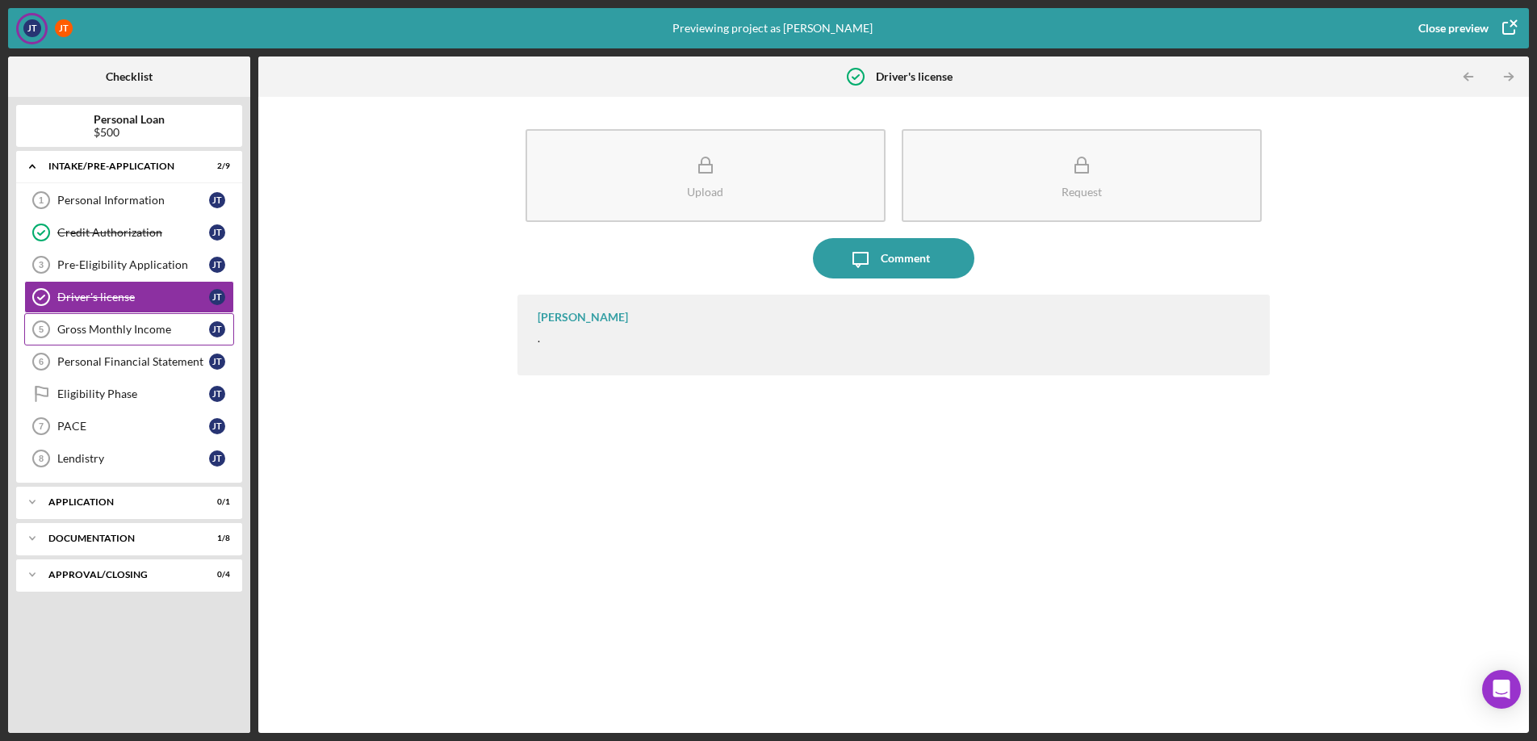
click at [101, 336] on div "Gross Monthly Income 5 Gross Monthly Income [PERSON_NAME]" at bounding box center [129, 329] width 210 height 32
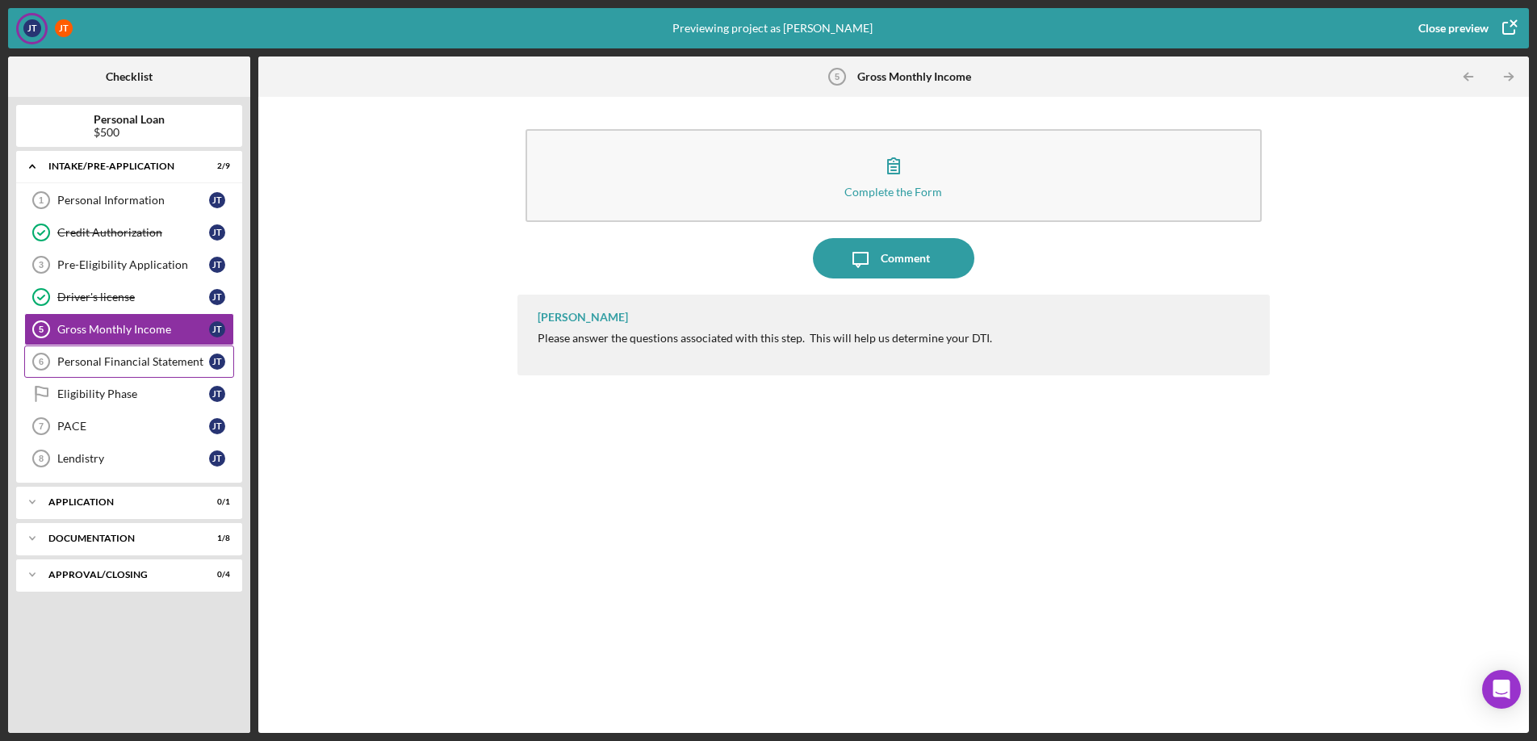
click at [107, 373] on div "Personal Financial Statement 6 Personal Financial Statement [PERSON_NAME]" at bounding box center [129, 361] width 210 height 32
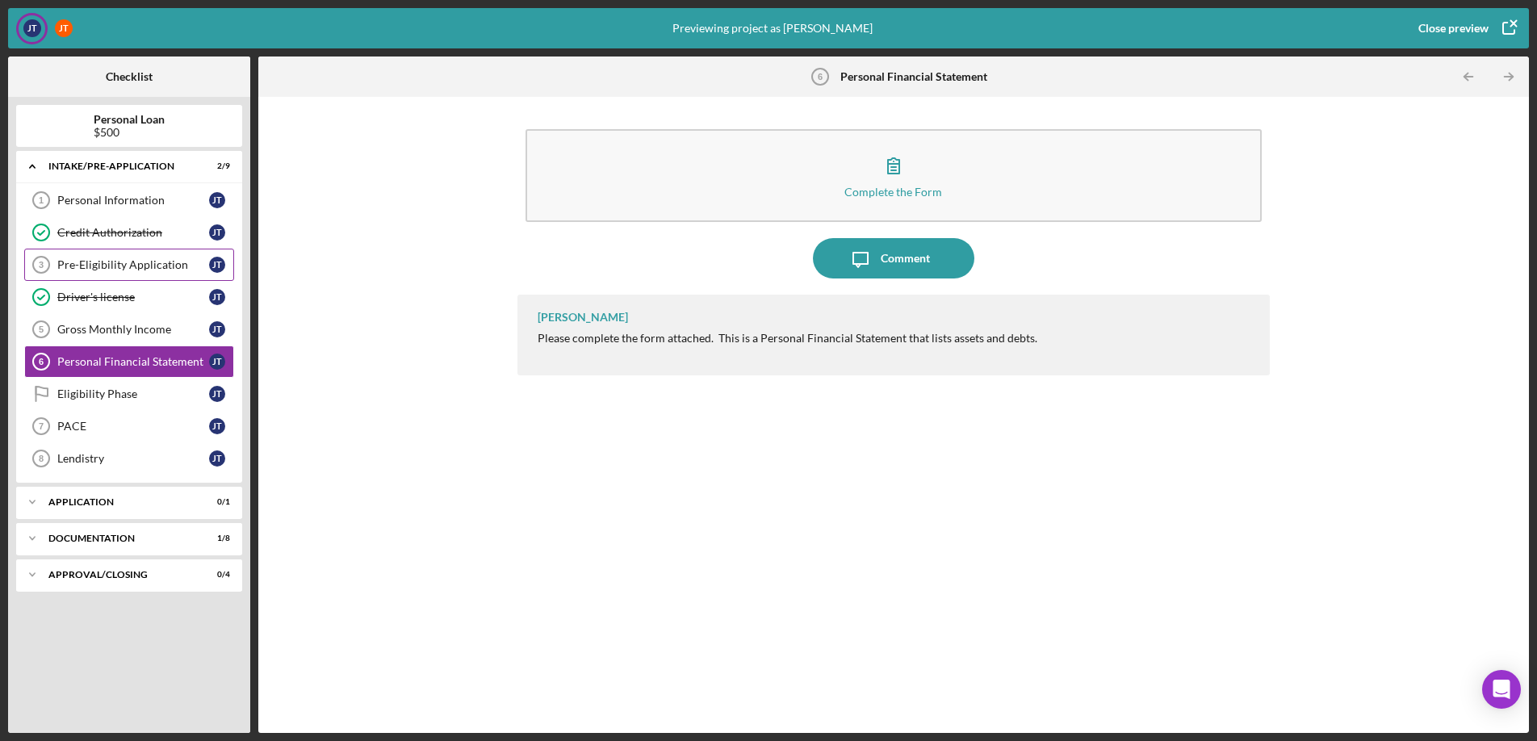
click at [106, 272] on div "Pre-Eligibility Application 3 Pre-Eligibility Application [PERSON_NAME]" at bounding box center [129, 265] width 210 height 32
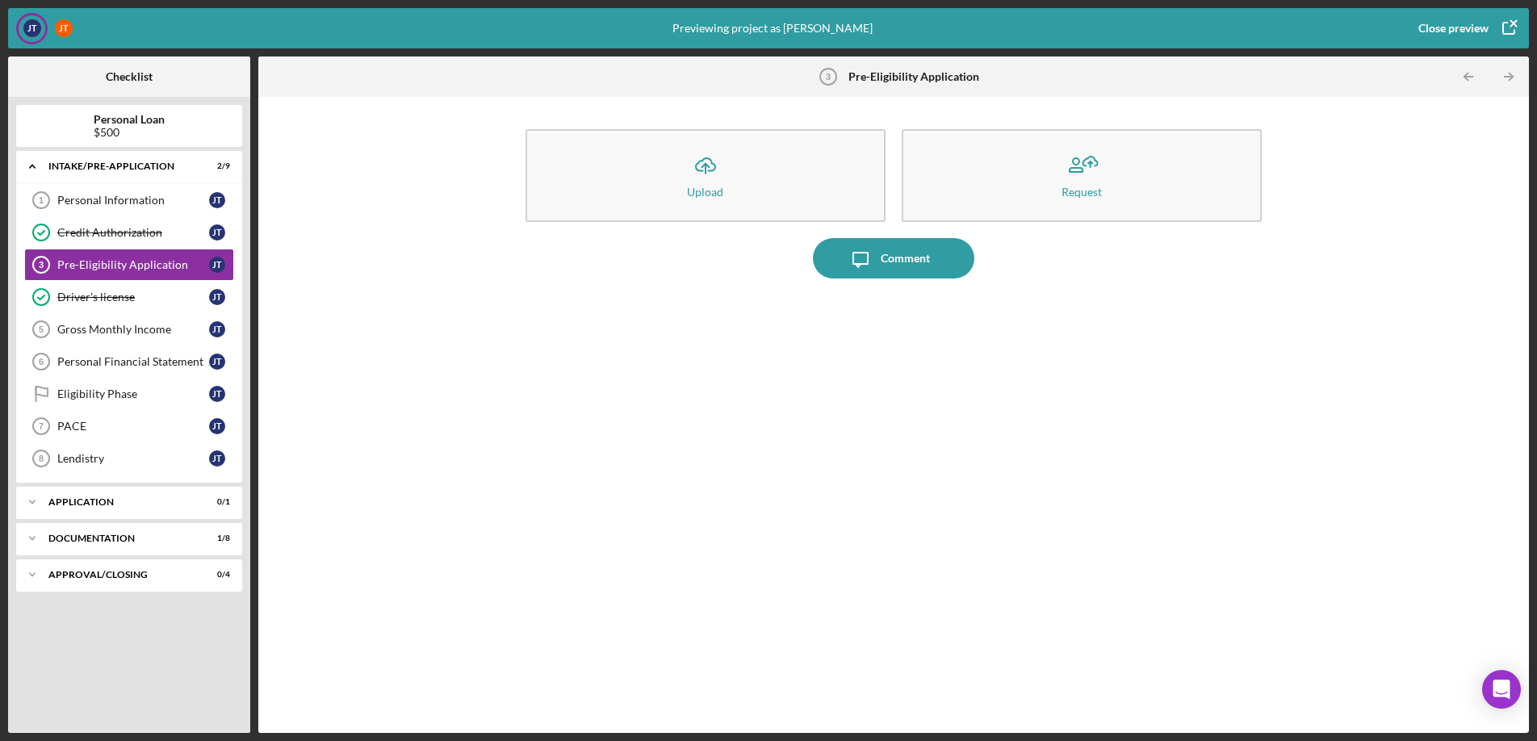
click at [1458, 23] on div "Close preview" at bounding box center [1453, 28] width 70 height 32
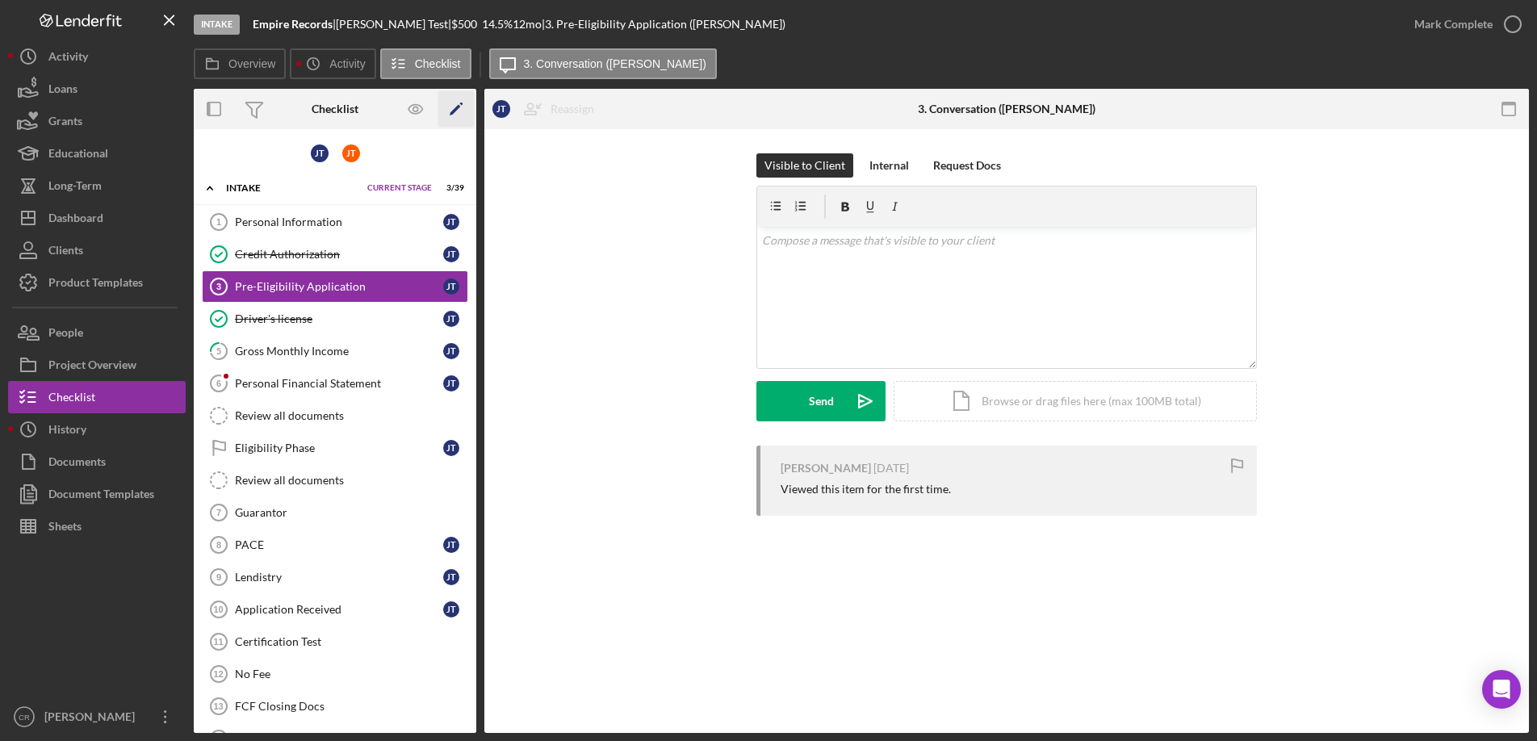
click at [458, 107] on polygon "button" at bounding box center [455, 110] width 11 height 11
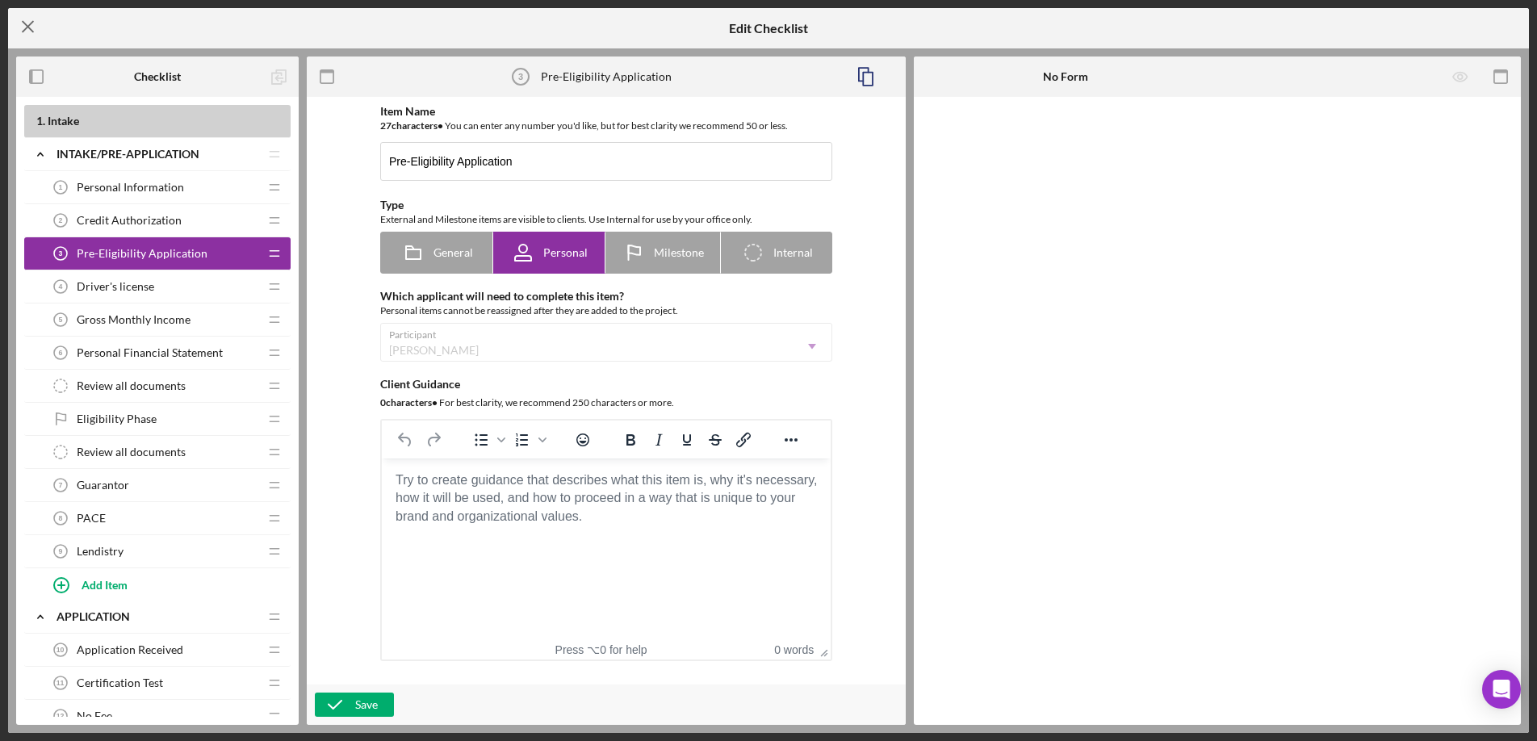
click at [23, 19] on icon "Icon/Menu Close" at bounding box center [28, 26] width 40 height 40
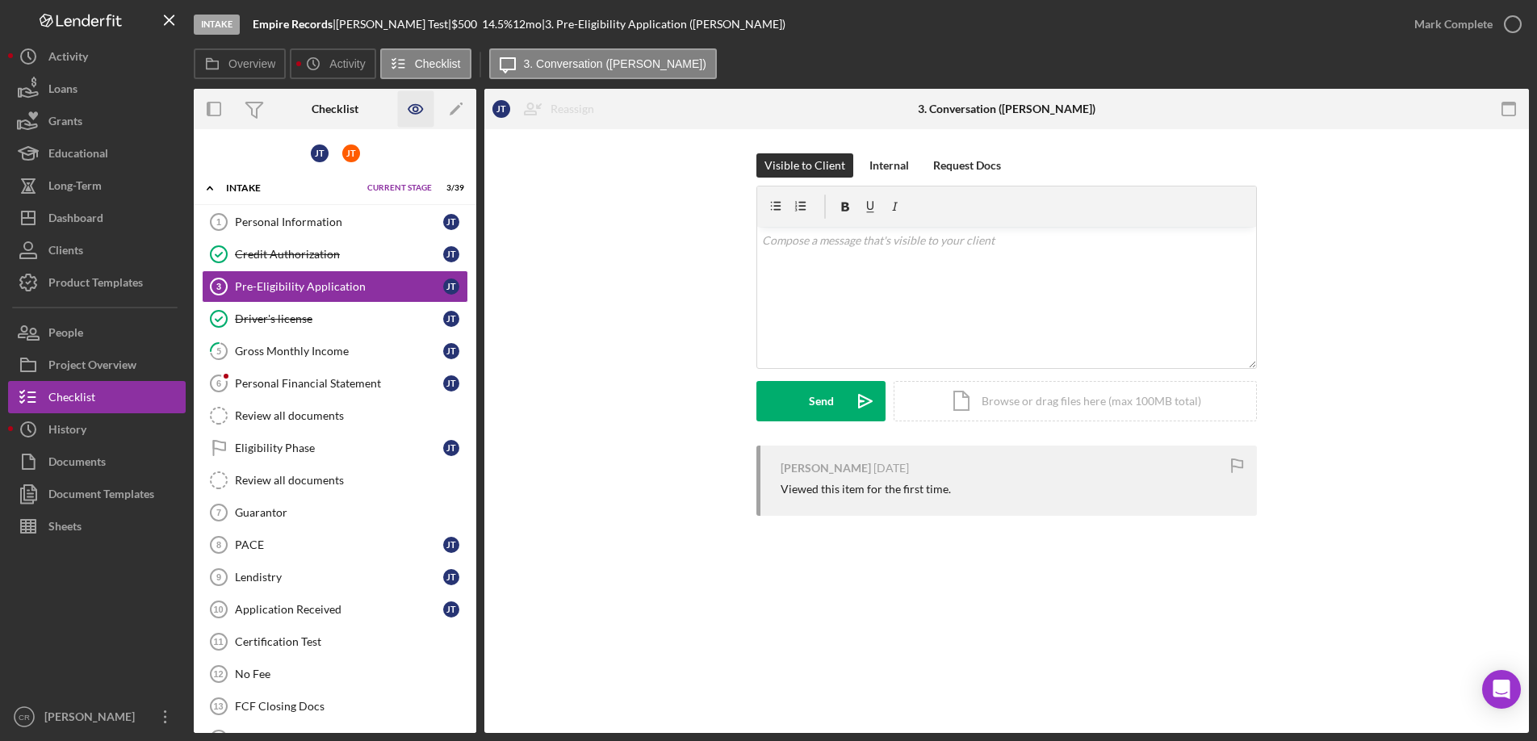
click at [409, 107] on icon "button" at bounding box center [415, 109] width 14 height 9
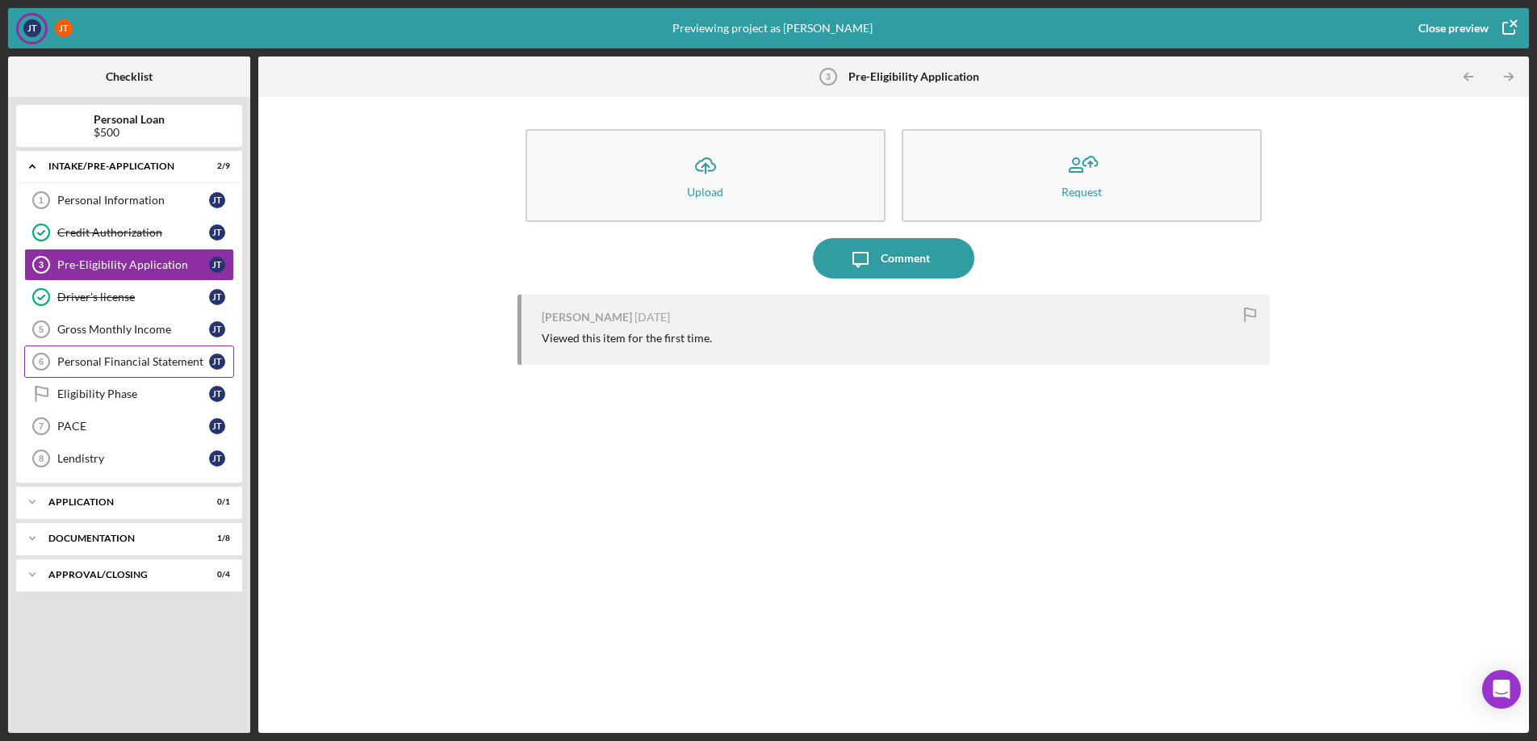
click at [156, 367] on div "Personal Financial Statement" at bounding box center [133, 361] width 152 height 13
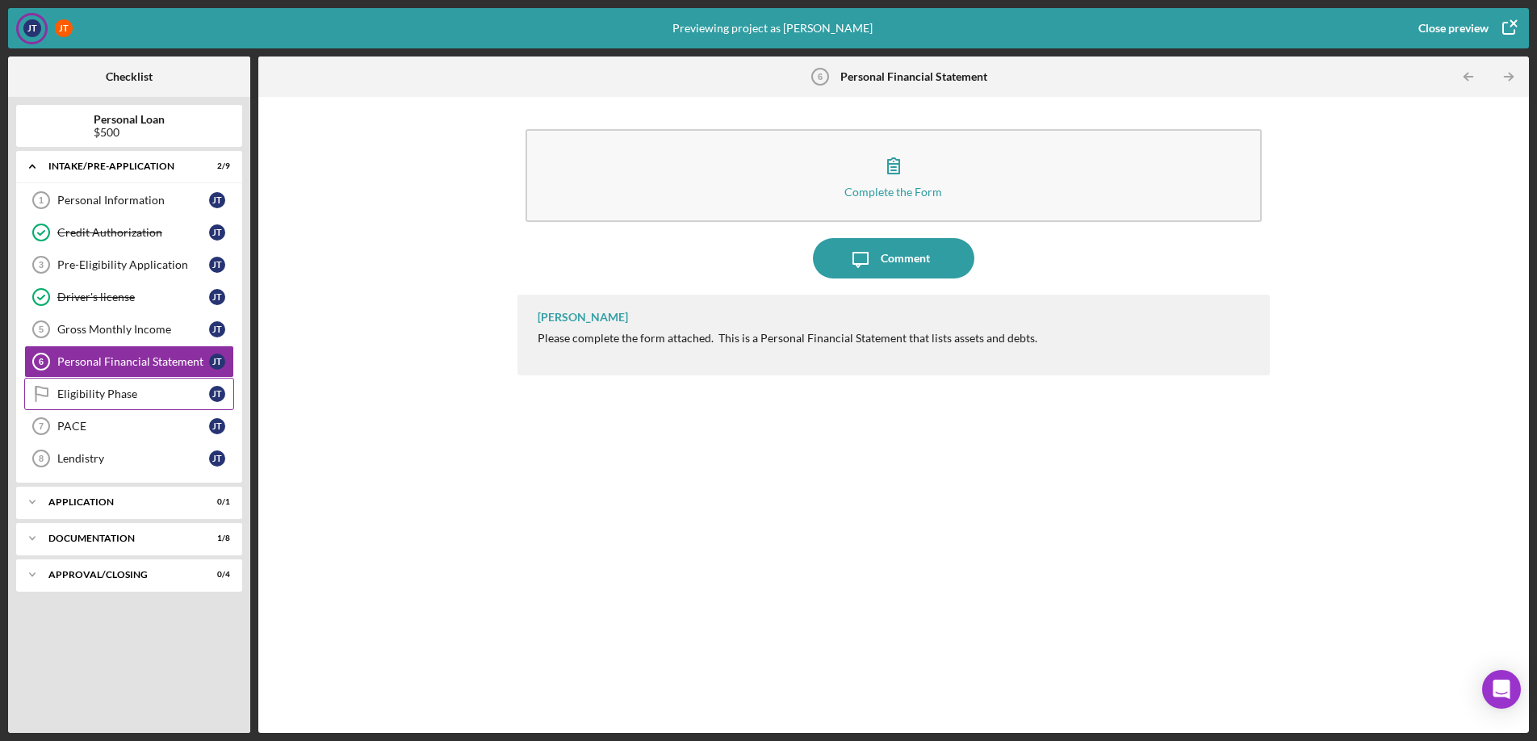
click at [136, 394] on div "Eligibility Phase" at bounding box center [133, 393] width 152 height 13
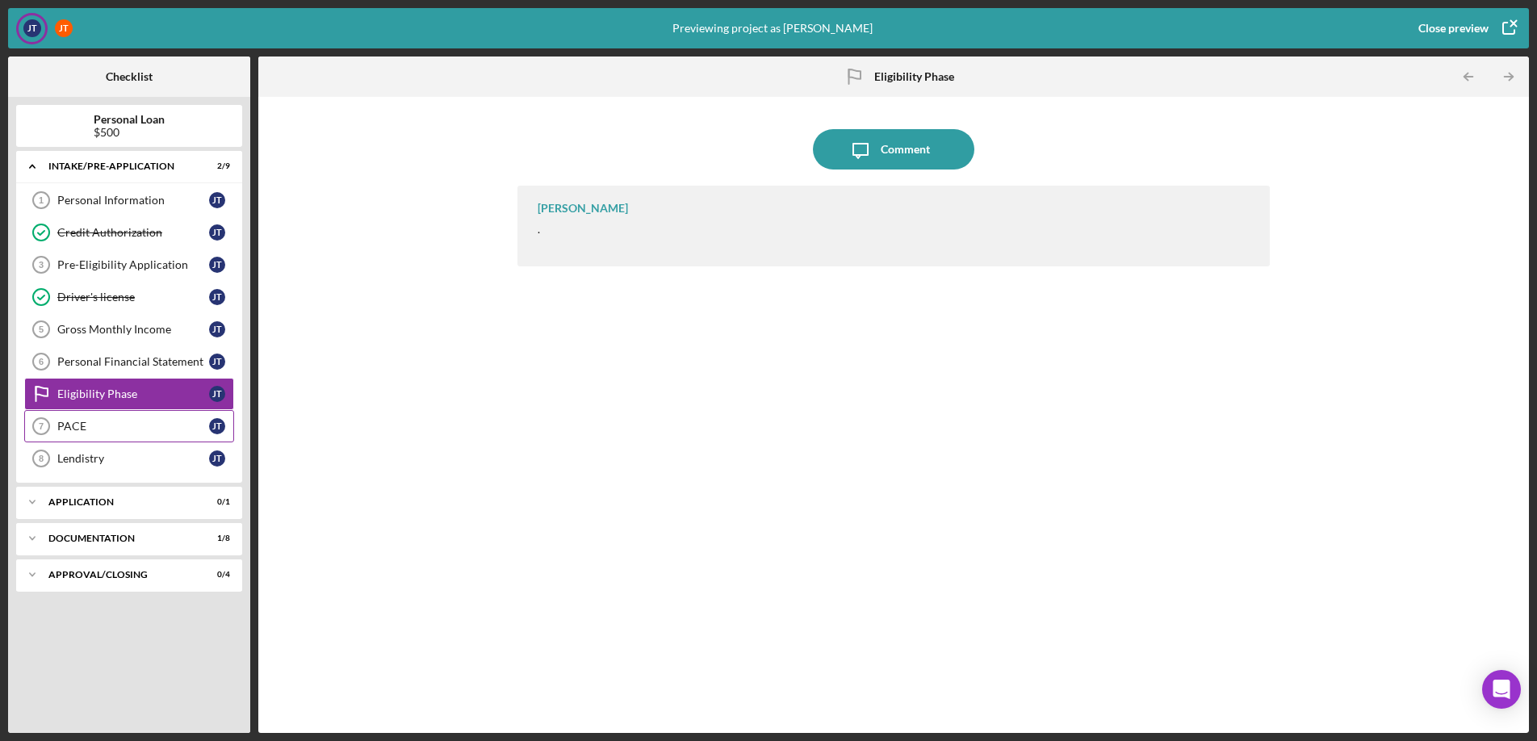
click at [134, 429] on div "PACE" at bounding box center [133, 426] width 152 height 13
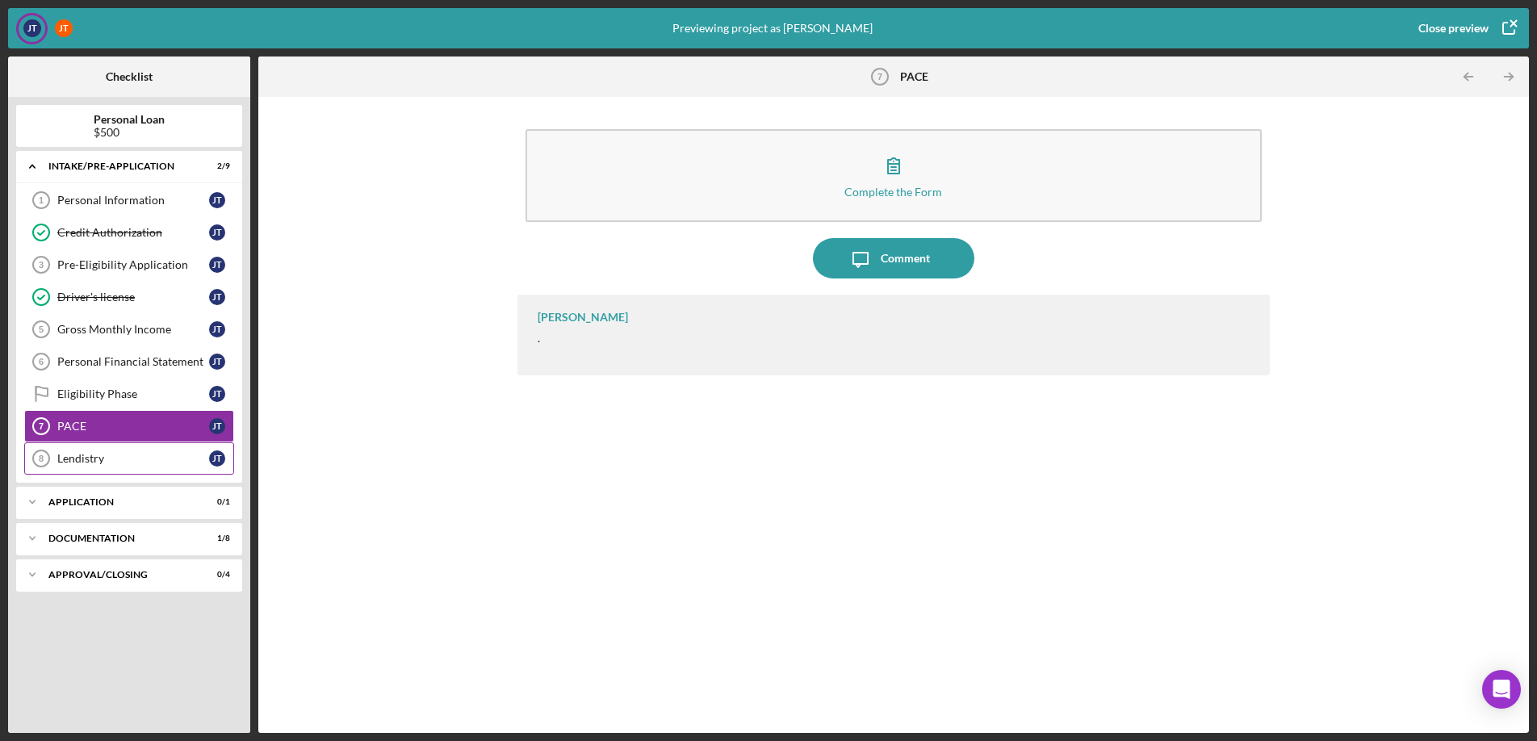
click at [112, 466] on div "Lendistry 8 Lendistry [PERSON_NAME]" at bounding box center [129, 458] width 210 height 32
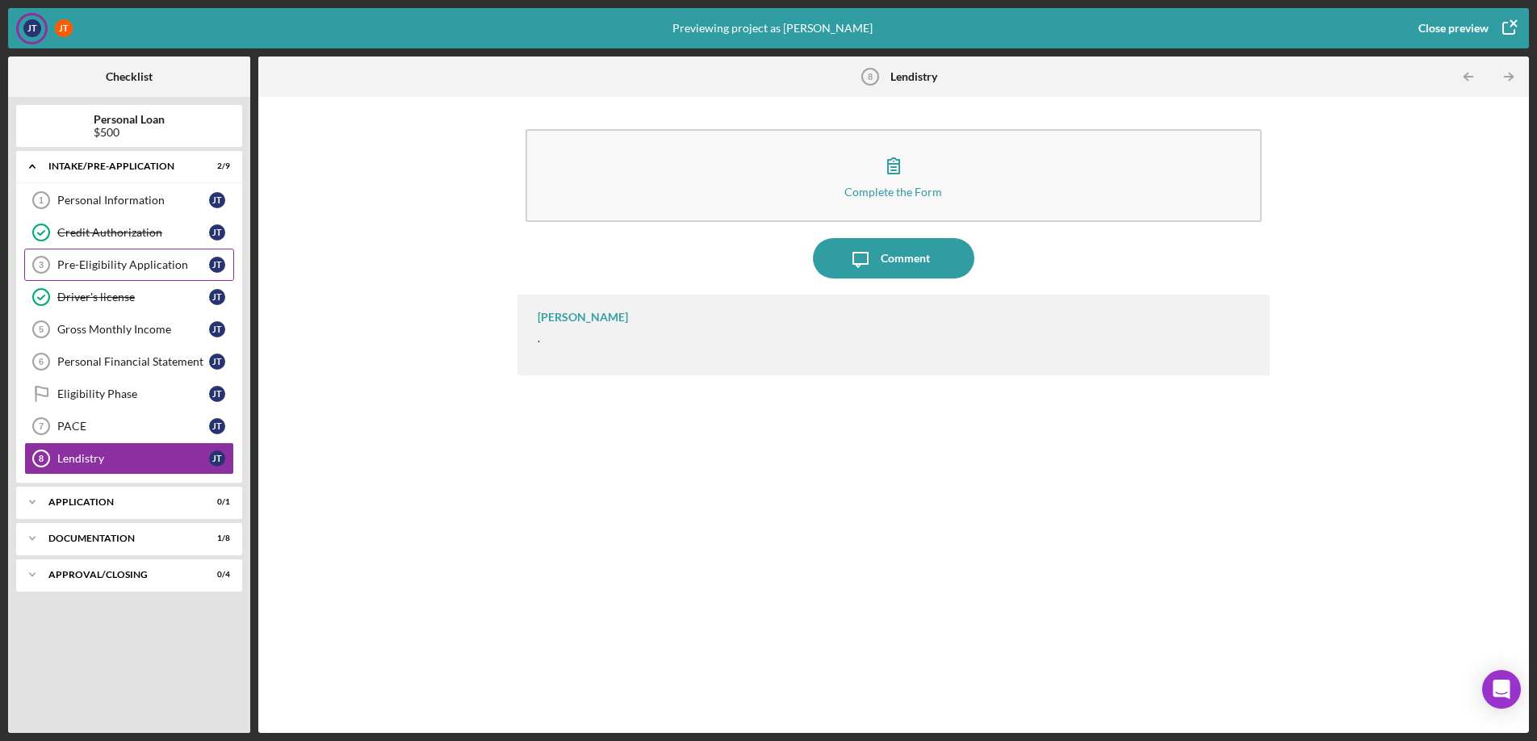
click at [103, 257] on div "Pre-Eligibility Application 3 Pre-Eligibility Application [PERSON_NAME]" at bounding box center [129, 265] width 210 height 32
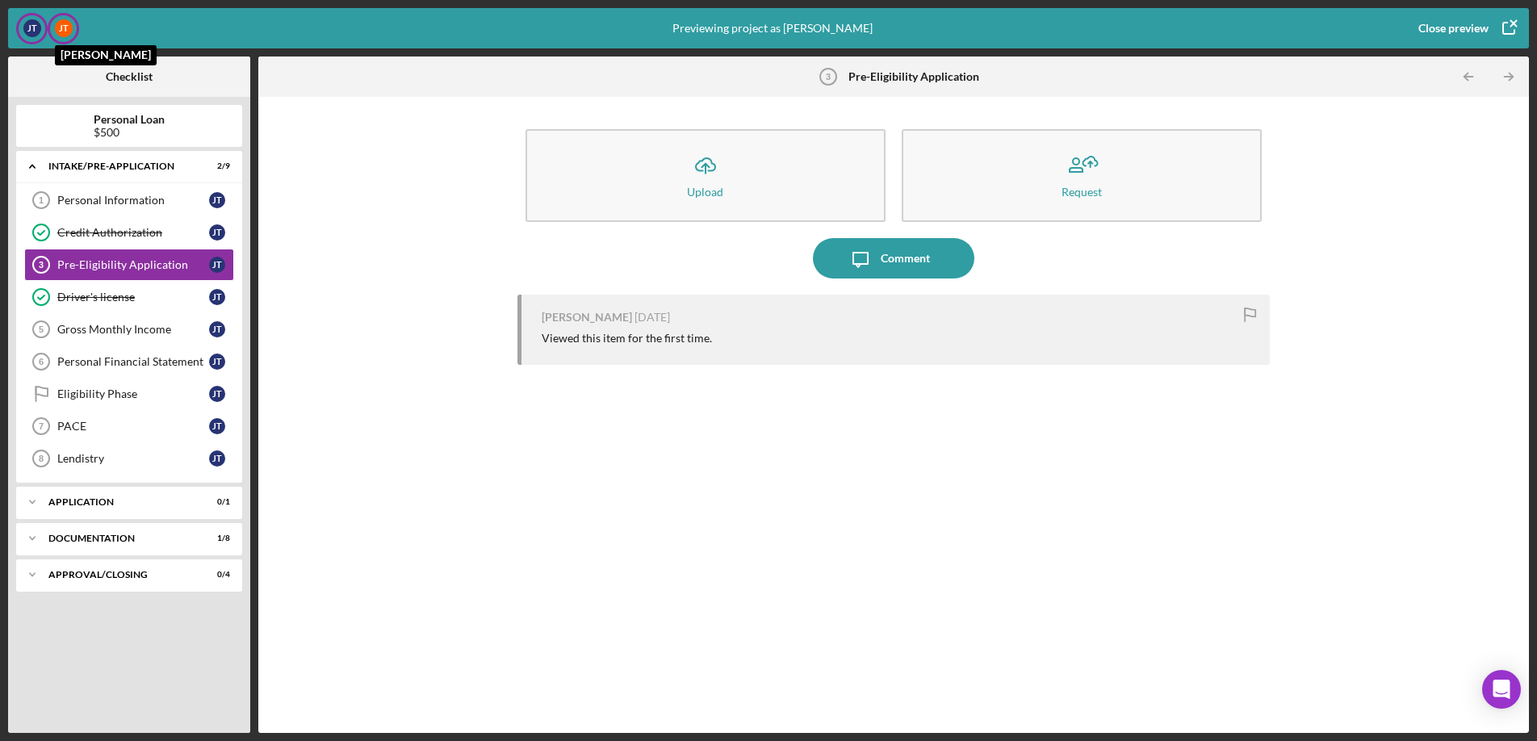
click at [71, 26] on div "[PERSON_NAME]" at bounding box center [64, 28] width 18 height 18
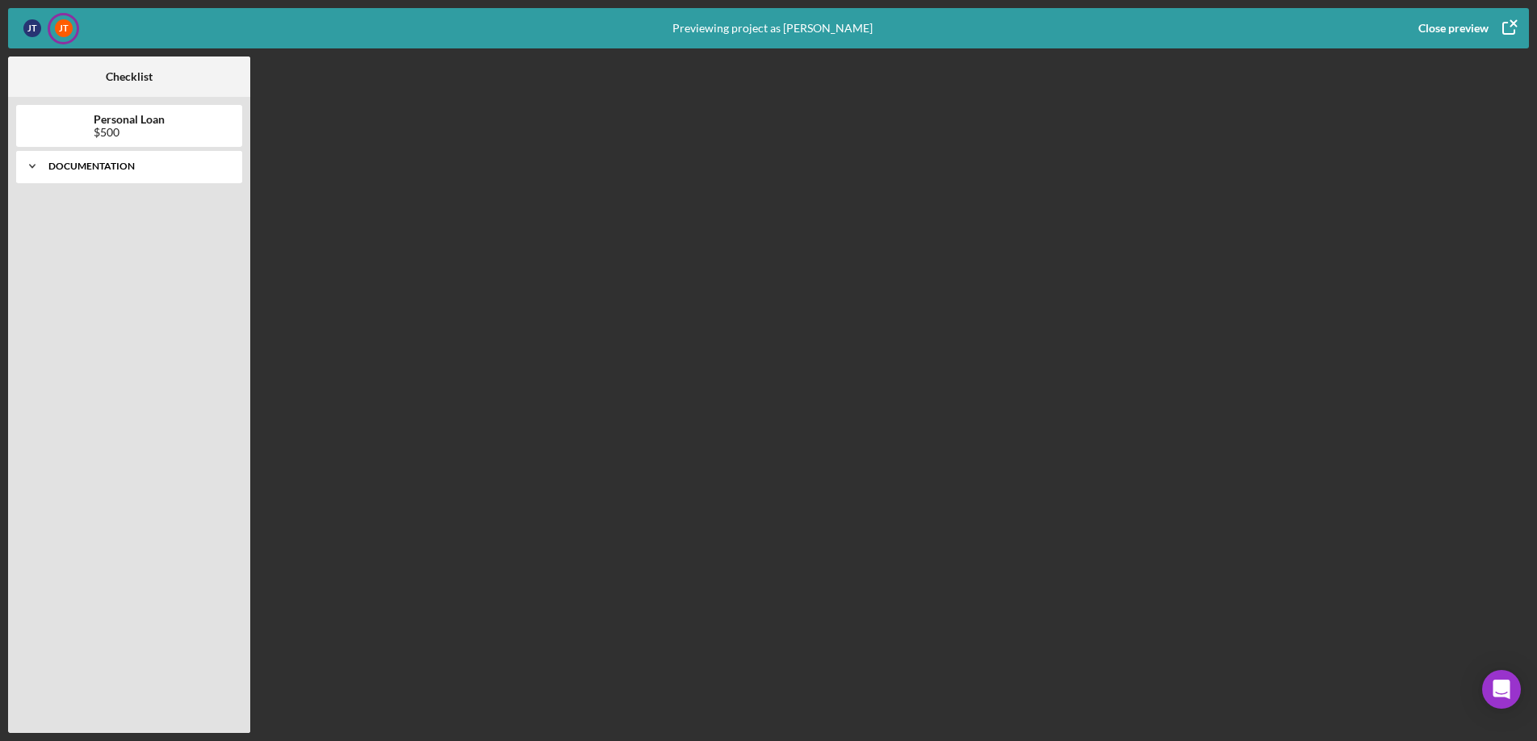
click at [64, 159] on div "Icon/Expander Documentation 0 / 1" at bounding box center [129, 166] width 226 height 32
click at [73, 203] on div "Report" at bounding box center [133, 200] width 152 height 13
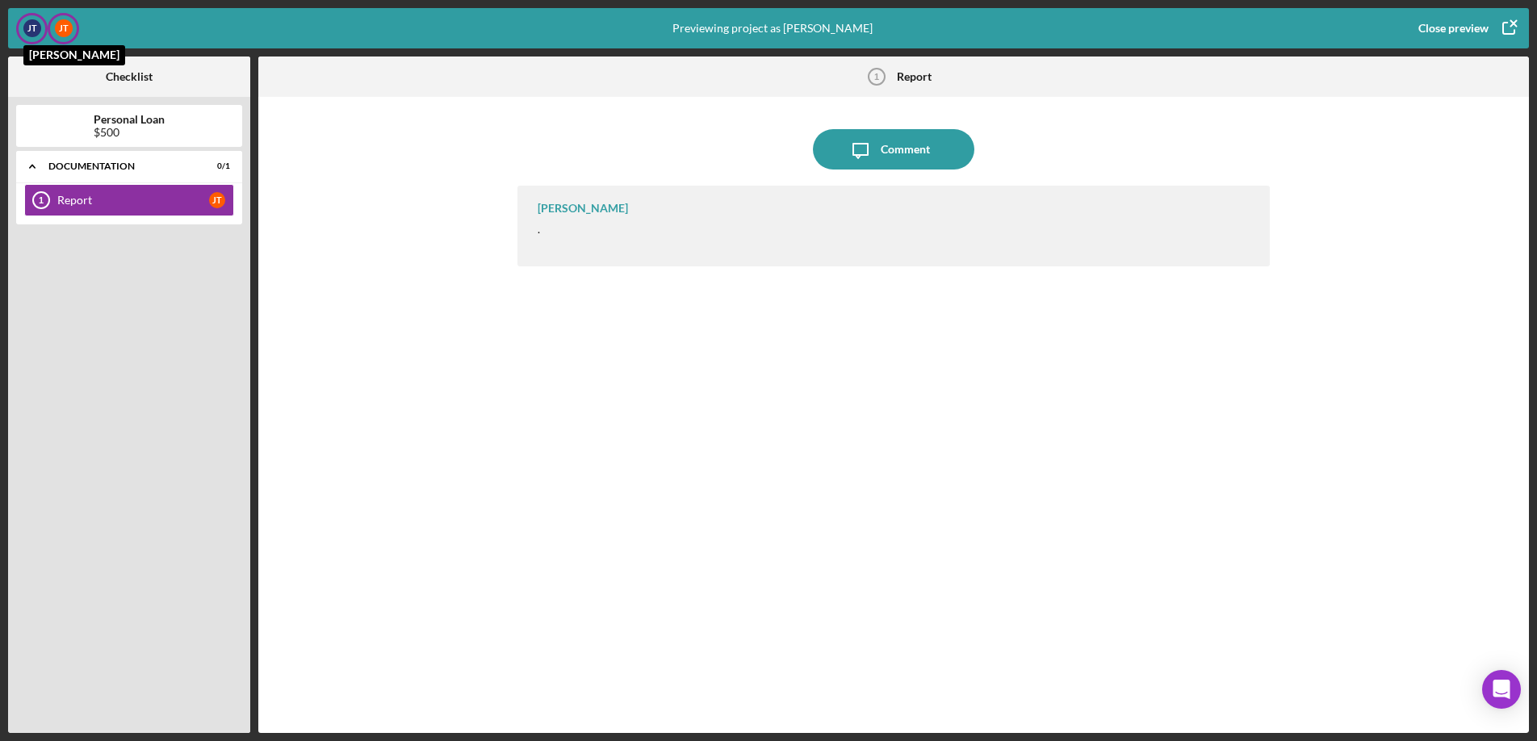
click at [24, 25] on div "[PERSON_NAME]" at bounding box center [32, 28] width 18 height 18
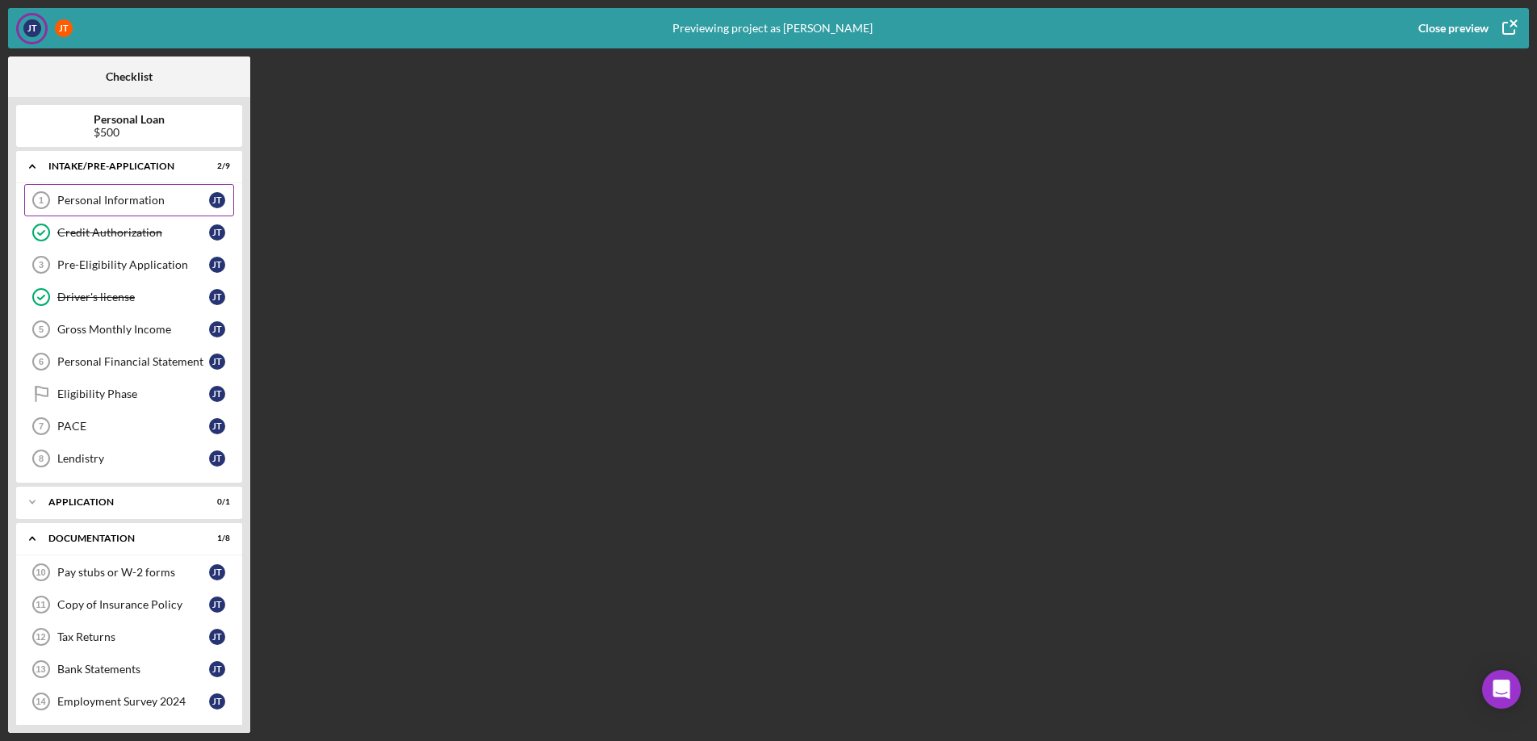
click at [111, 204] on div "Personal Information" at bounding box center [133, 200] width 152 height 13
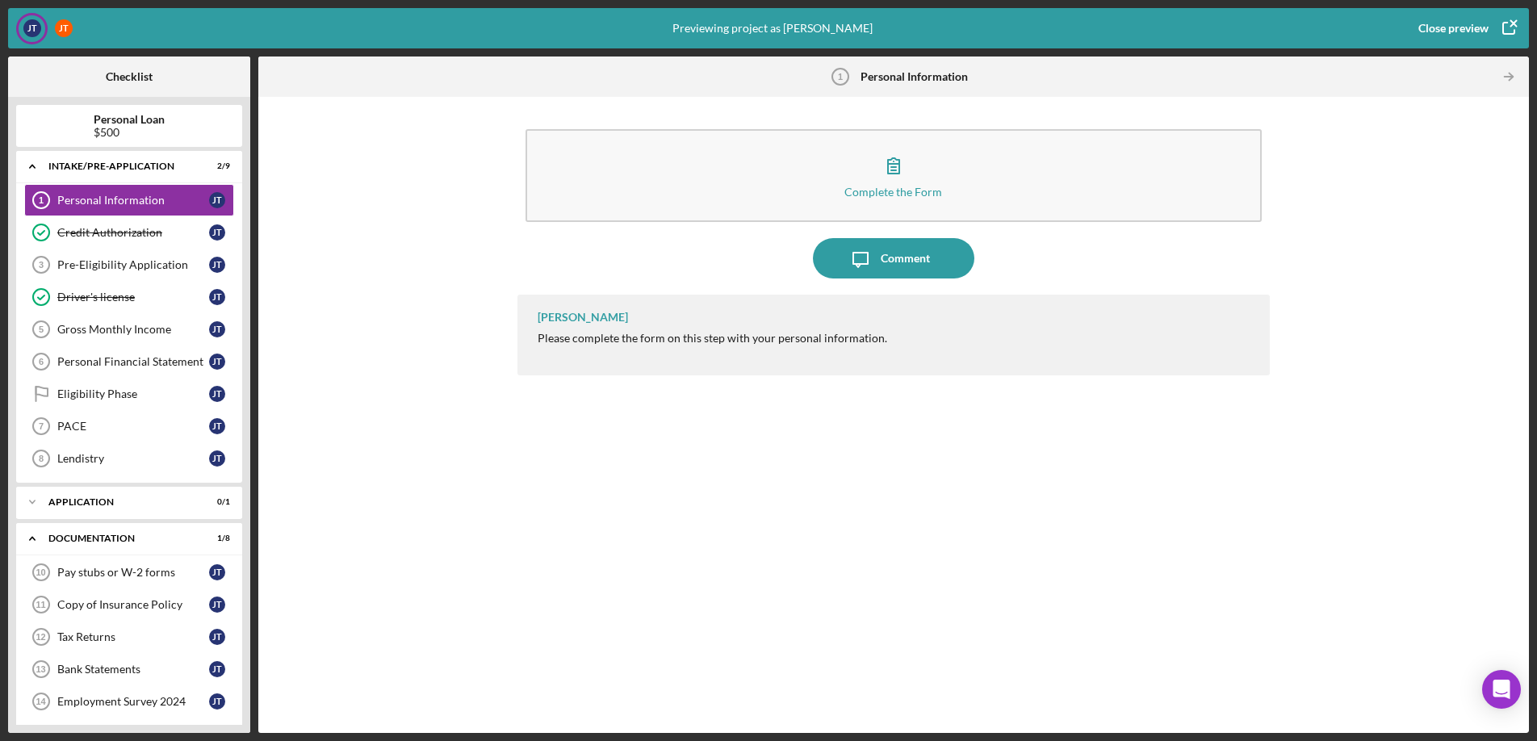
click at [1433, 28] on div "Close preview" at bounding box center [1453, 28] width 70 height 32
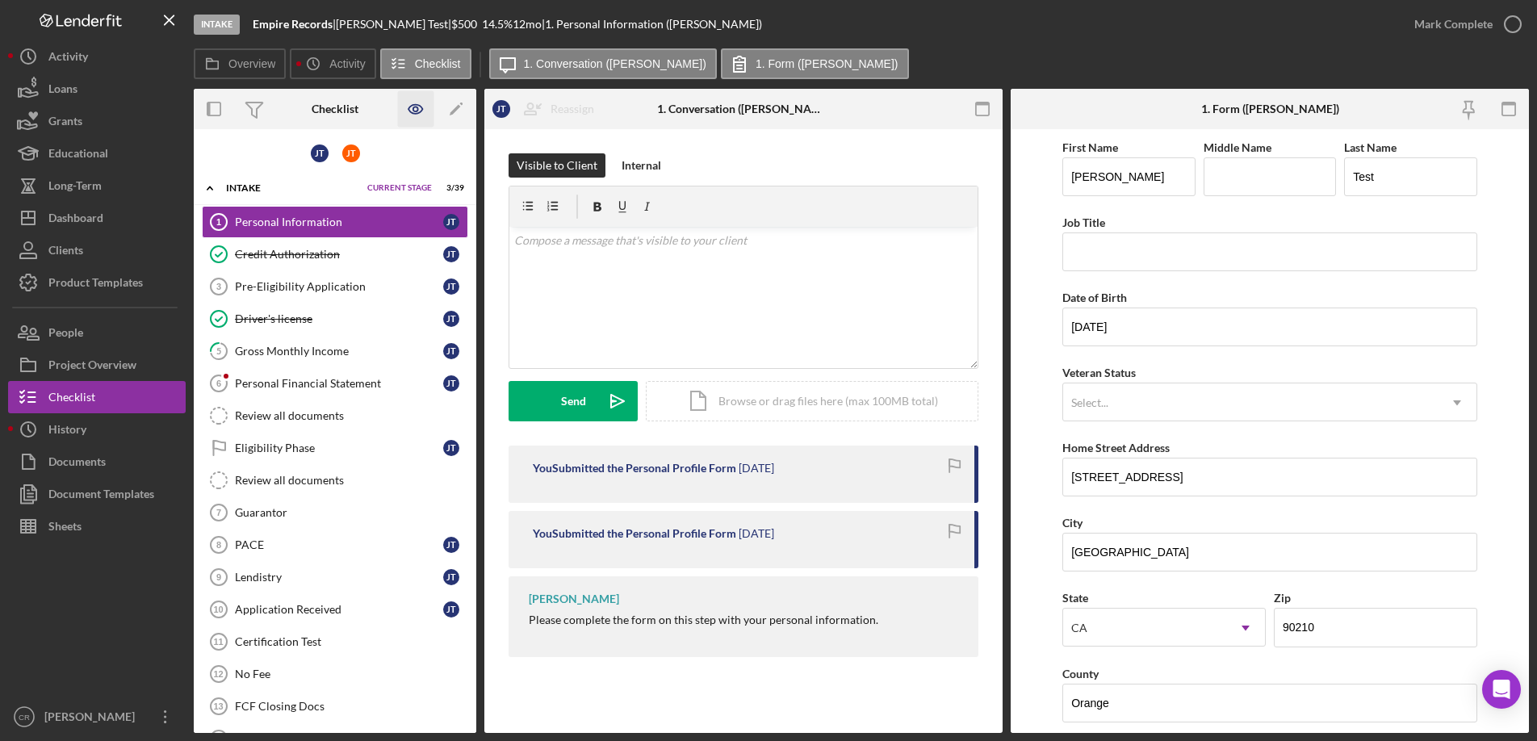
click at [416, 102] on icon "button" at bounding box center [416, 109] width 36 height 36
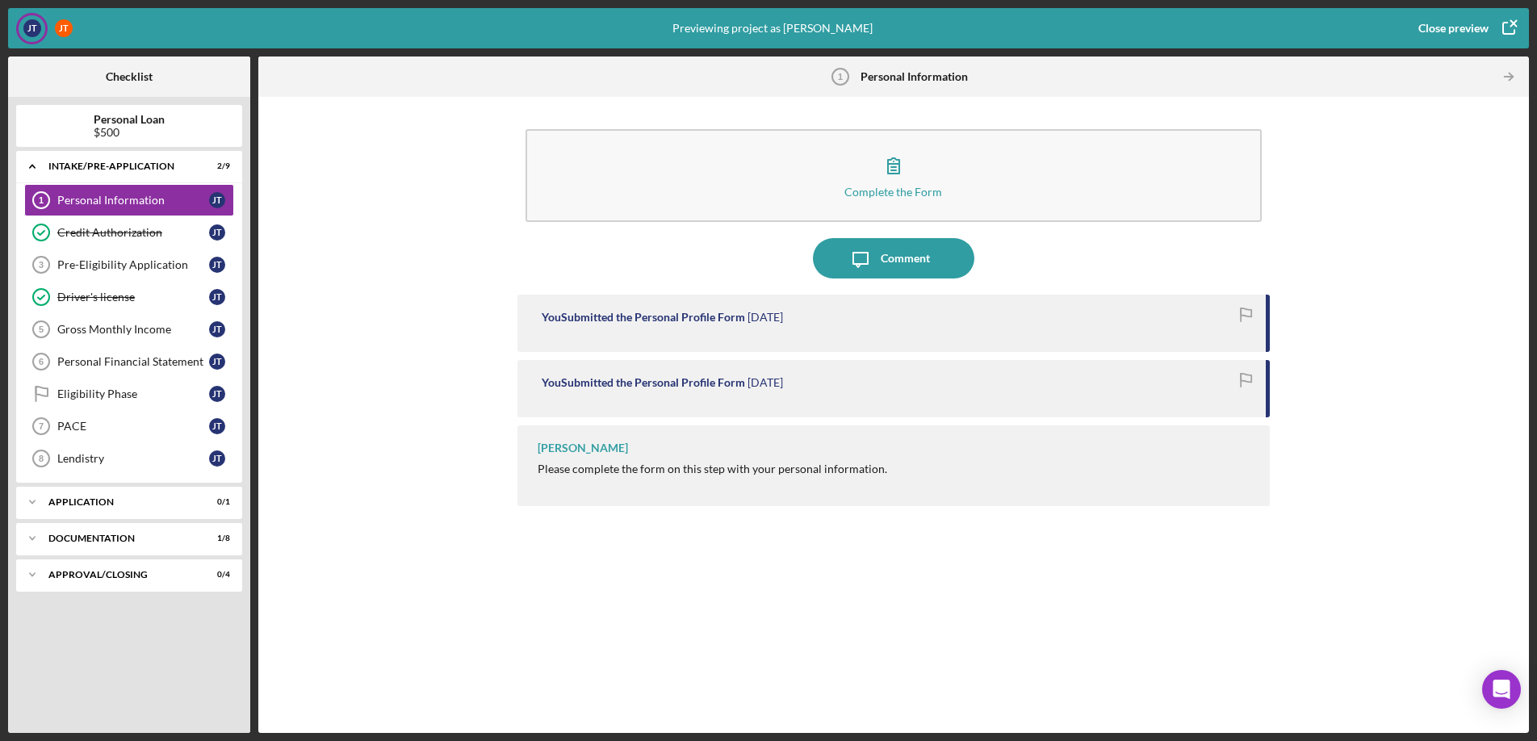
click at [1458, 26] on div "Close preview" at bounding box center [1453, 28] width 70 height 32
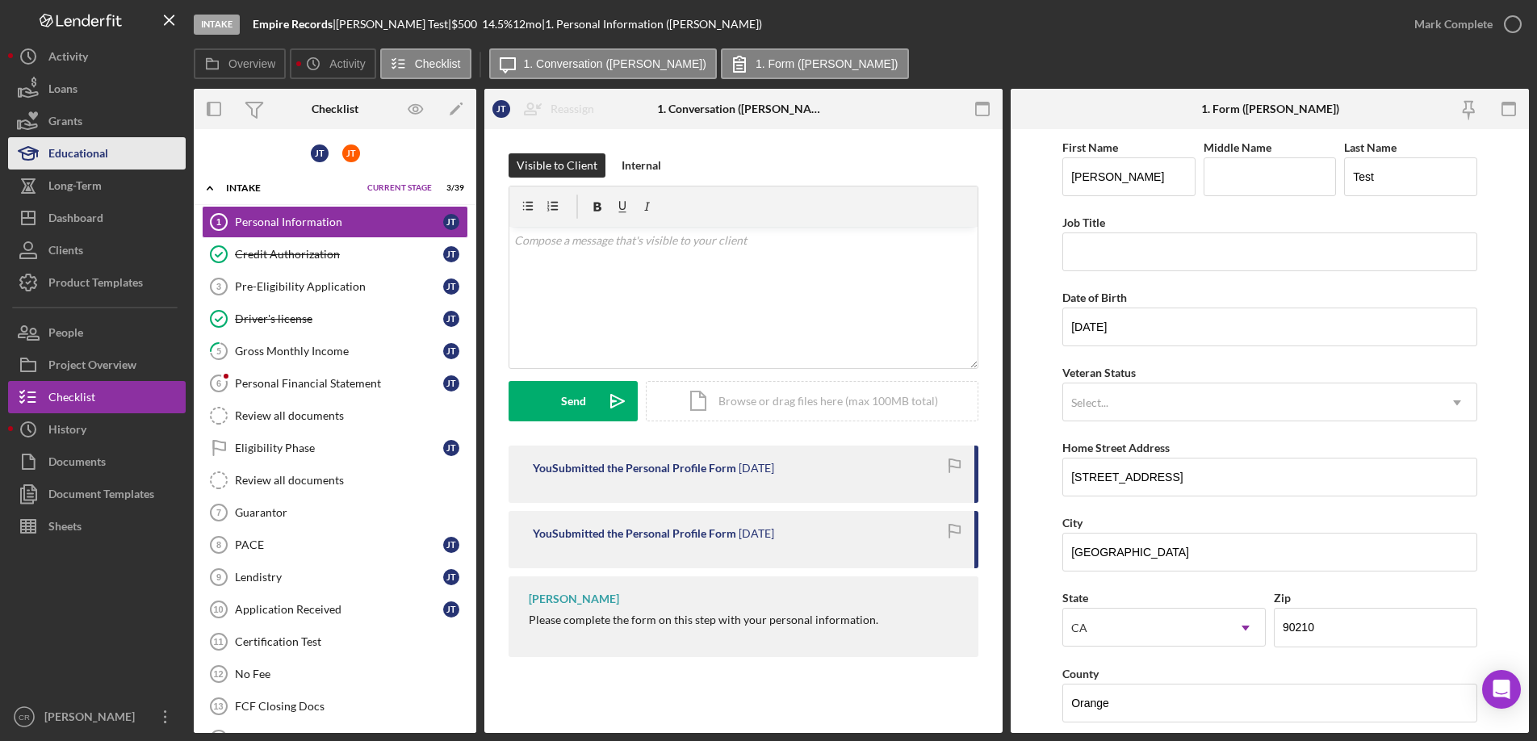
click at [80, 153] on div "Educational" at bounding box center [78, 155] width 60 height 36
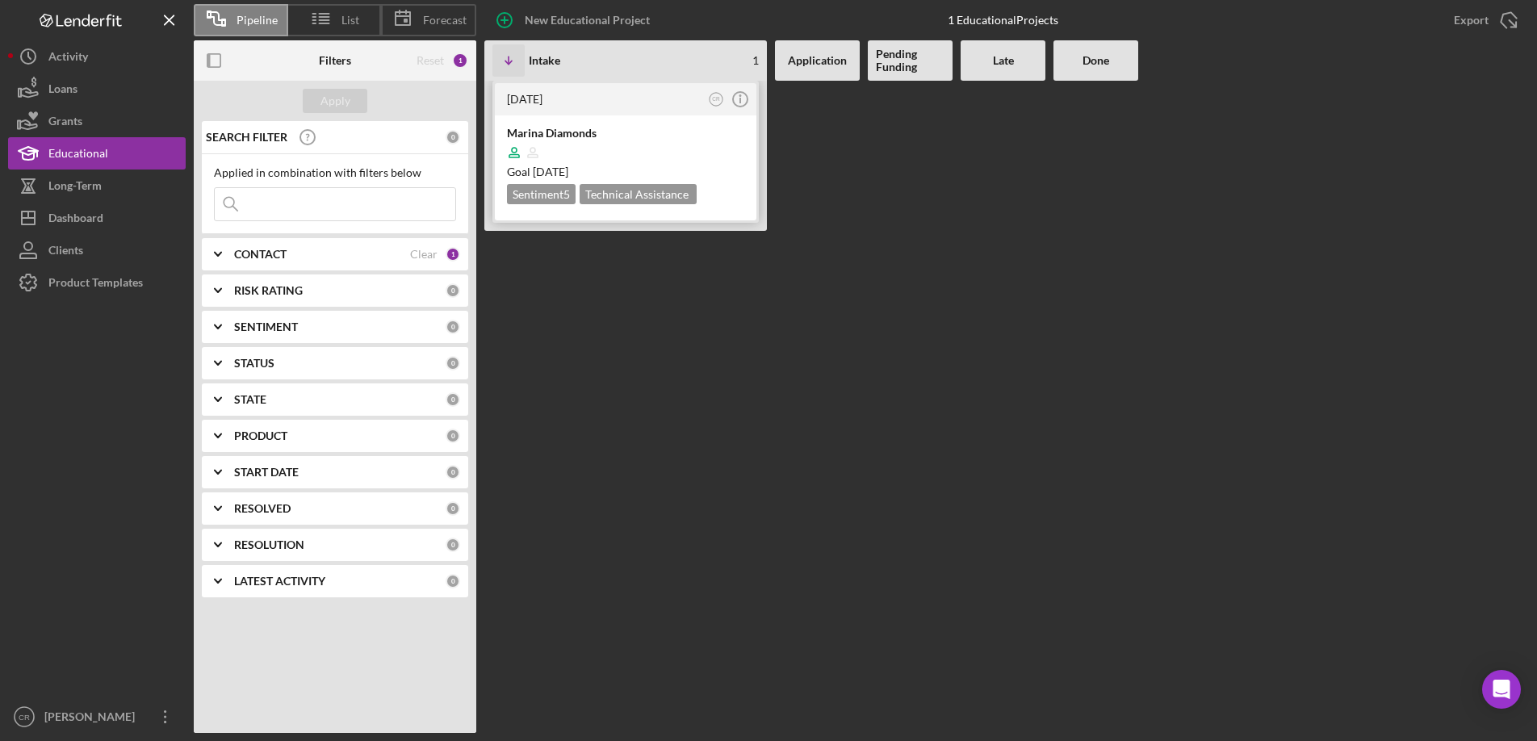
click at [672, 148] on div at bounding box center [625, 152] width 237 height 31
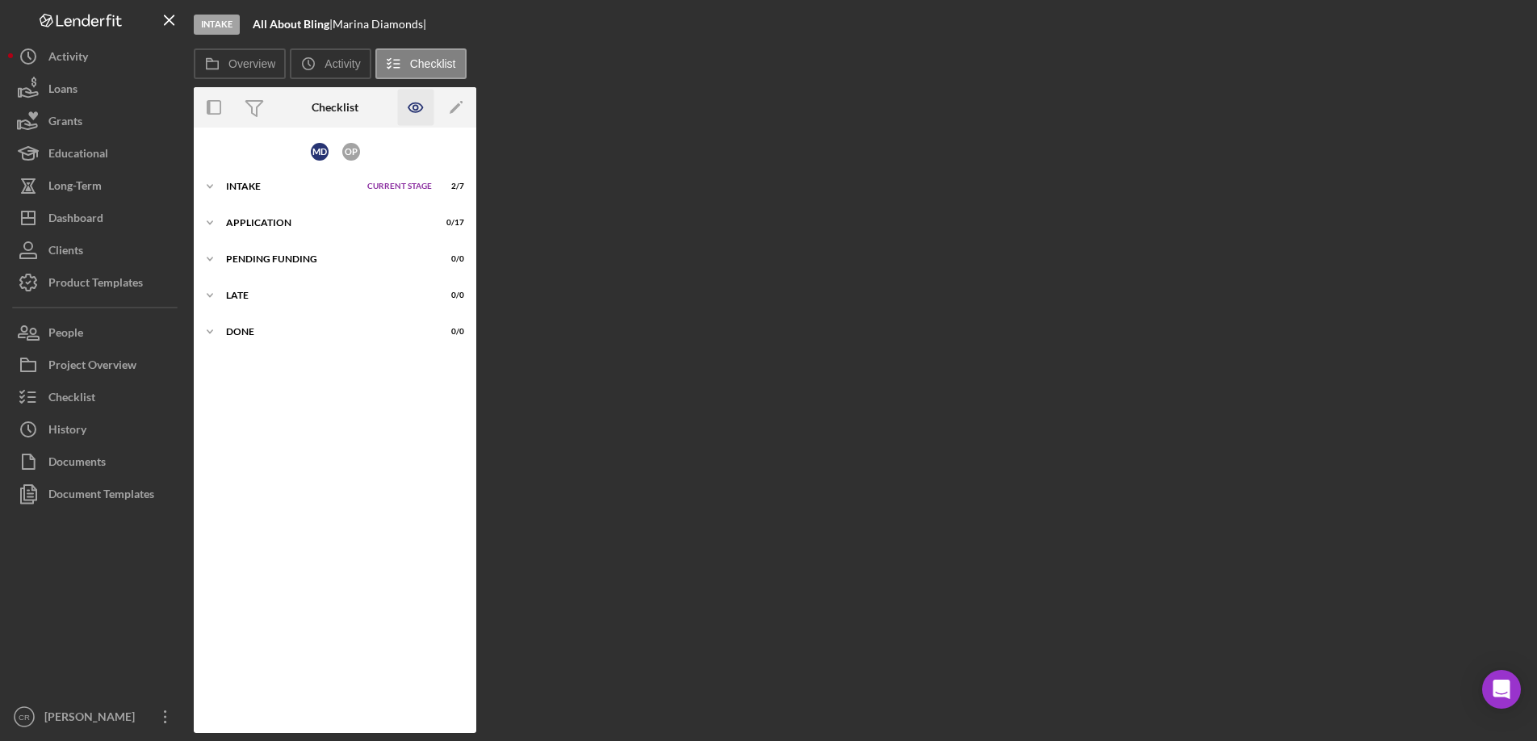
click at [413, 103] on icon "button" at bounding box center [415, 107] width 14 height 9
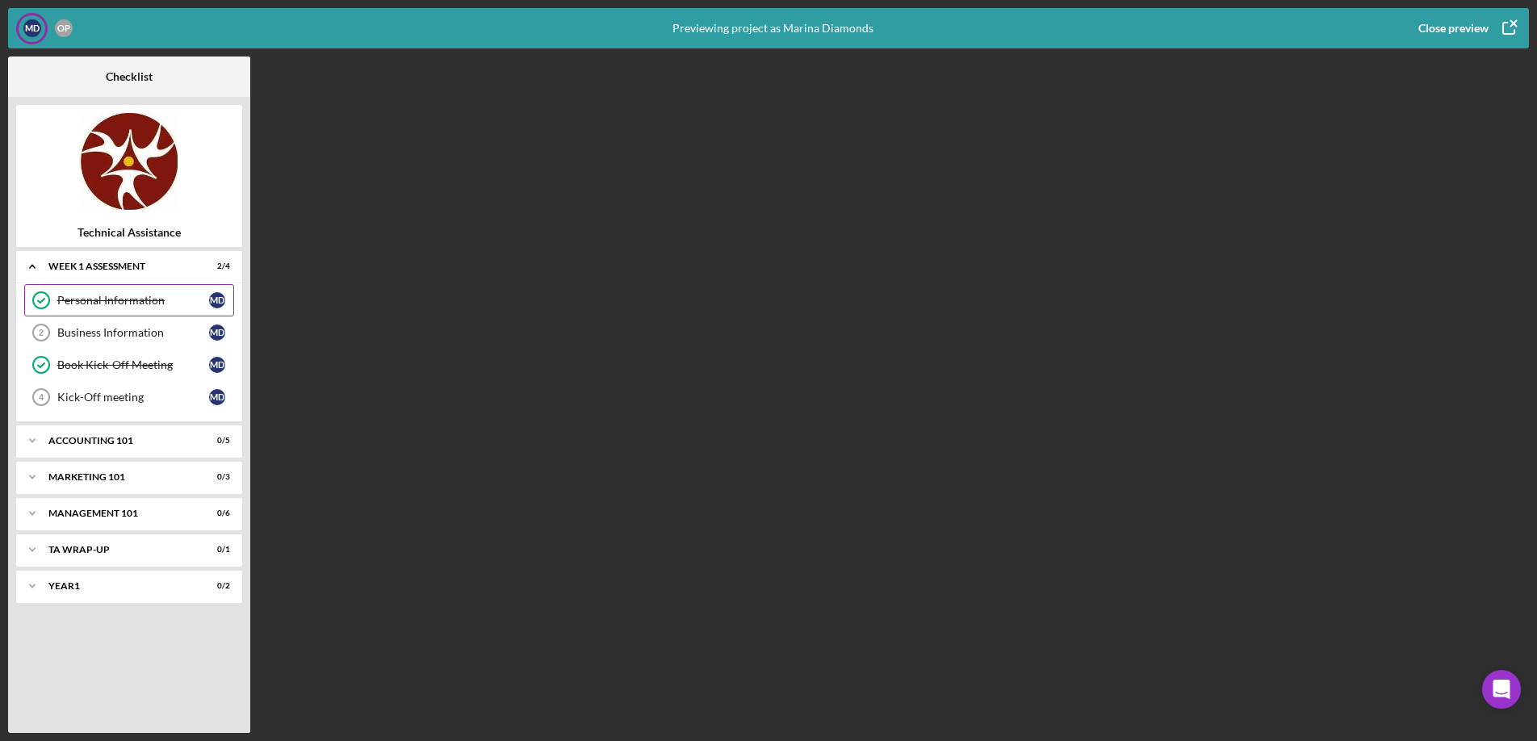
click at [112, 301] on div "Personal Information" at bounding box center [133, 300] width 152 height 13
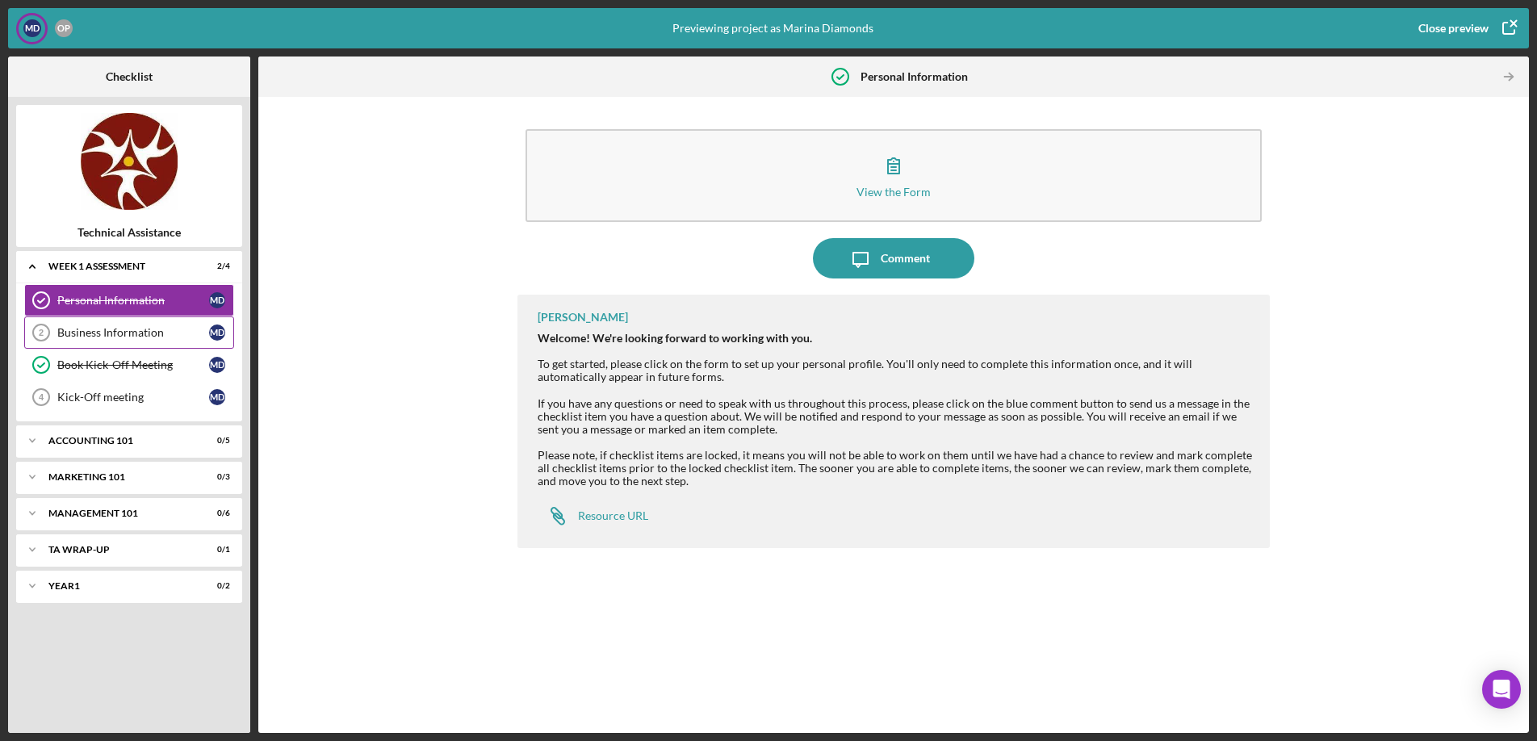
click at [107, 332] on div "Business Information" at bounding box center [133, 332] width 152 height 13
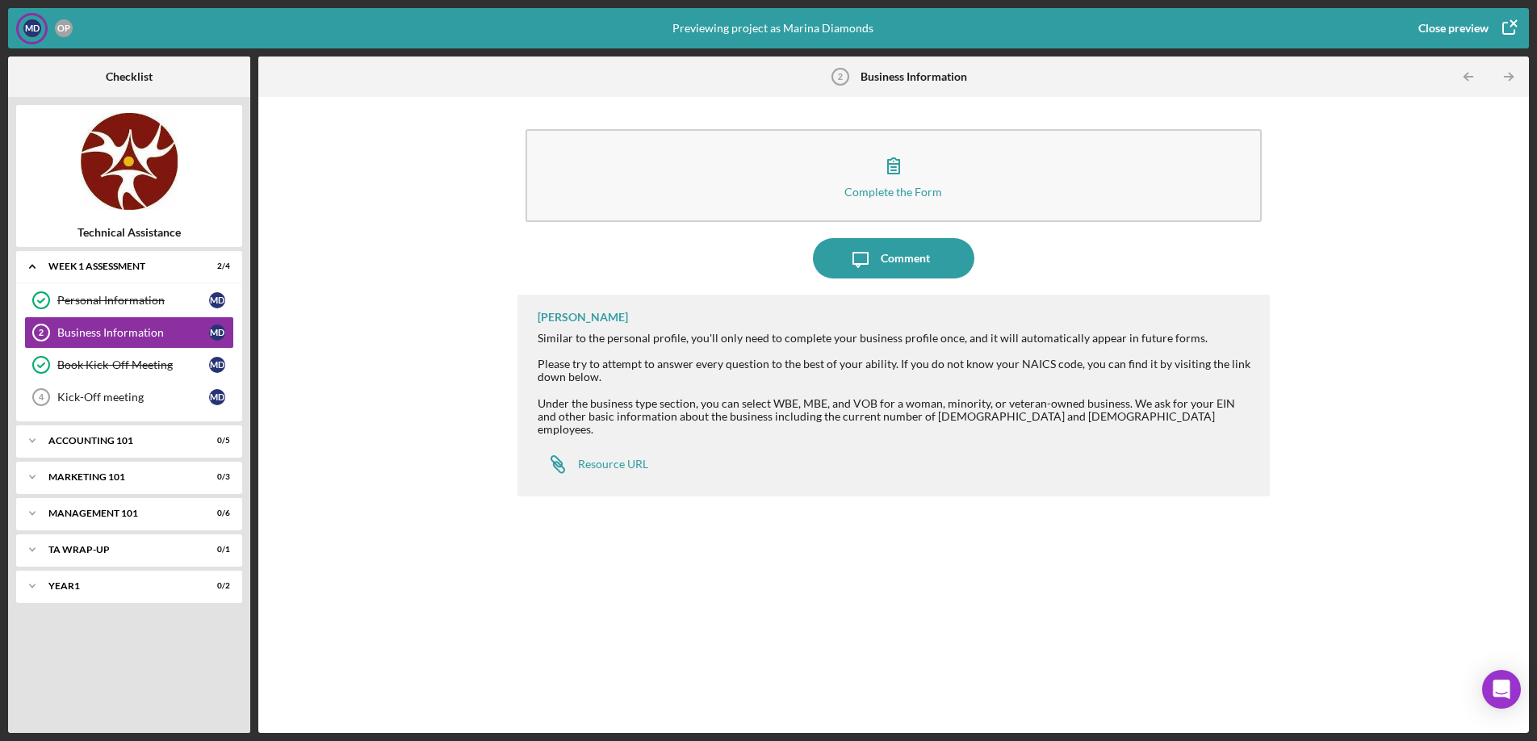
click at [1468, 21] on div "Close preview" at bounding box center [1453, 28] width 70 height 32
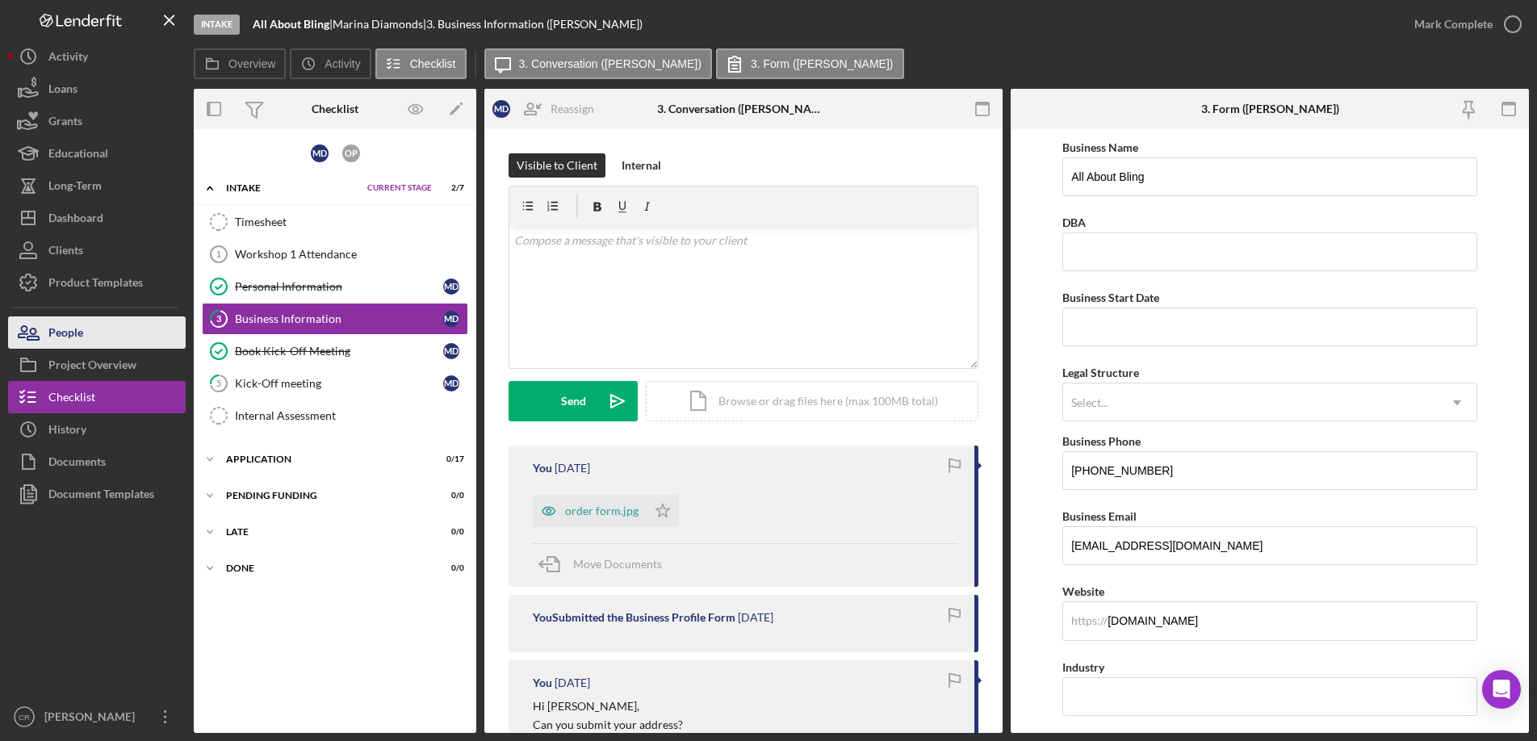
click at [105, 328] on button "People" at bounding box center [97, 332] width 178 height 32
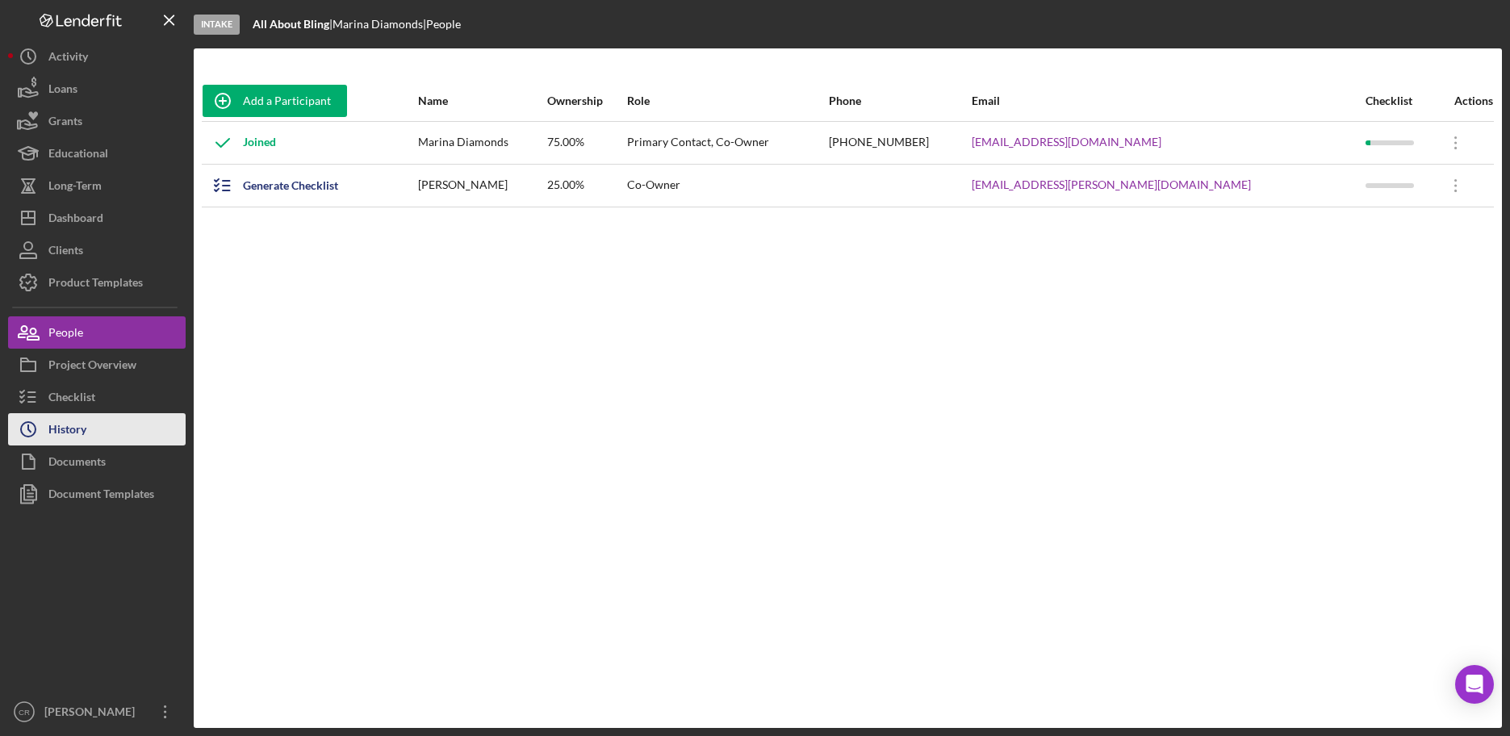
click at [106, 413] on button "Icon/History History" at bounding box center [97, 429] width 178 height 32
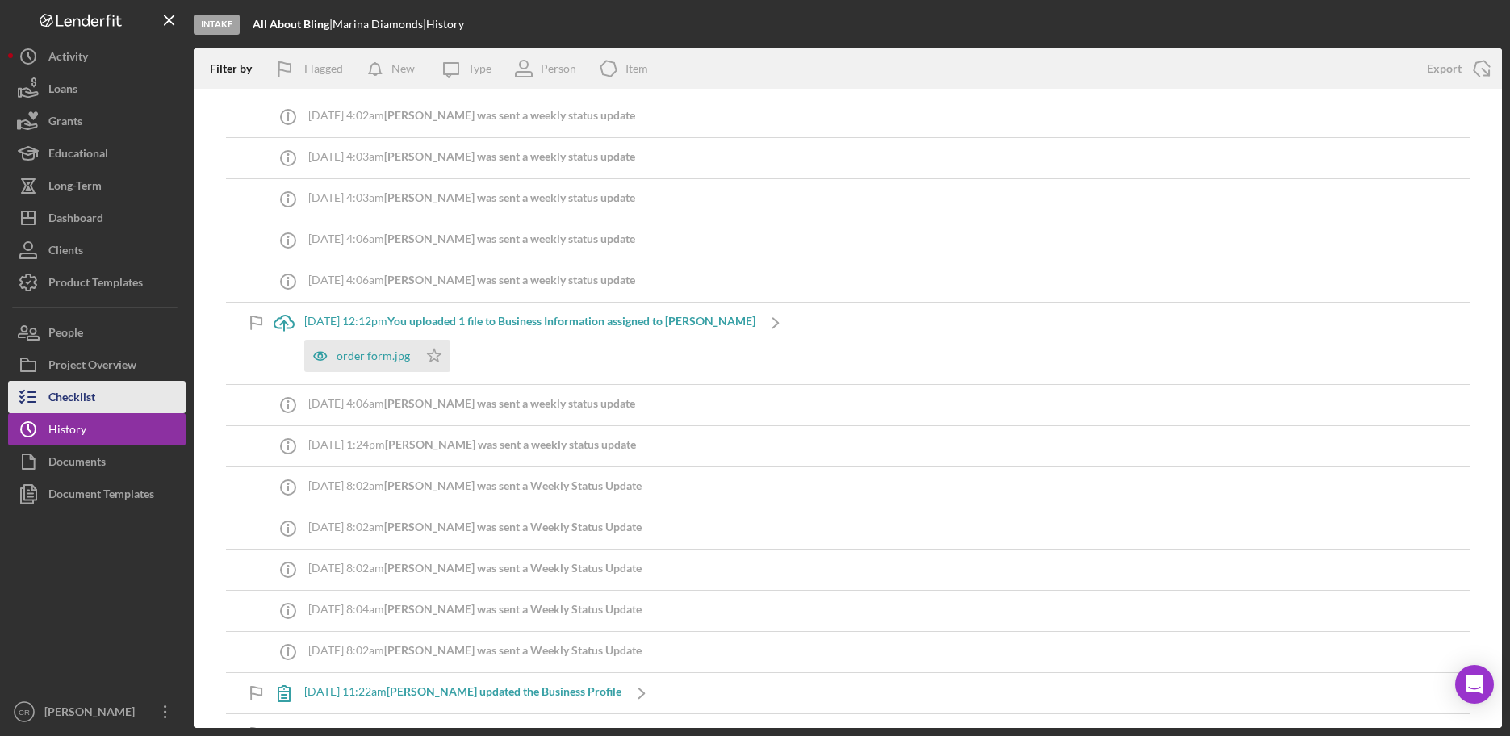
click at [111, 404] on button "Checklist" at bounding box center [97, 397] width 178 height 32
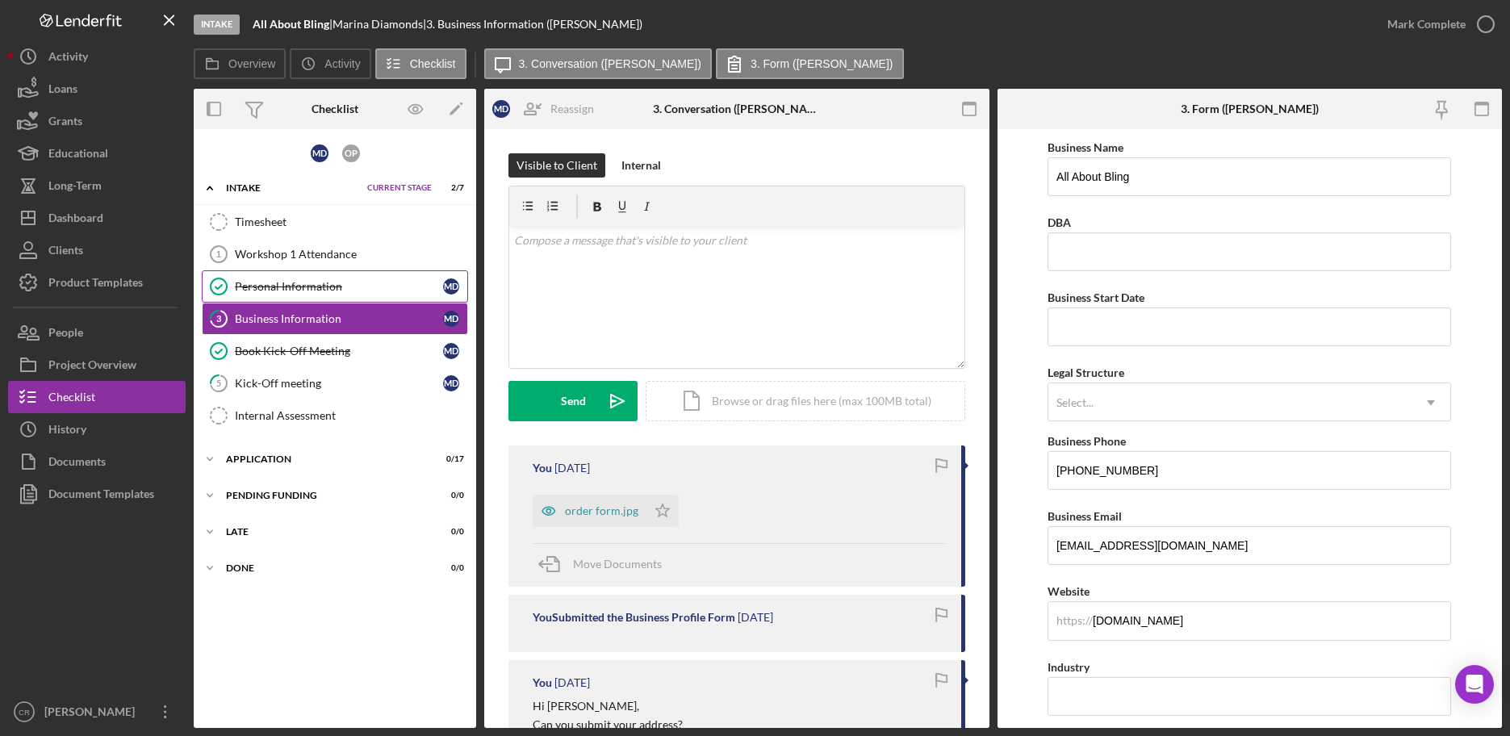
click at [330, 287] on div "Personal Information" at bounding box center [339, 286] width 208 height 13
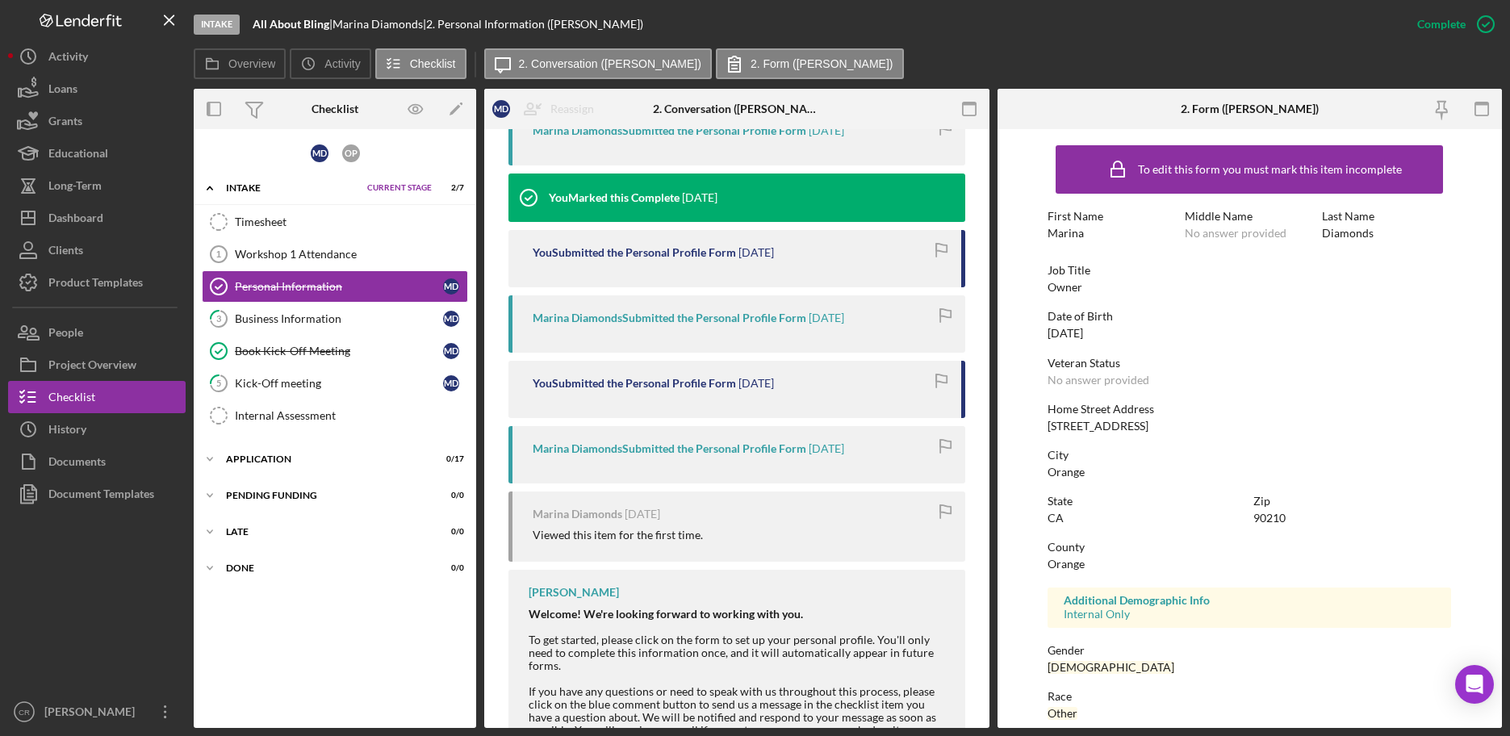
scroll to position [739, 0]
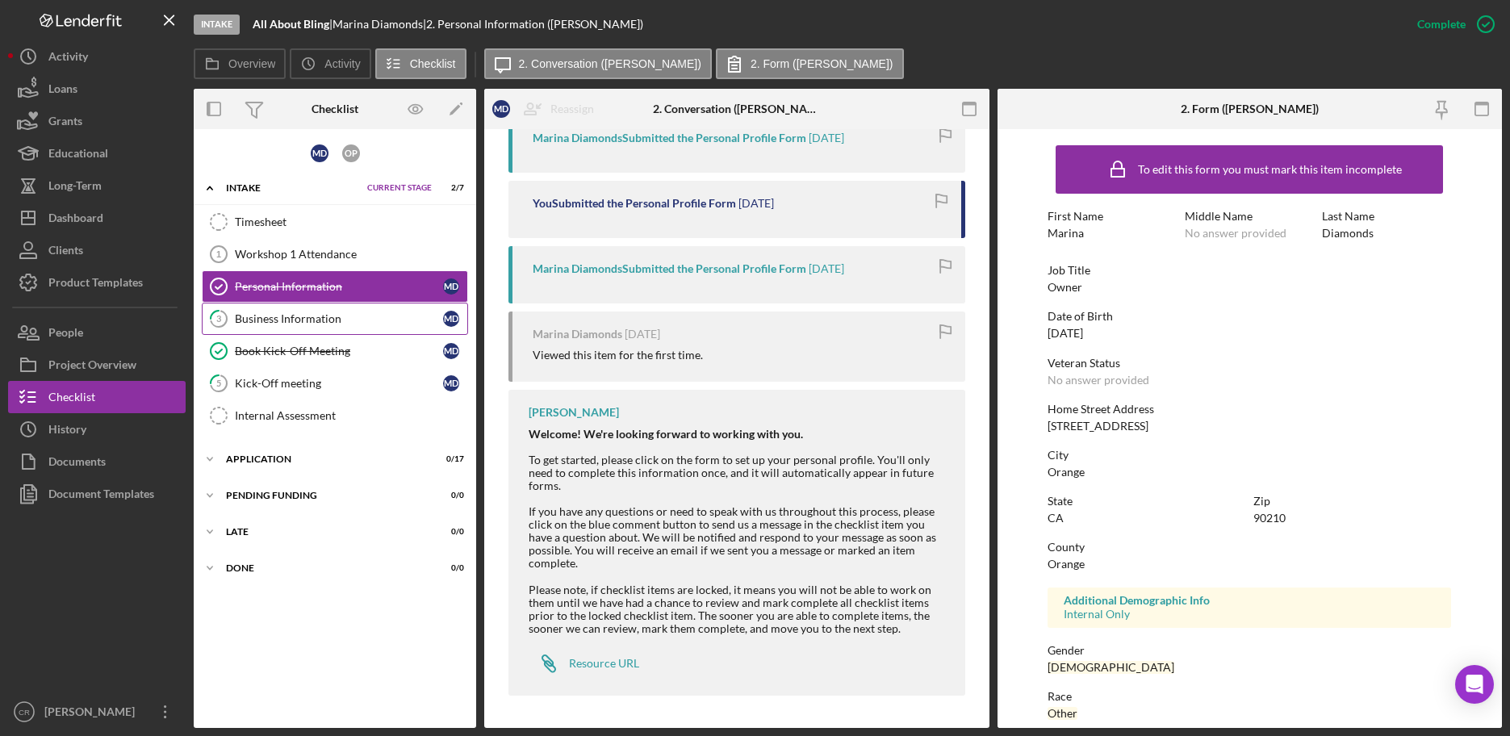
click at [310, 316] on div "Business Information" at bounding box center [339, 318] width 208 height 13
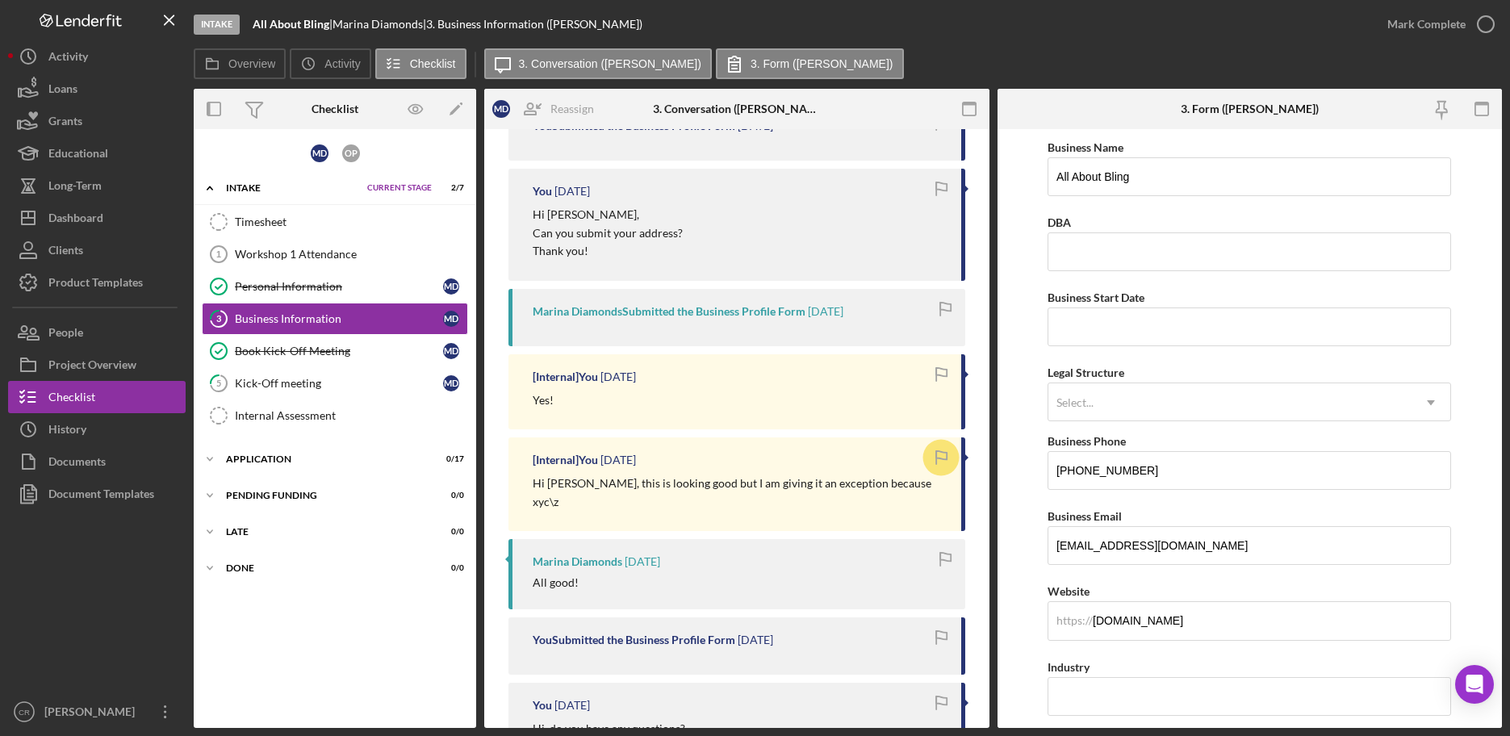
scroll to position [851, 0]
